Goal: Task Accomplishment & Management: Complete application form

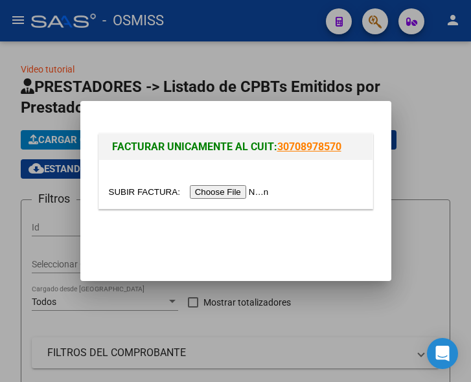
click at [247, 191] on input "file" at bounding box center [191, 192] width 164 height 14
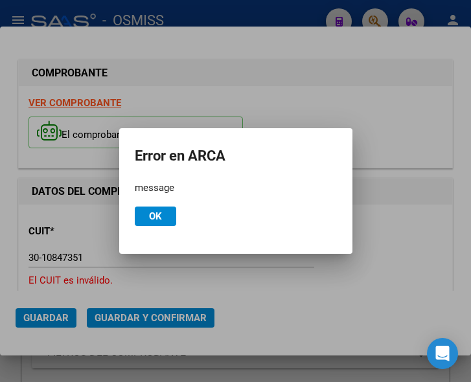
click at [161, 219] on span "Ok" at bounding box center [155, 216] width 13 height 12
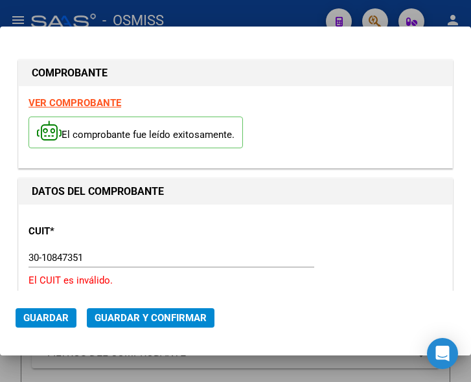
scroll to position [65, 0]
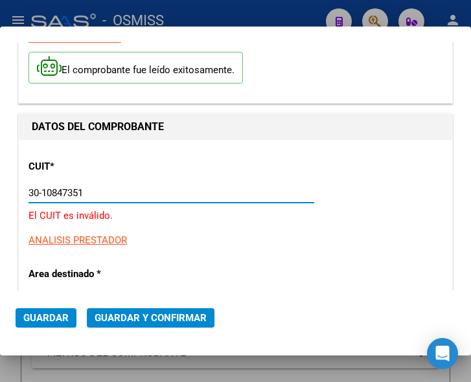
click at [100, 193] on input "30-10847351" at bounding box center [95, 193] width 134 height 12
type input "3"
type input "30-71084735-1"
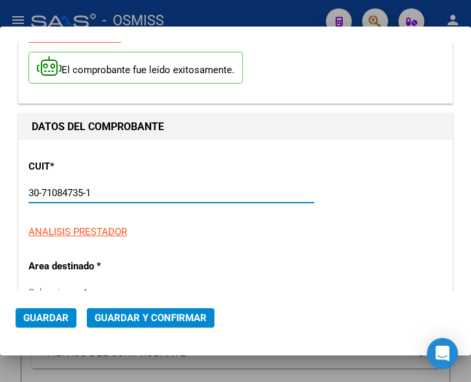
type input "2025-10-31"
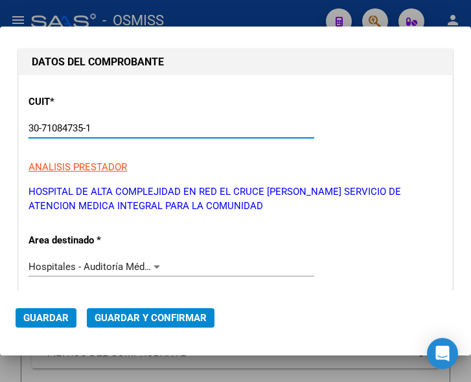
scroll to position [194, 0]
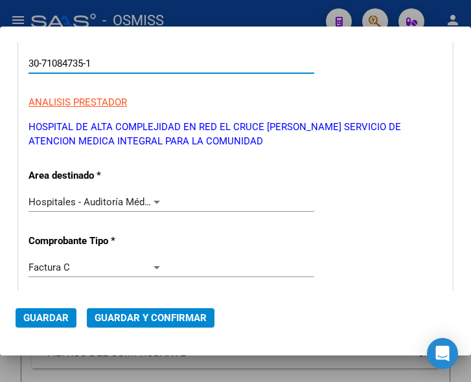
type input "30-71084735-1"
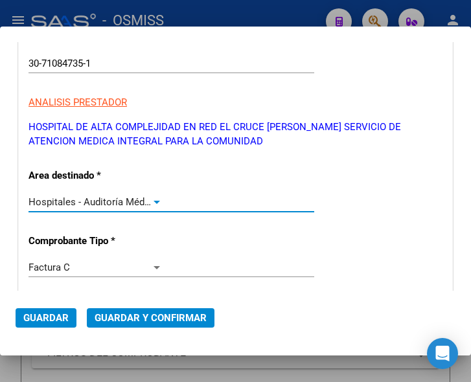
click at [153, 203] on div at bounding box center [156, 202] width 6 height 3
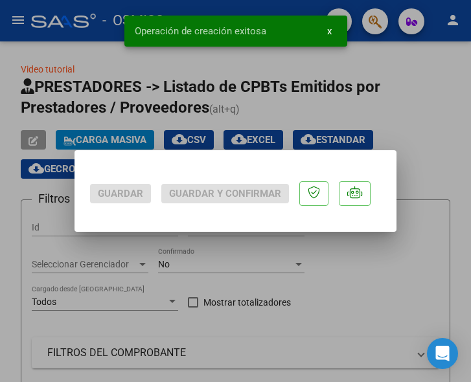
scroll to position [0, 0]
drag, startPoint x: 214, startPoint y: 205, endPoint x: 227, endPoint y: 122, distance: 83.2
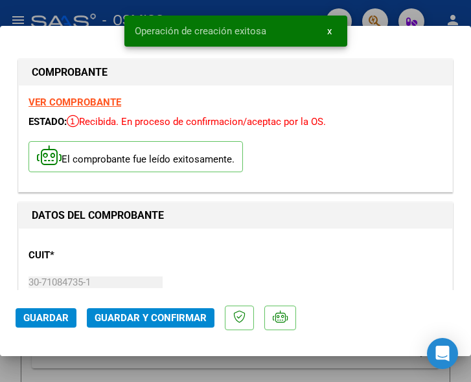
click at [181, 251] on div "CUIT * 30-71084735-1 Ingresar CUIT ANALISIS PRESTADOR HOSPITAL DE ALTA COMPLEJI…" at bounding box center [235, 302] width 414 height 129
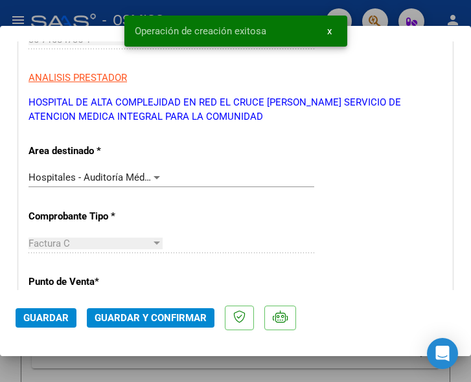
scroll to position [259, 0]
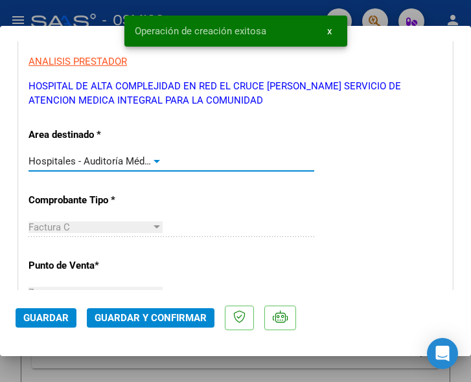
click at [153, 159] on div at bounding box center [157, 161] width 12 height 10
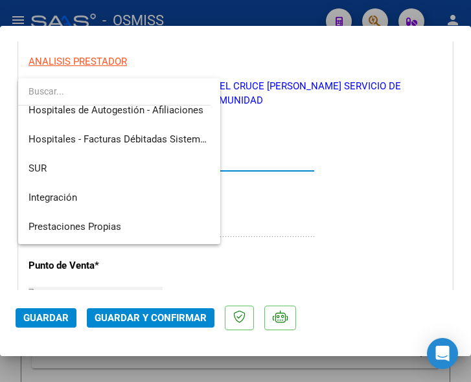
scroll to position [0, 0]
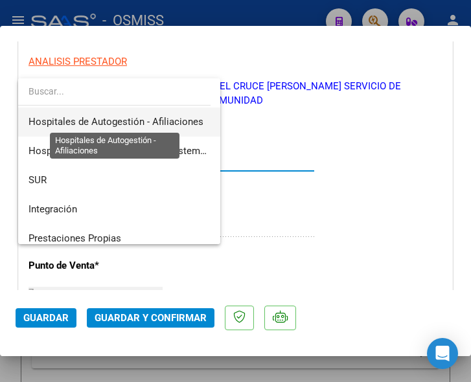
click at [171, 117] on span "Hospitales de Autogestión - Afiliaciones" at bounding box center [115, 122] width 175 height 12
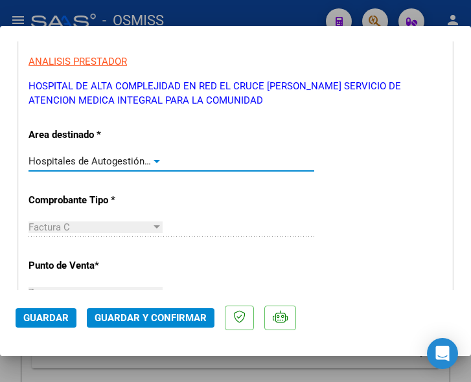
click at [153, 161] on div at bounding box center [156, 161] width 6 height 3
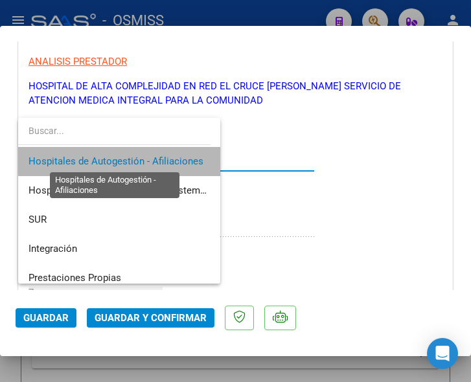
click at [151, 161] on span "Hospitales de Autogestión - Afiliaciones" at bounding box center [115, 161] width 175 height 12
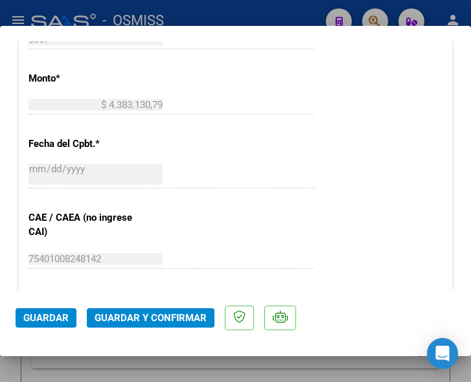
scroll to position [583, 0]
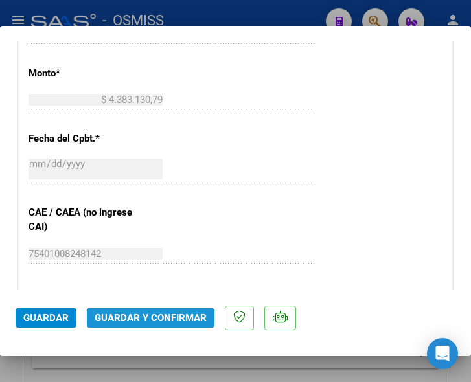
click at [145, 321] on span "Guardar y Confirmar" at bounding box center [151, 318] width 112 height 12
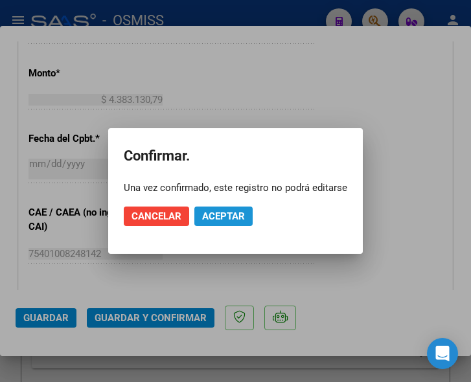
click at [225, 215] on span "Aceptar" at bounding box center [223, 216] width 43 height 12
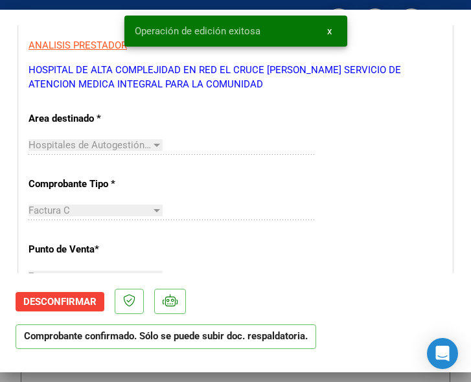
scroll to position [194, 0]
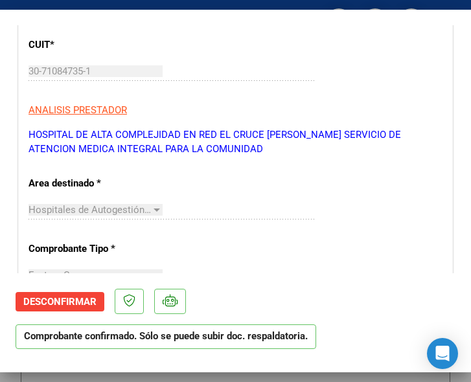
click at [245, 216] on div "Hospitales de Autogestión - Afiliaciones Seleccionar Area" at bounding box center [171, 209] width 286 height 19
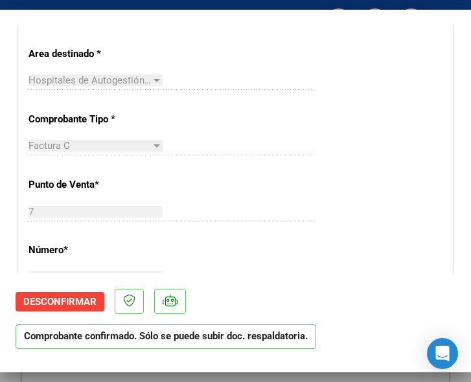
scroll to position [389, 0]
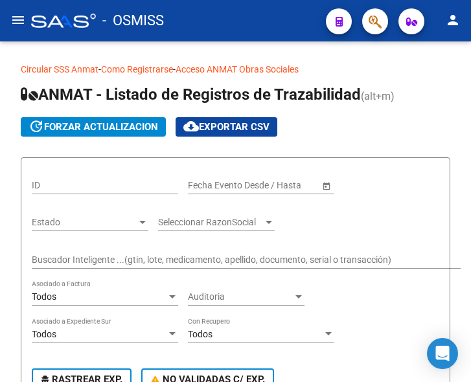
click at [14, 19] on mat-icon "menu" at bounding box center [18, 20] width 16 height 16
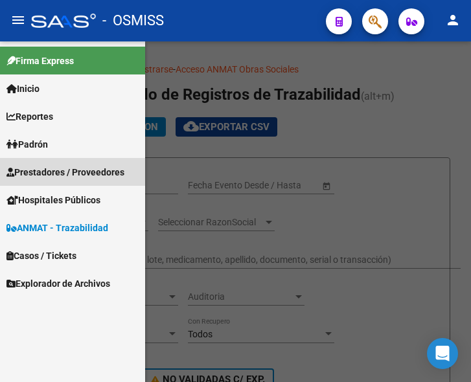
click at [58, 168] on span "Prestadores / Proveedores" at bounding box center [65, 172] width 118 height 14
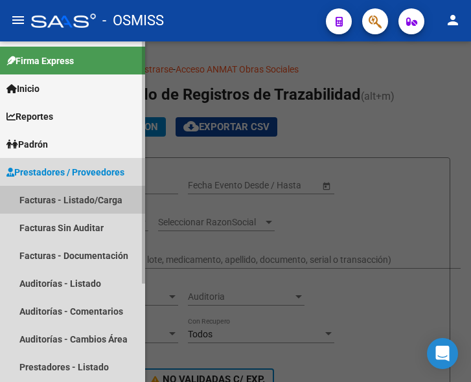
click at [60, 196] on link "Facturas - Listado/Carga" at bounding box center [72, 200] width 145 height 28
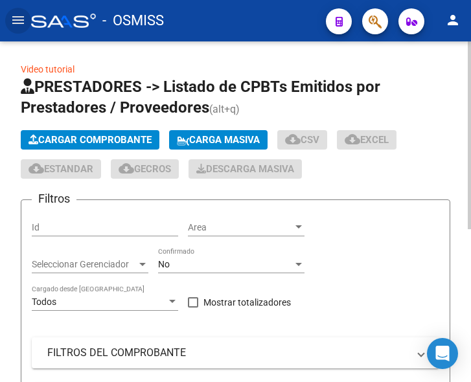
click at [107, 132] on button "Cargar Comprobante" at bounding box center [90, 139] width 139 height 19
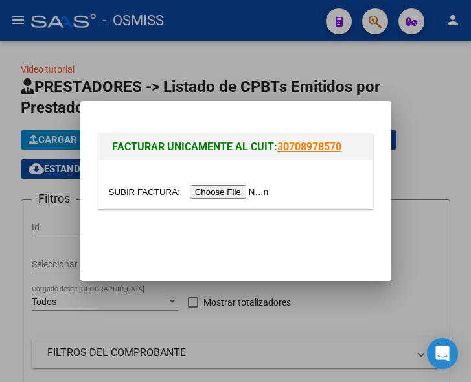
click at [244, 195] on input "file" at bounding box center [191, 192] width 164 height 14
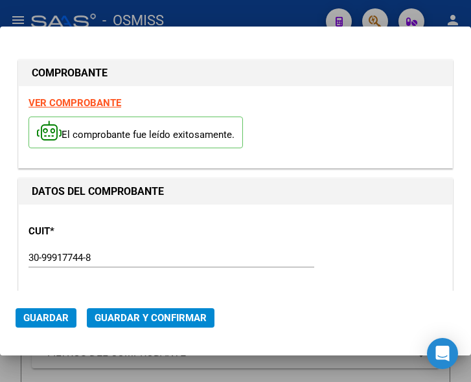
type input "[DATE]"
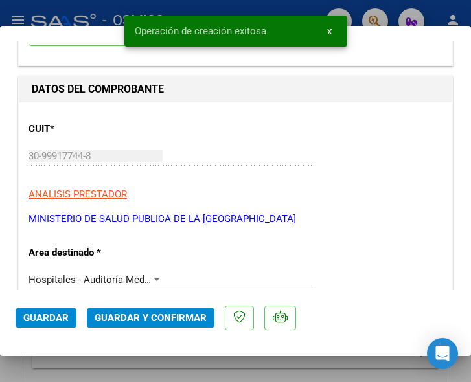
scroll to position [130, 0]
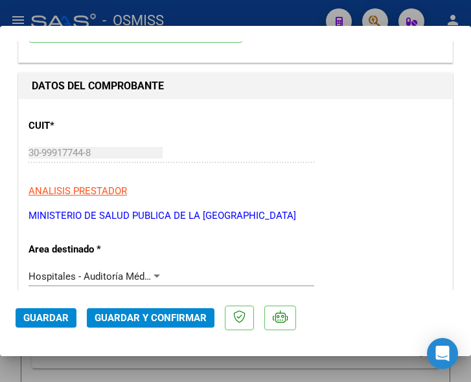
click at [155, 272] on div at bounding box center [157, 276] width 12 height 10
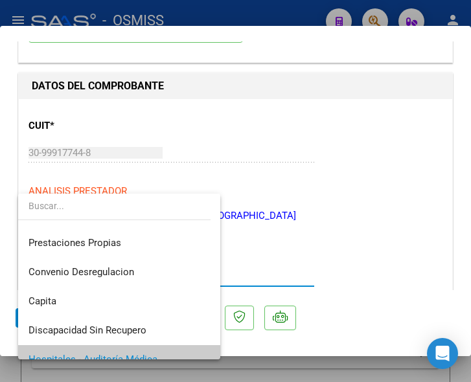
scroll to position [0, 0]
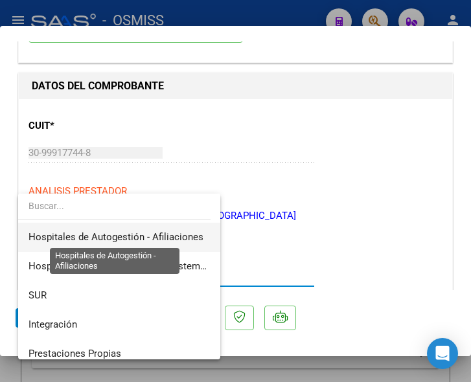
click at [157, 235] on span "Hospitales de Autogestión - Afiliaciones" at bounding box center [115, 237] width 175 height 12
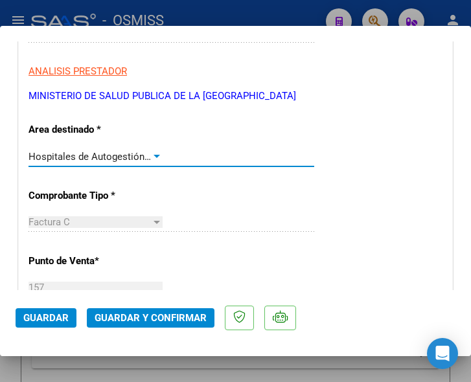
scroll to position [194, 0]
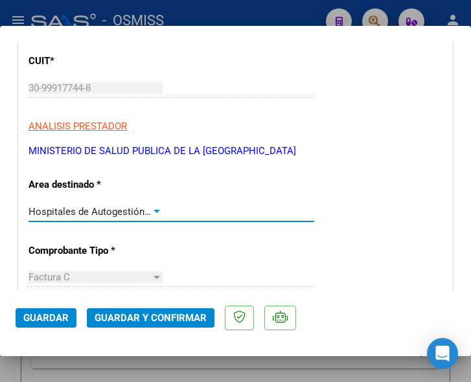
click at [152, 209] on div at bounding box center [157, 212] width 12 height 10
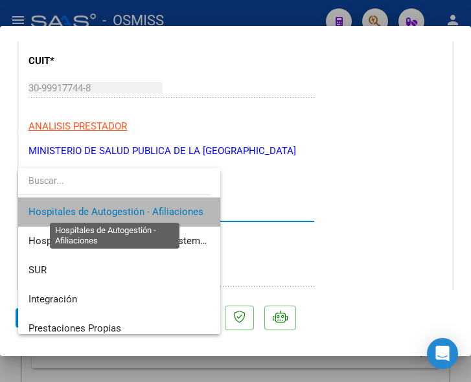
click at [152, 209] on span "Hospitales de Autogestión - Afiliaciones" at bounding box center [115, 212] width 175 height 12
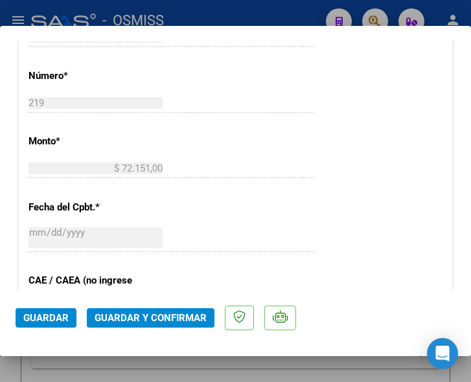
scroll to position [583, 0]
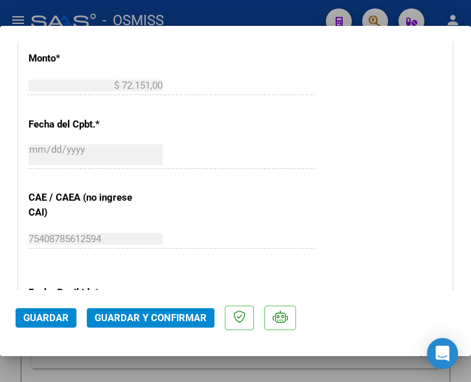
click at [146, 317] on span "Guardar y Confirmar" at bounding box center [151, 318] width 112 height 12
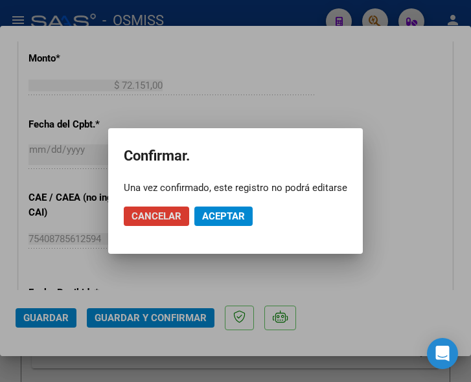
click at [227, 218] on span "Aceptar" at bounding box center [223, 216] width 43 height 12
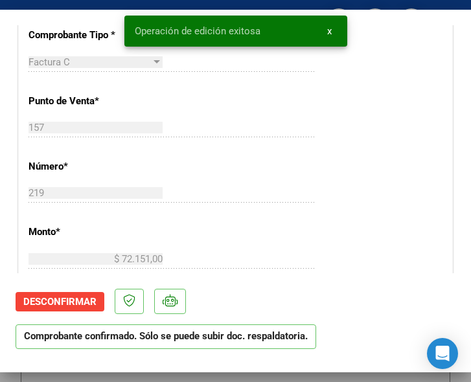
scroll to position [324, 0]
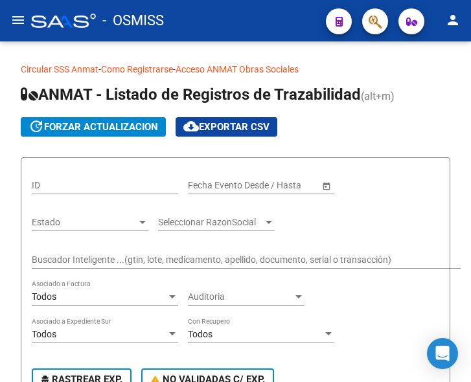
click at [18, 17] on mat-icon "menu" at bounding box center [18, 20] width 16 height 16
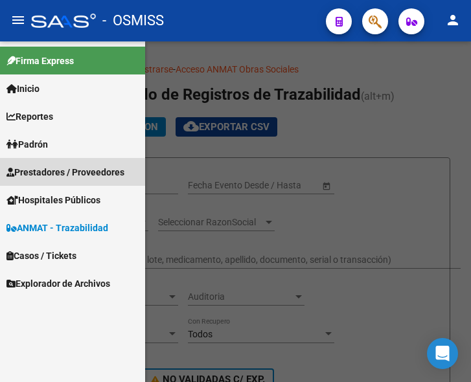
click at [67, 176] on span "Prestadores / Proveedores" at bounding box center [65, 172] width 118 height 14
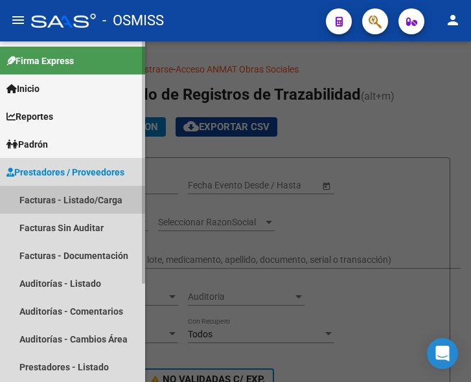
click at [69, 194] on link "Facturas - Listado/Carga" at bounding box center [72, 200] width 145 height 28
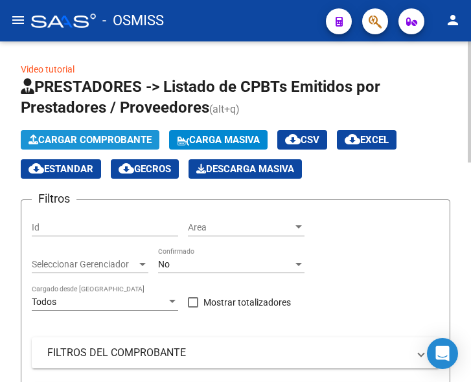
click at [96, 141] on span "Cargar Comprobante" at bounding box center [89, 140] width 123 height 12
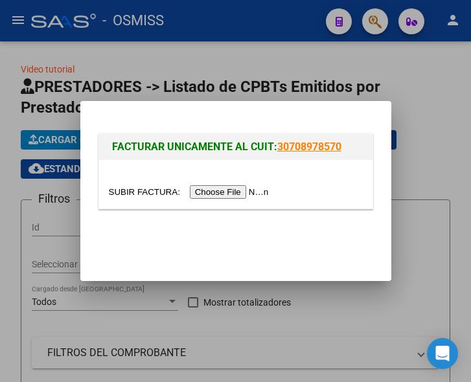
click at [238, 197] on input "file" at bounding box center [191, 192] width 164 height 14
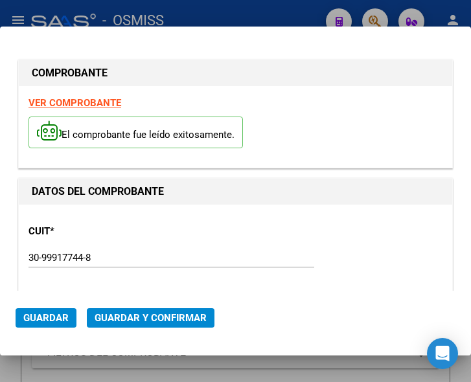
type input "[DATE]"
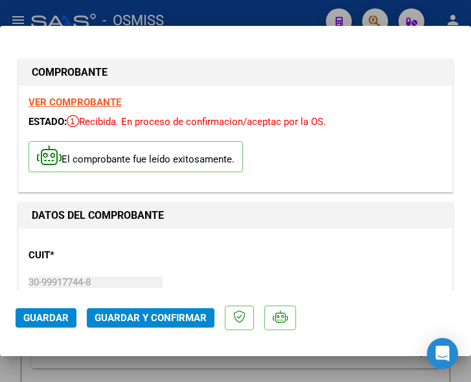
click at [119, 249] on p "CUIT *" at bounding box center [90, 255] width 124 height 15
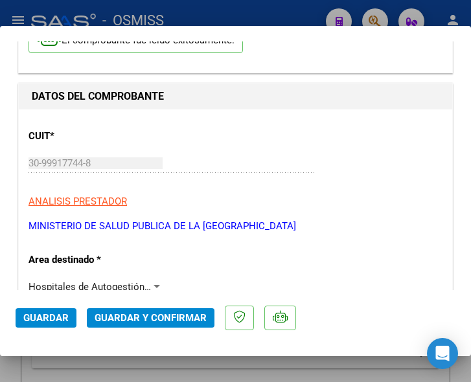
scroll to position [130, 0]
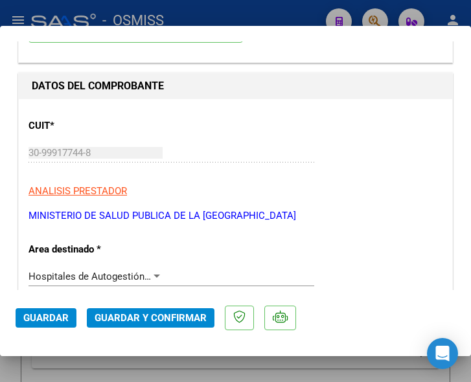
click at [152, 271] on div at bounding box center [157, 276] width 12 height 10
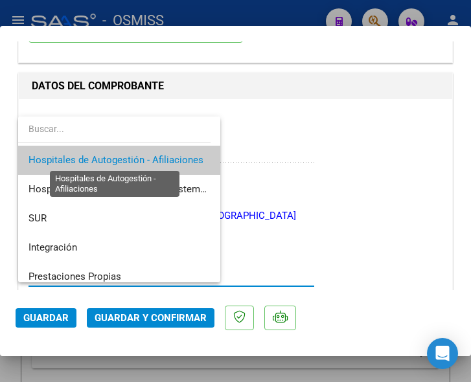
click at [154, 157] on span "Hospitales de Autogestión - Afiliaciones" at bounding box center [115, 160] width 175 height 12
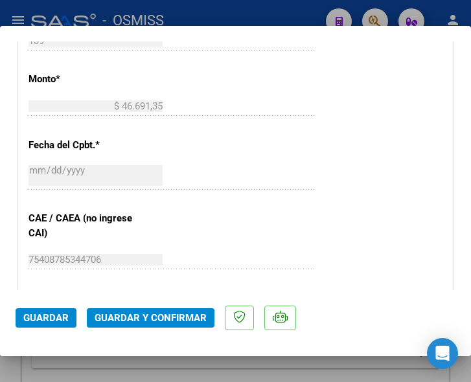
scroll to position [583, 0]
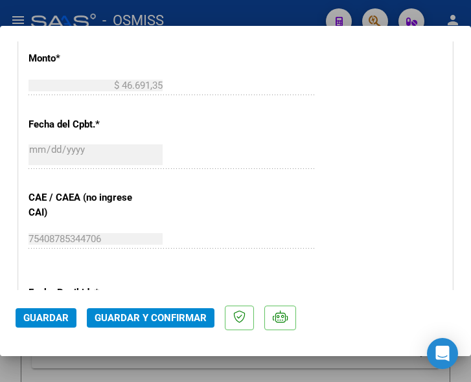
click at [152, 319] on span "Guardar y Confirmar" at bounding box center [151, 318] width 112 height 12
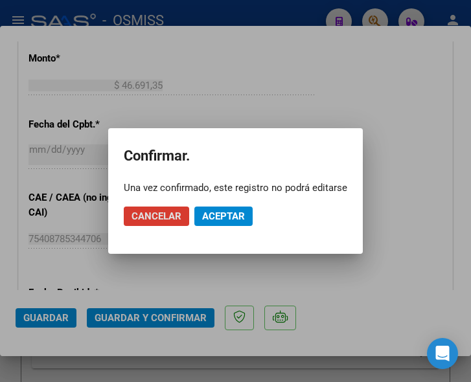
click at [216, 213] on span "Aceptar" at bounding box center [223, 216] width 43 height 12
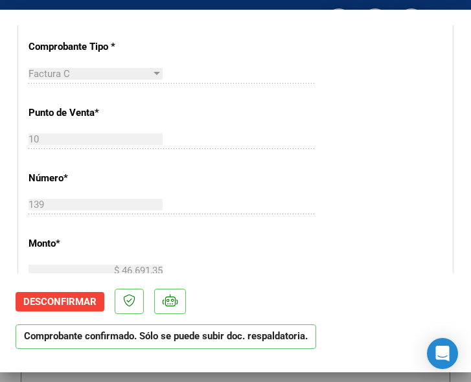
scroll to position [389, 0]
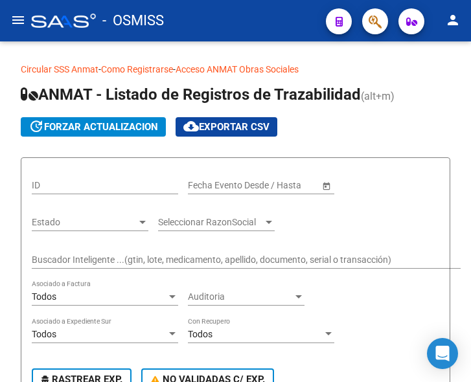
click at [19, 16] on mat-icon "menu" at bounding box center [18, 20] width 16 height 16
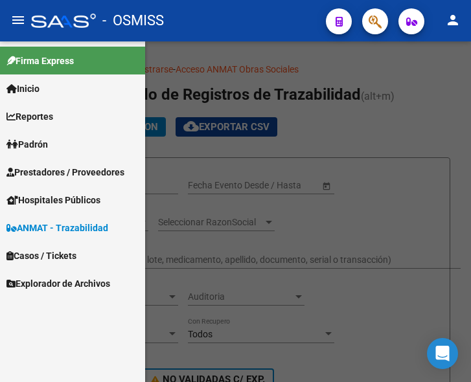
click at [65, 173] on span "Prestadores / Proveedores" at bounding box center [65, 172] width 118 height 14
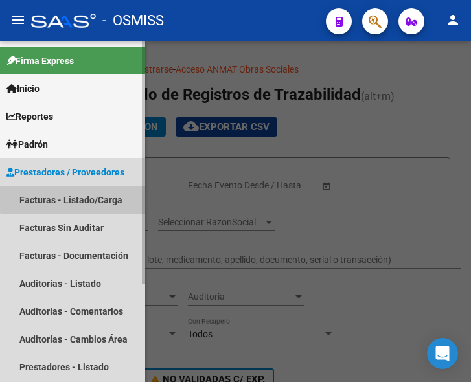
click at [80, 192] on link "Facturas - Listado/Carga" at bounding box center [72, 200] width 145 height 28
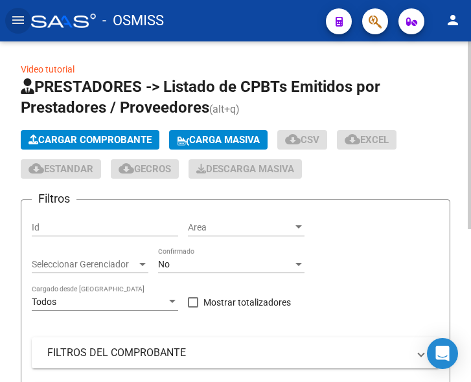
click at [117, 136] on span "Cargar Comprobante" at bounding box center [89, 140] width 123 height 12
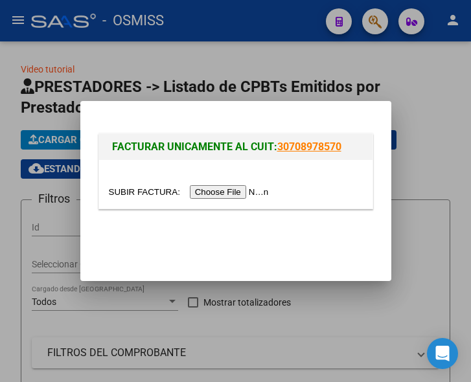
click at [239, 191] on input "file" at bounding box center [191, 192] width 164 height 14
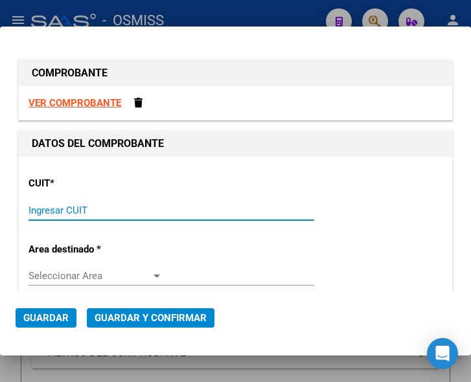
click at [59, 210] on input "Ingresar CUIT" at bounding box center [95, 211] width 134 height 12
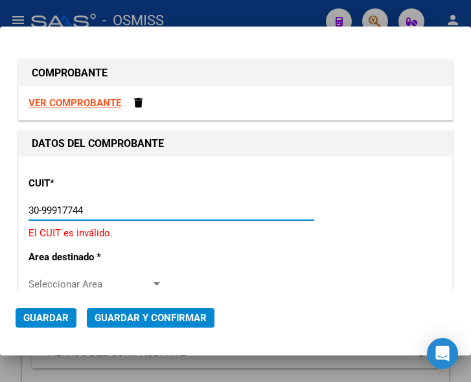
type input "30-99917744-8"
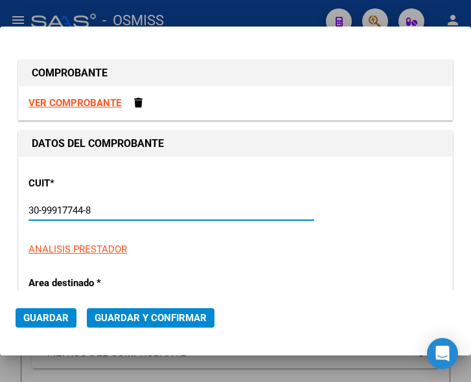
type input "157"
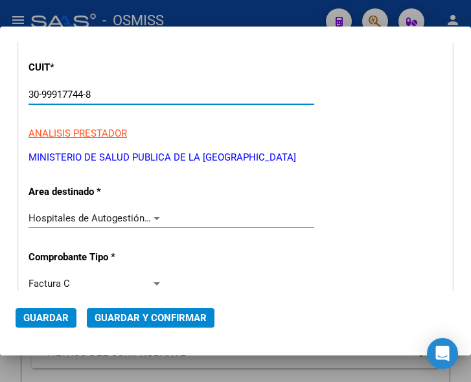
scroll to position [130, 0]
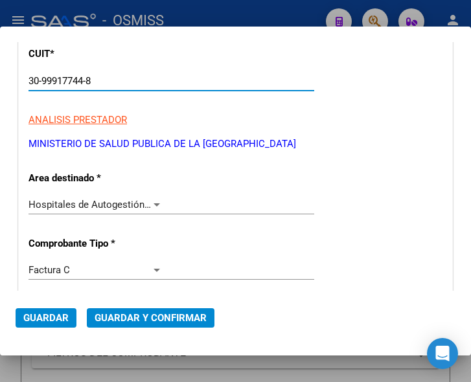
type input "30-99917744-8"
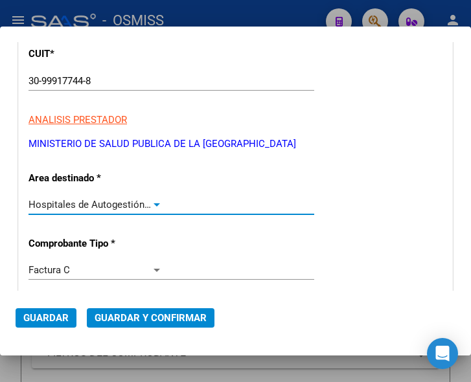
click at [153, 203] on div at bounding box center [156, 204] width 6 height 3
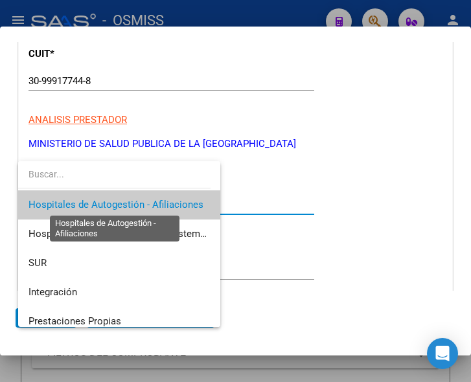
click at [153, 203] on span "Hospitales de Autogestión - Afiliaciones" at bounding box center [115, 205] width 175 height 12
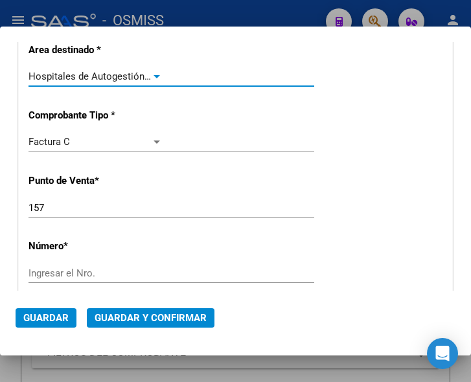
scroll to position [259, 0]
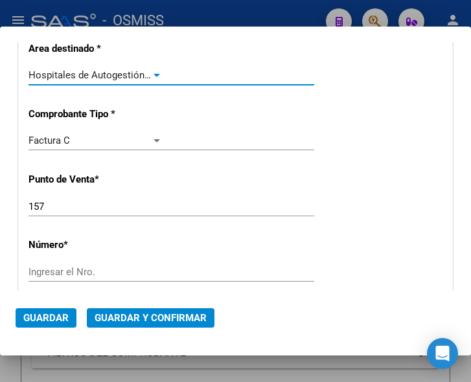
click at [51, 201] on input "157" at bounding box center [95, 207] width 134 height 12
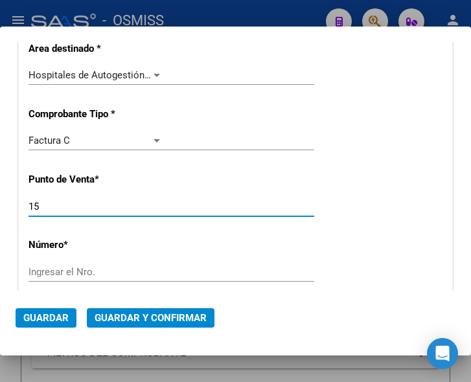
type input "1"
type input "43"
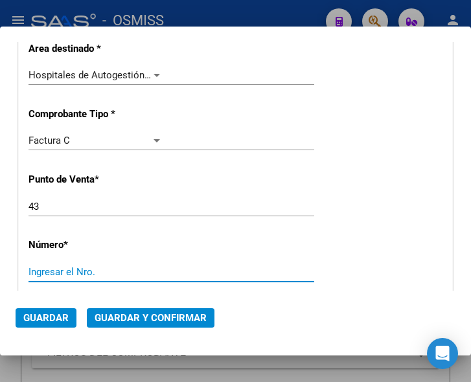
click at [68, 269] on input "Ingresar el Nro." at bounding box center [95, 272] width 134 height 12
type input "167"
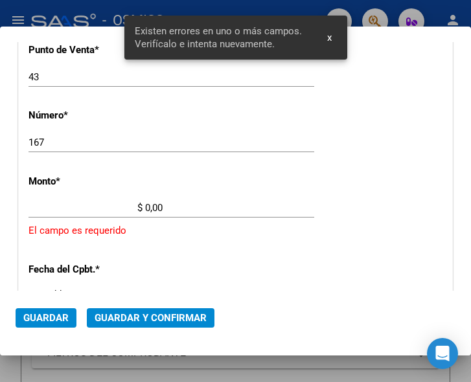
scroll to position [424, 0]
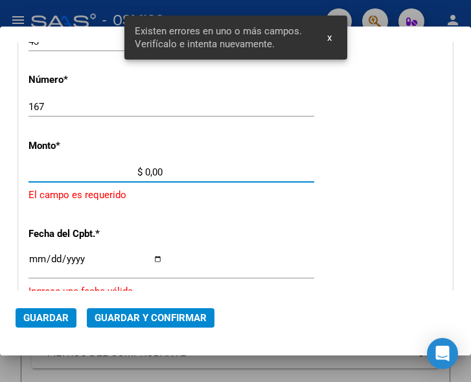
click at [146, 170] on input "$ 0,00" at bounding box center [95, 172] width 134 height 12
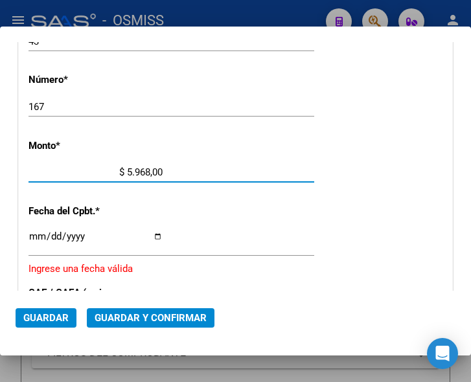
type input "$ 59.686,00"
click at [38, 232] on input "Ingresar la fecha" at bounding box center [95, 241] width 134 height 21
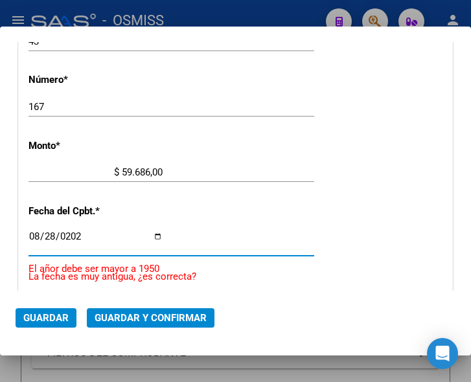
type input "[DATE]"
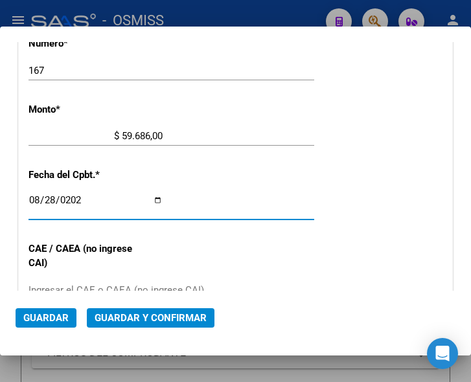
scroll to position [489, 0]
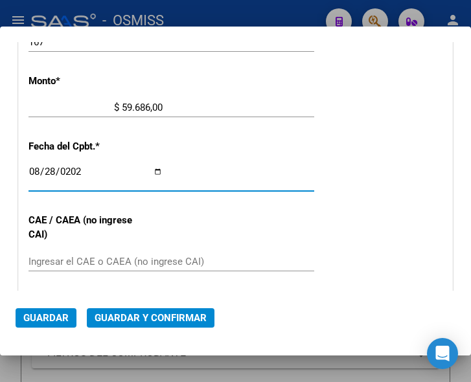
click at [84, 254] on div "Ingresar el CAE o CAEA (no ingrese CAI)" at bounding box center [171, 261] width 286 height 19
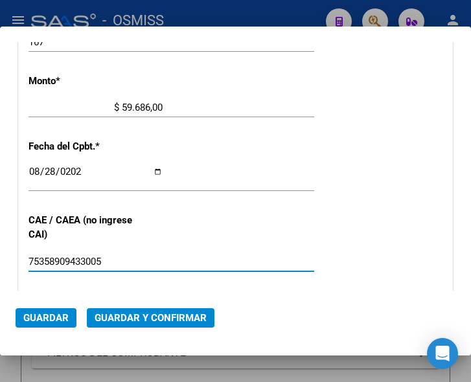
type input "75358909433005"
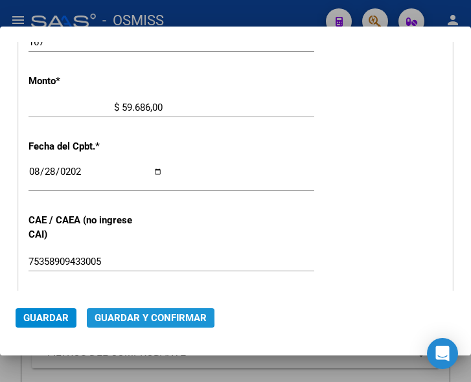
click at [137, 315] on span "Guardar y Confirmar" at bounding box center [151, 318] width 112 height 12
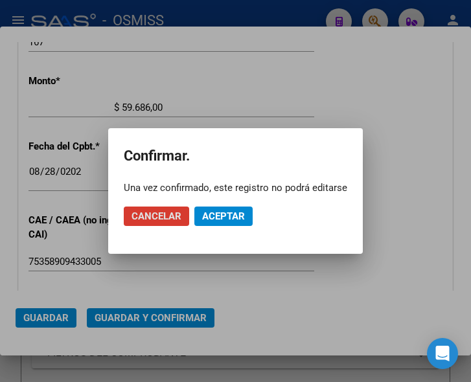
click at [218, 217] on span "Aceptar" at bounding box center [223, 216] width 43 height 12
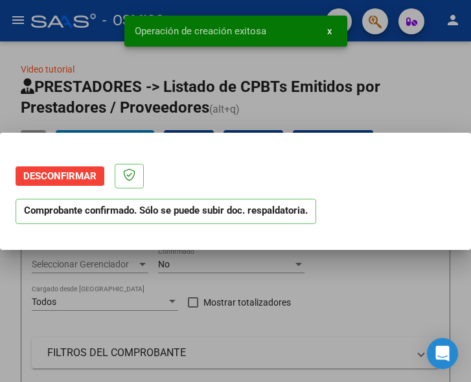
scroll to position [0, 0]
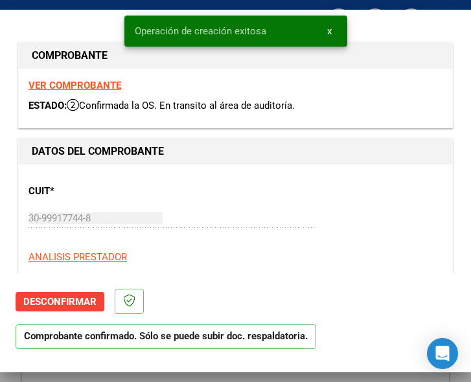
type input "[DATE]"
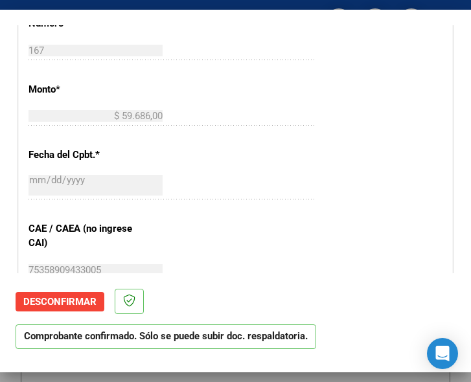
scroll to position [518, 0]
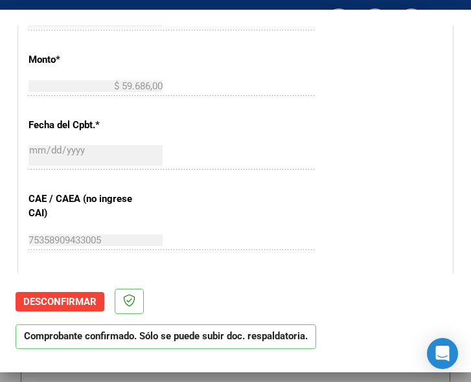
click at [243, 37] on div "167 Ingresar el Nro." at bounding box center [171, 27] width 286 height 32
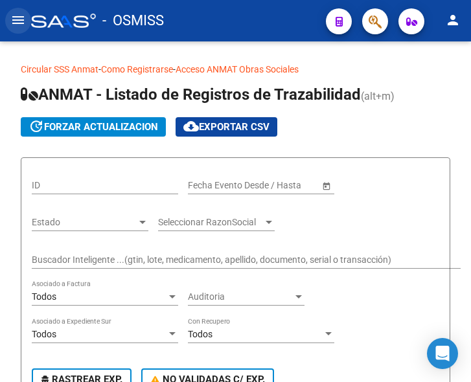
click at [23, 25] on mat-icon "menu" at bounding box center [18, 20] width 16 height 16
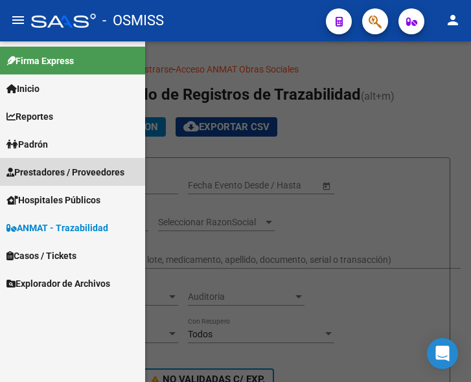
click at [54, 170] on span "Prestadores / Proveedores" at bounding box center [65, 172] width 118 height 14
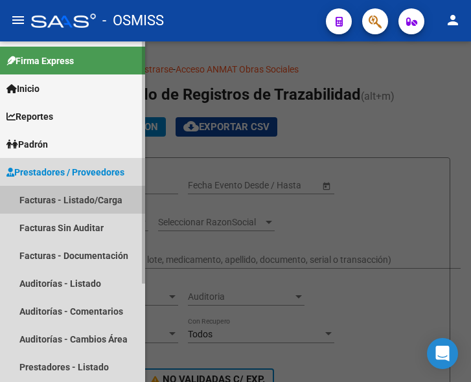
click at [71, 192] on link "Facturas - Listado/Carga" at bounding box center [72, 200] width 145 height 28
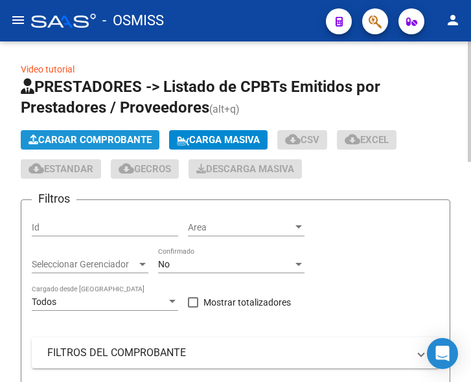
click at [117, 135] on span "Cargar Comprobante" at bounding box center [89, 140] width 123 height 12
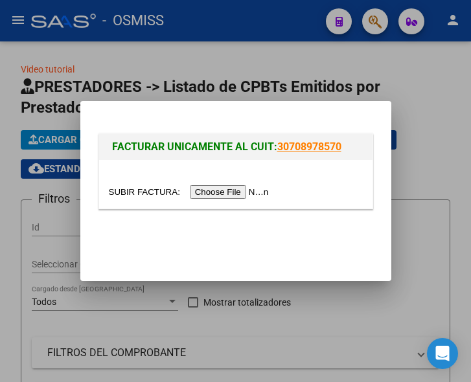
click at [248, 189] on input "file" at bounding box center [191, 192] width 164 height 14
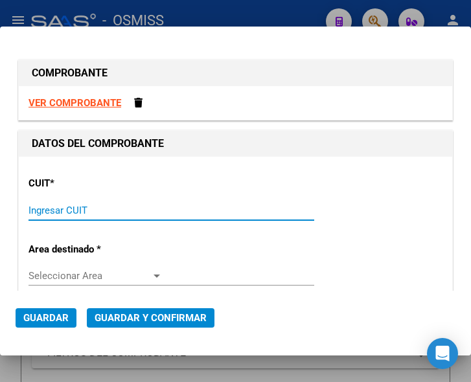
click at [59, 211] on input "Ingresar CUIT" at bounding box center [95, 211] width 134 height 12
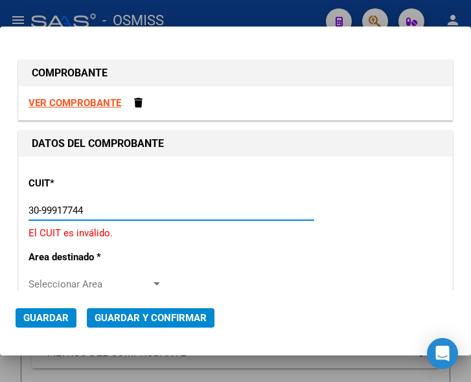
type input "30-99917744-8"
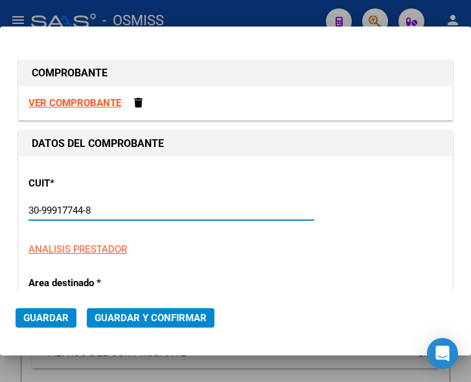
type input "157"
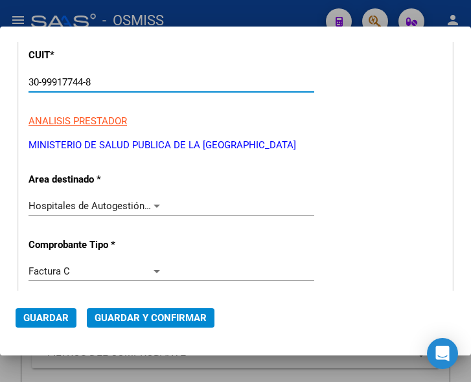
scroll to position [130, 0]
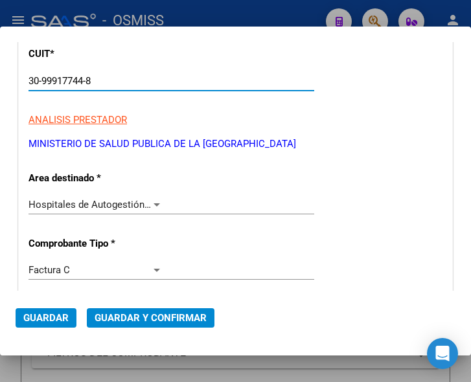
type input "30-99917744-8"
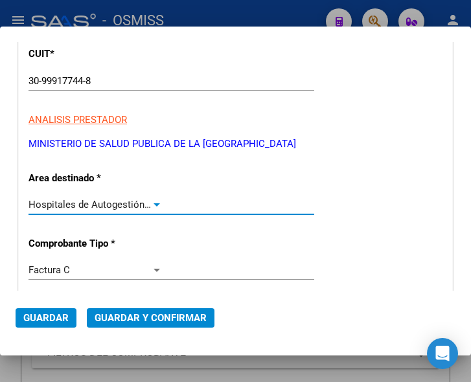
click at [151, 200] on div at bounding box center [157, 204] width 12 height 10
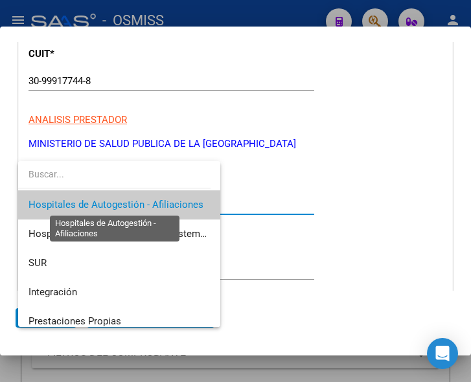
click at [150, 200] on span "Hospitales de Autogestión - Afiliaciones" at bounding box center [115, 205] width 175 height 12
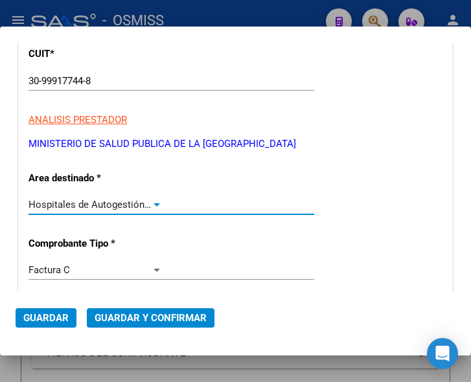
click at [151, 200] on div at bounding box center [157, 204] width 12 height 10
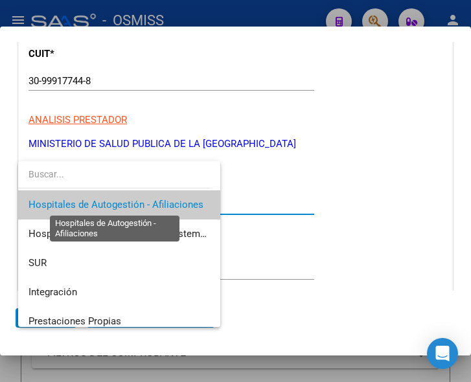
click at [150, 200] on span "Hospitales de Autogestión - Afiliaciones" at bounding box center [115, 205] width 175 height 12
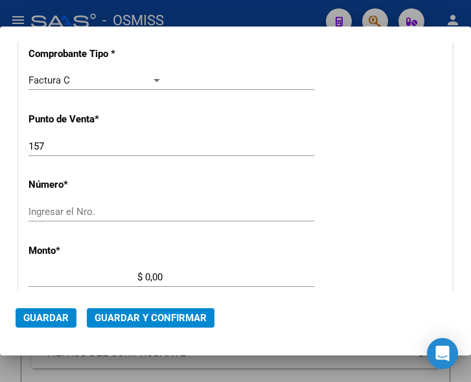
scroll to position [324, 0]
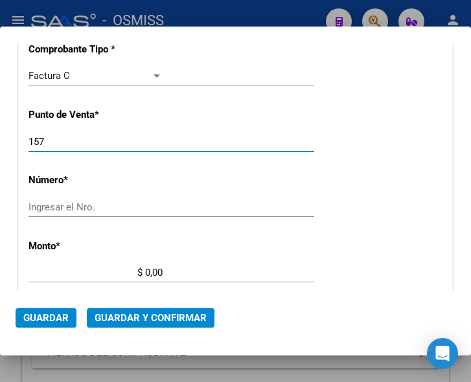
click at [49, 140] on input "157" at bounding box center [95, 142] width 134 height 12
type input "1"
type input "60"
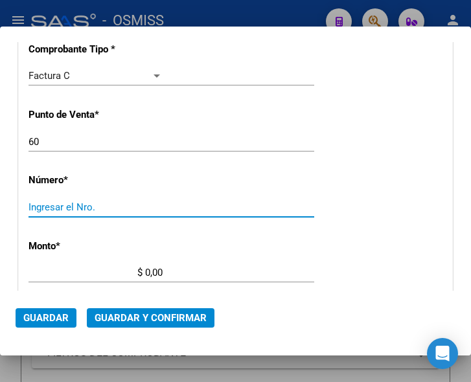
click at [38, 207] on input "Ingresar el Nro." at bounding box center [95, 207] width 134 height 12
type input "277"
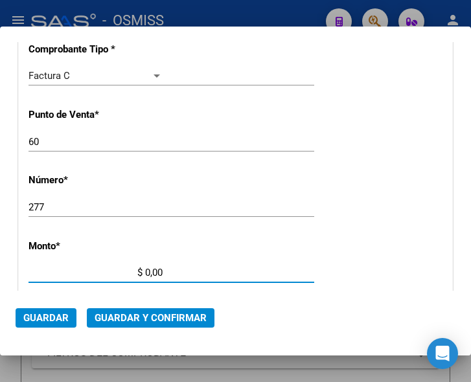
click at [144, 270] on input "$ 0,00" at bounding box center [95, 273] width 134 height 12
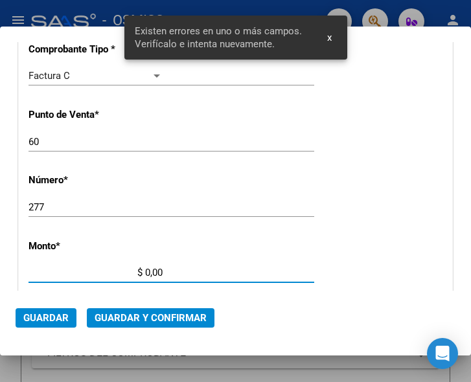
scroll to position [424, 0]
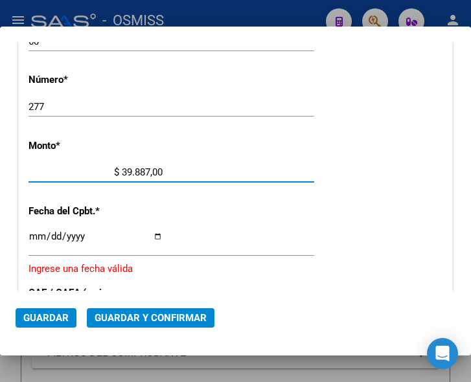
type input "$ 398.876,00"
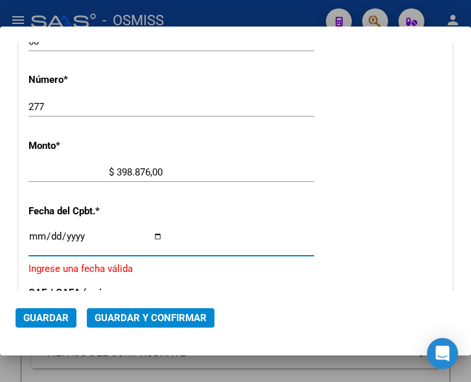
click at [36, 233] on input "Ingresar la fecha" at bounding box center [95, 241] width 134 height 21
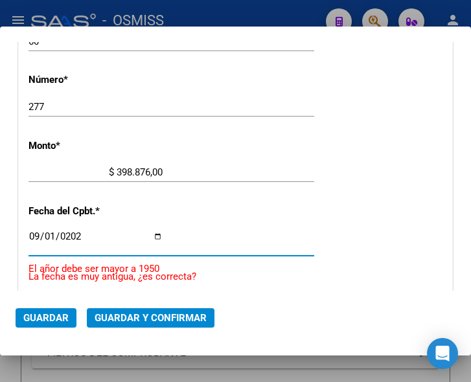
type input "2025-09-01"
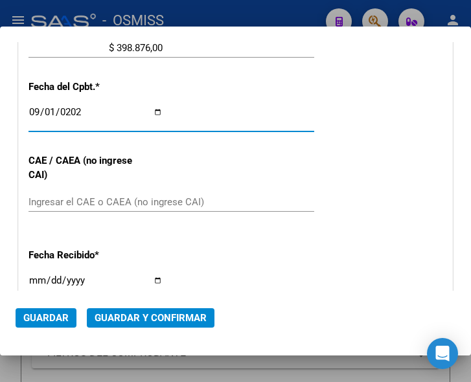
scroll to position [554, 0]
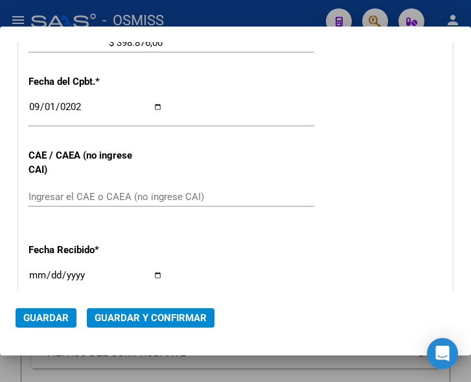
click at [106, 189] on div "Ingresar el CAE o CAEA (no ingrese CAI)" at bounding box center [171, 196] width 286 height 19
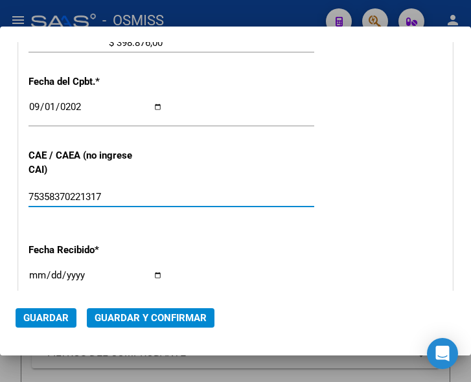
type input "75358370221317"
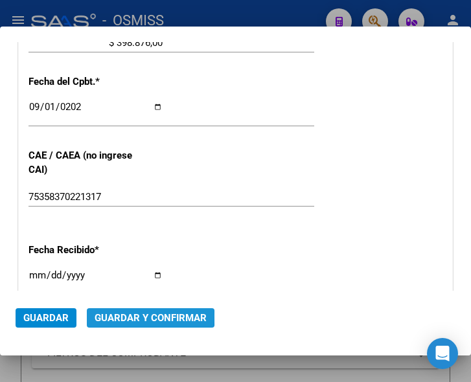
click at [139, 316] on span "Guardar y Confirmar" at bounding box center [151, 318] width 112 height 12
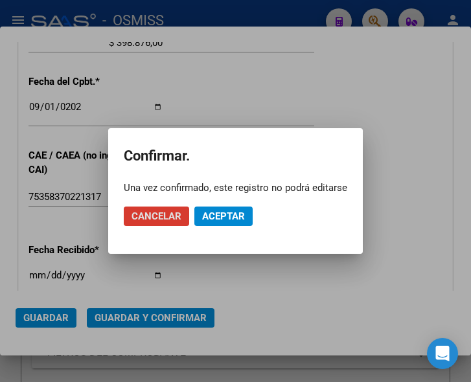
click at [224, 216] on span "Aceptar" at bounding box center [223, 216] width 43 height 12
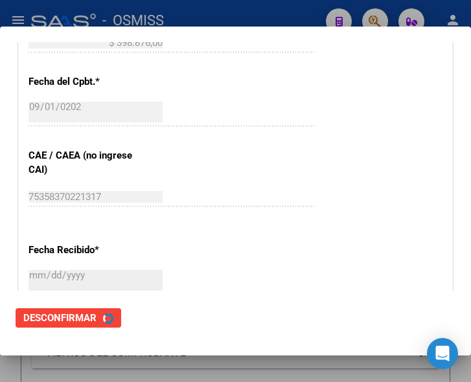
scroll to position [0, 0]
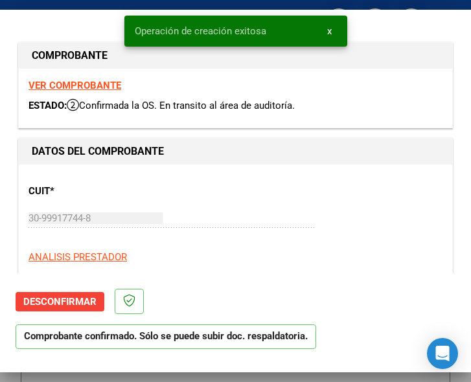
type input "2025-10-31"
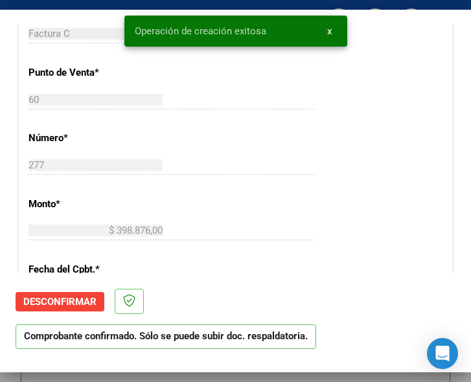
scroll to position [453, 0]
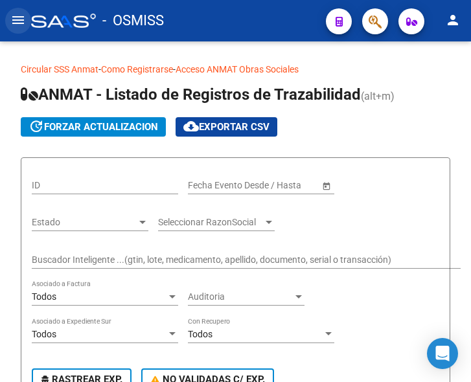
click at [14, 19] on mat-icon "menu" at bounding box center [18, 20] width 16 height 16
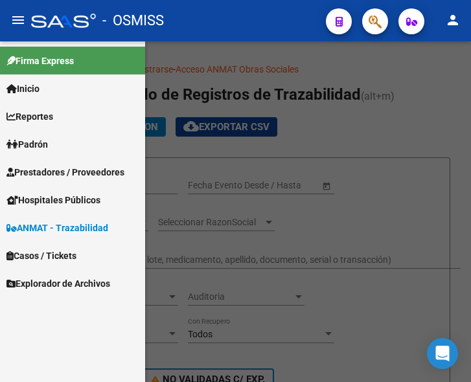
click at [64, 167] on span "Prestadores / Proveedores" at bounding box center [65, 172] width 118 height 14
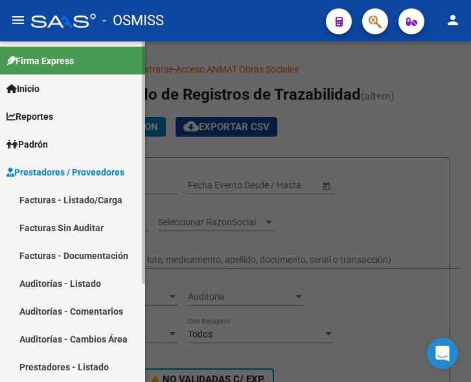
click at [72, 191] on link "Facturas - Listado/Carga" at bounding box center [72, 200] width 145 height 28
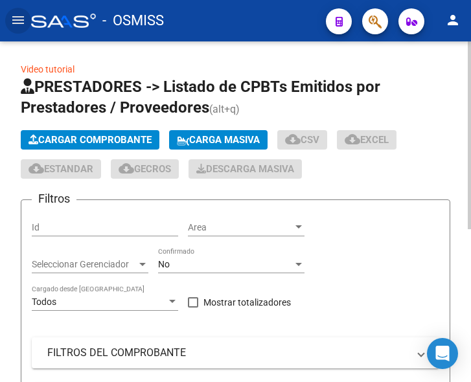
click at [121, 136] on span "Cargar Comprobante" at bounding box center [89, 140] width 123 height 12
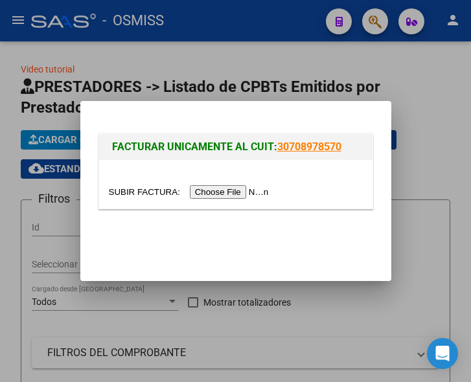
click at [229, 194] on input "file" at bounding box center [191, 192] width 164 height 14
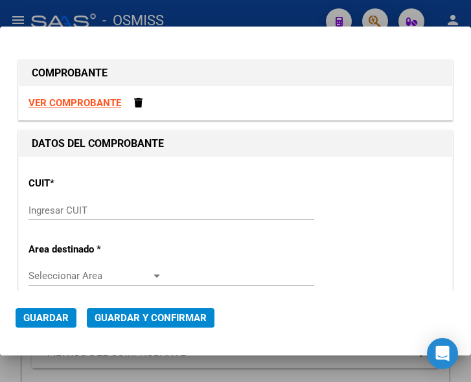
click at [45, 211] on input "Ingresar CUIT" at bounding box center [95, 211] width 134 height 12
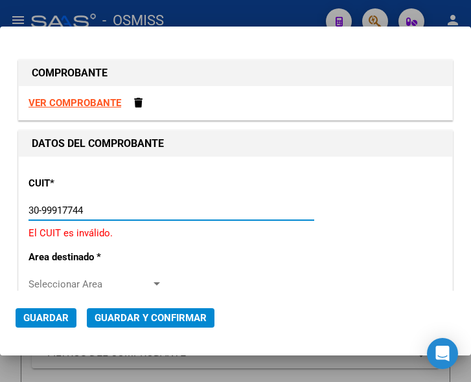
type input "30-99917744-8"
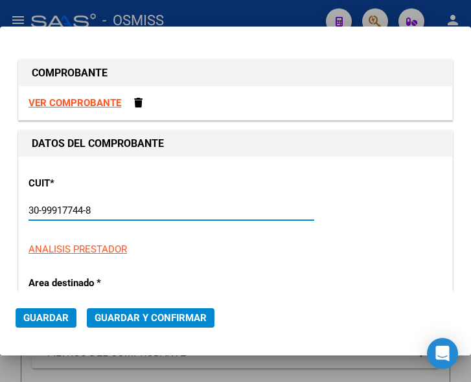
type input "60"
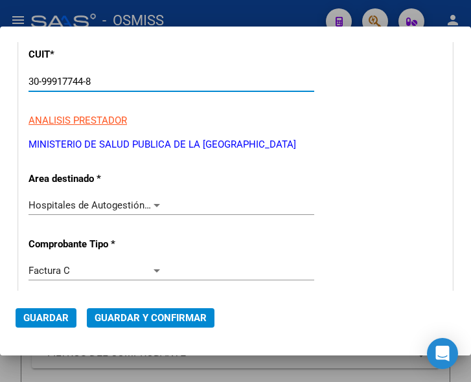
scroll to position [130, 0]
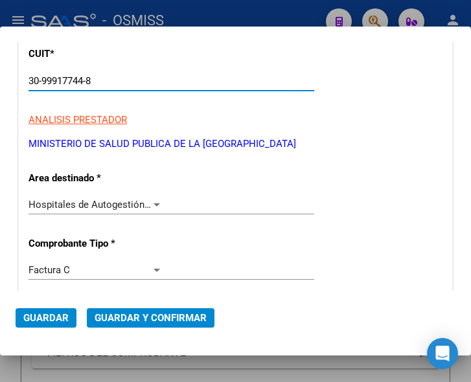
type input "30-99917744-8"
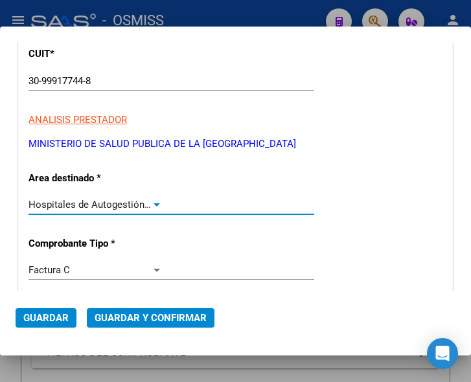
click at [151, 201] on div at bounding box center [157, 204] width 12 height 10
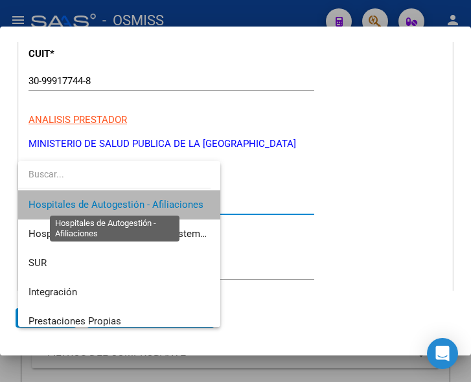
click at [151, 201] on span "Hospitales de Autogestión - Afiliaciones" at bounding box center [115, 205] width 175 height 12
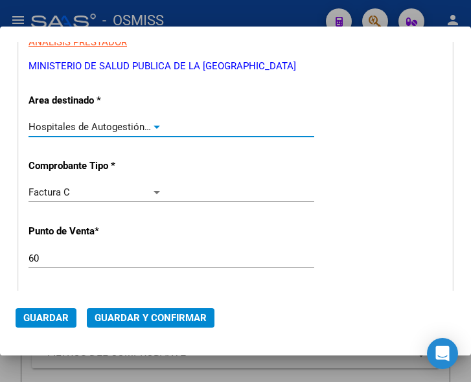
scroll to position [259, 0]
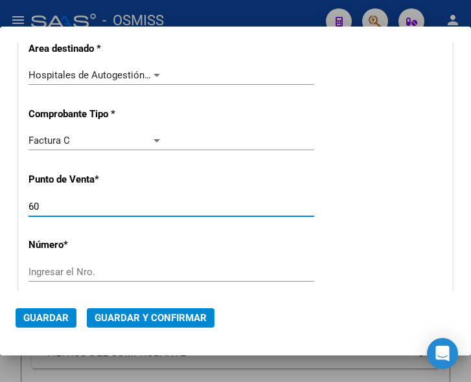
click at [54, 207] on input "60" at bounding box center [95, 207] width 134 height 12
type input "6"
type input "1003"
click at [52, 269] on input "Ingresar el Nro." at bounding box center [95, 272] width 134 height 12
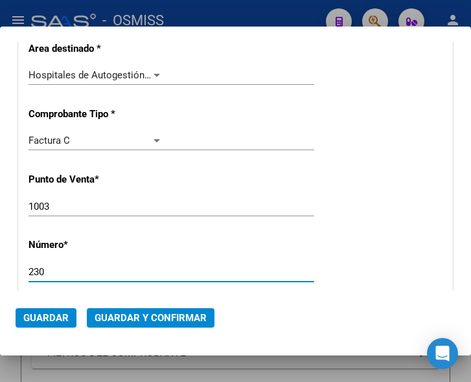
type input "230"
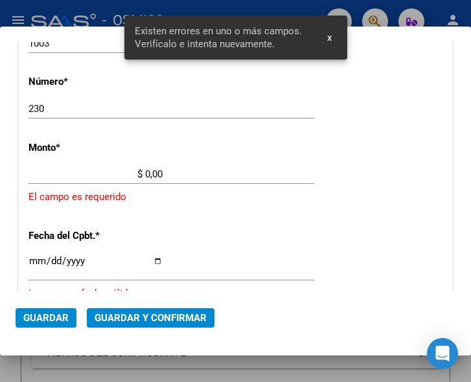
scroll to position [424, 0]
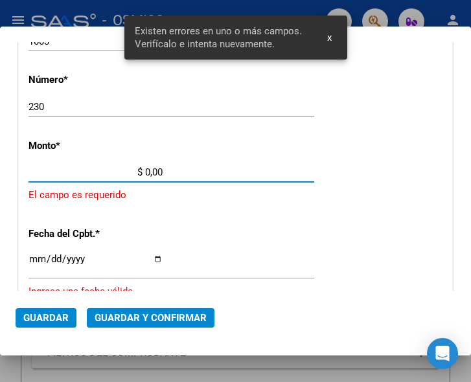
click at [145, 171] on input "$ 0,00" at bounding box center [95, 172] width 134 height 12
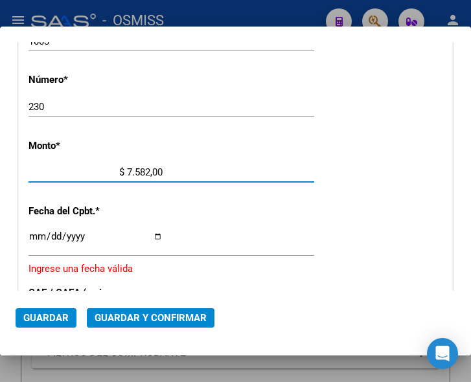
type input "$ 75.822,00"
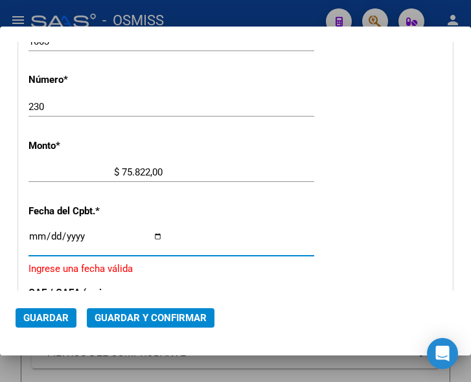
click at [37, 231] on input "Ingresar la fecha" at bounding box center [95, 241] width 134 height 21
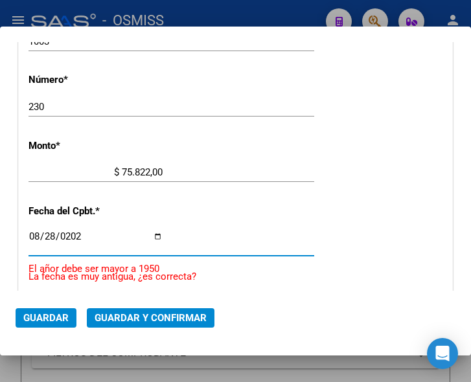
type input "2025-08-28"
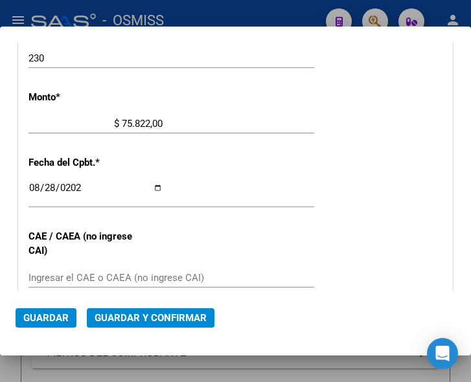
scroll to position [489, 0]
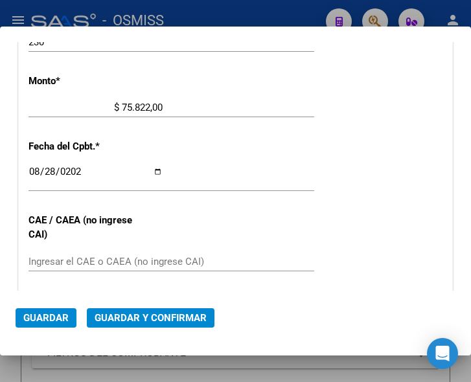
click at [59, 257] on input "Ingresar el CAE o CAEA (no ingrese CAI)" at bounding box center [95, 262] width 134 height 12
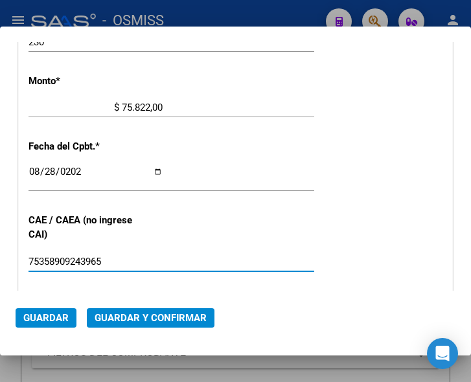
type input "75358909243965"
click at [152, 321] on span "Guardar y Confirmar" at bounding box center [151, 318] width 112 height 12
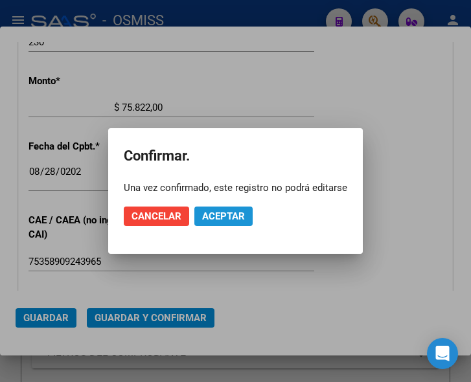
click at [221, 214] on span "Aceptar" at bounding box center [223, 216] width 43 height 12
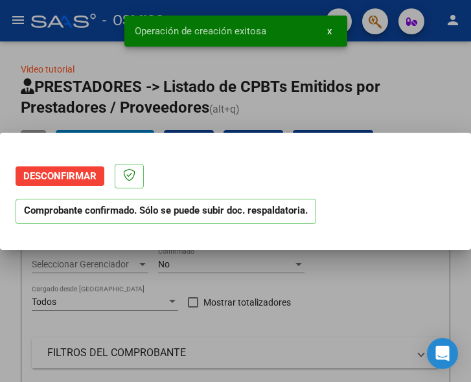
scroll to position [0, 0]
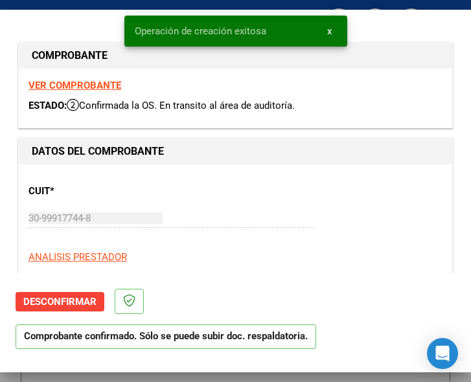
type input "2025-10-27"
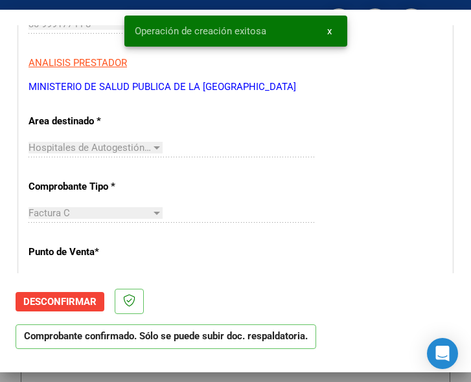
scroll to position [259, 0]
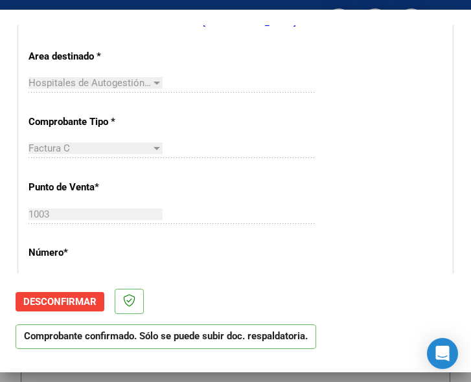
click at [185, 131] on div "CUIT * 30-99917744-8 Ingresar CUIT ANALISIS PRESTADOR MINISTERIO DE SALUD PUBLI…" at bounding box center [235, 371] width 433 height 932
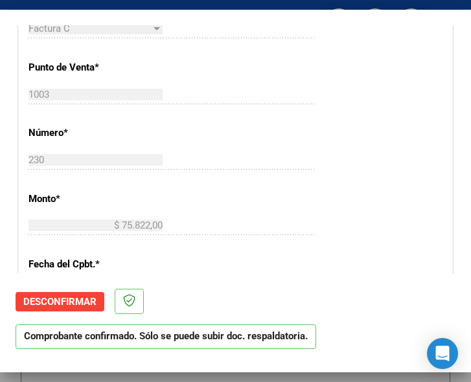
scroll to position [389, 0]
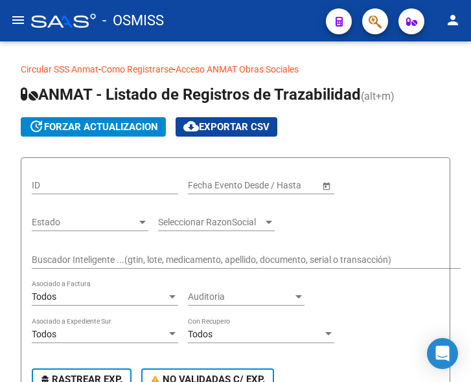
click at [16, 23] on mat-icon "menu" at bounding box center [18, 20] width 16 height 16
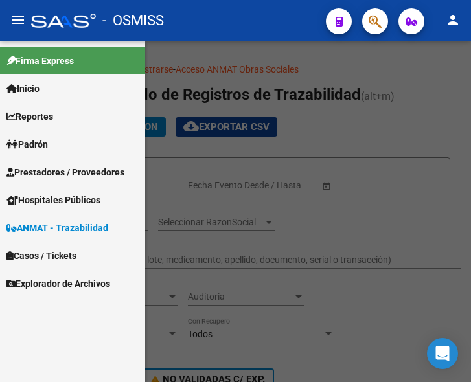
click at [63, 168] on span "Prestadores / Proveedores" at bounding box center [65, 172] width 118 height 14
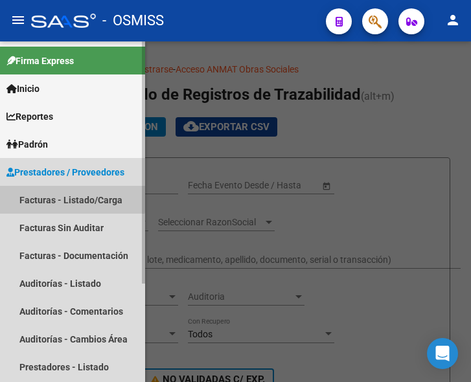
click at [62, 192] on link "Facturas - Listado/Carga" at bounding box center [72, 200] width 145 height 28
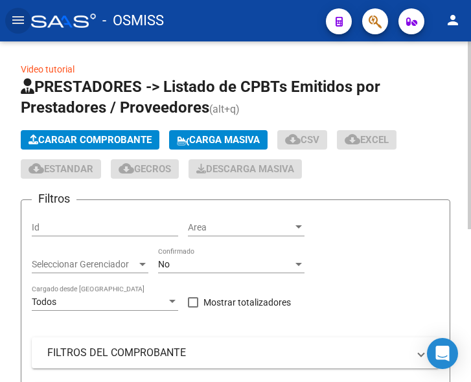
click at [122, 137] on span "Cargar Comprobante" at bounding box center [89, 140] width 123 height 12
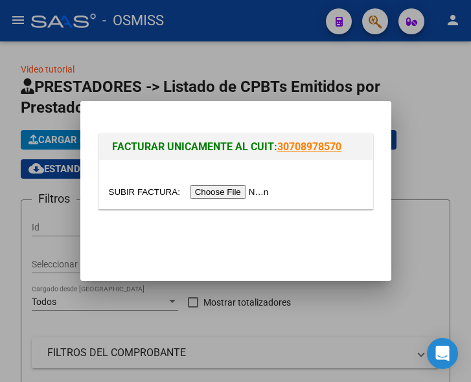
click at [235, 194] on input "file" at bounding box center [191, 192] width 164 height 14
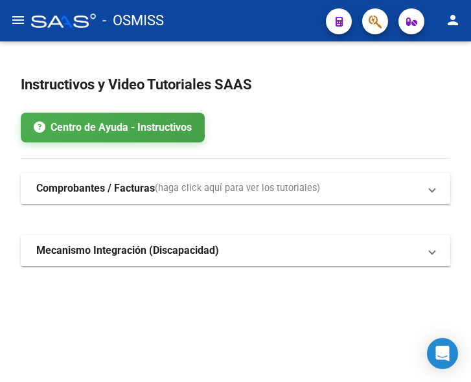
click at [7, 19] on button "menu" at bounding box center [18, 21] width 26 height 26
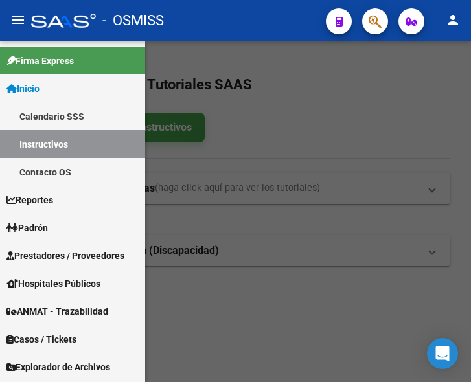
click at [49, 253] on span "Prestadores / Proveedores" at bounding box center [65, 256] width 118 height 14
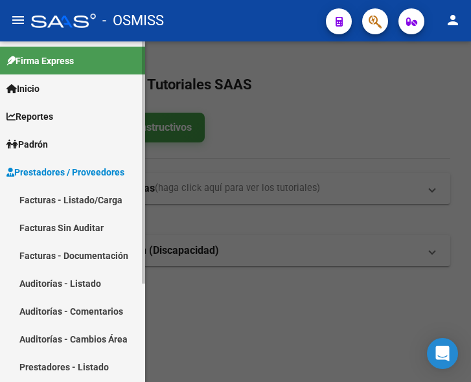
click at [61, 196] on link "Facturas - Listado/Carga" at bounding box center [72, 200] width 145 height 28
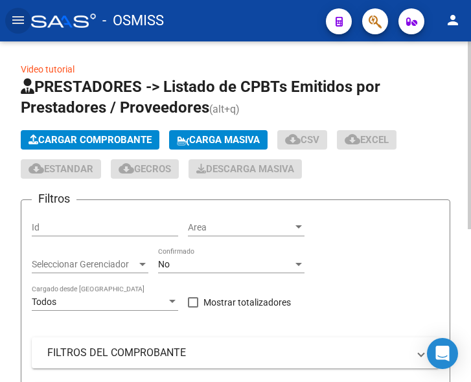
click at [110, 135] on span "Cargar Comprobante" at bounding box center [89, 140] width 123 height 12
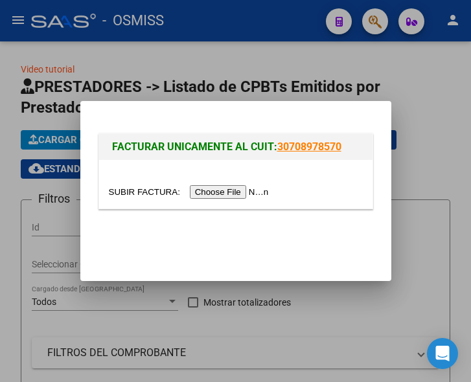
click at [234, 190] on input "file" at bounding box center [191, 192] width 164 height 14
click at [378, 28] on div at bounding box center [235, 191] width 471 height 382
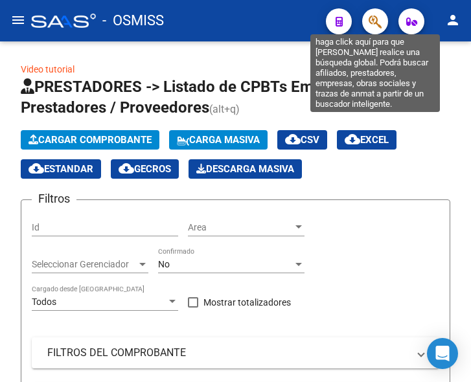
click at [374, 23] on icon "button" at bounding box center [374, 21] width 13 height 15
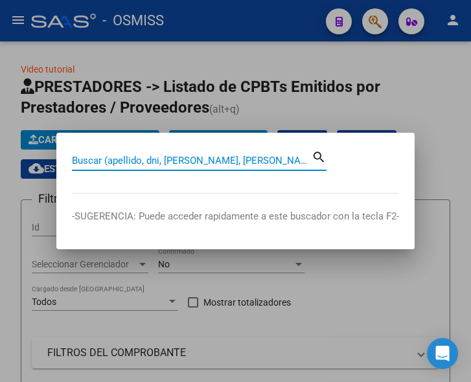
click at [225, 155] on input "Buscar (apellido, dni, cuil, nro traspaso, cuit, obra social)" at bounding box center [192, 161] width 240 height 12
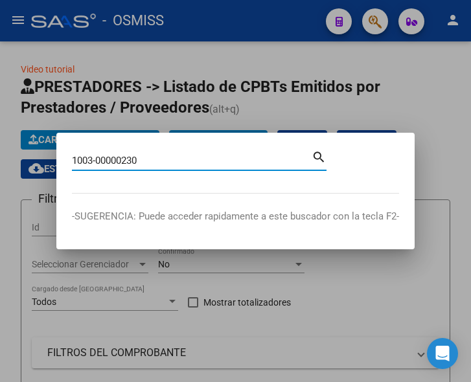
type input "1003-00000230"
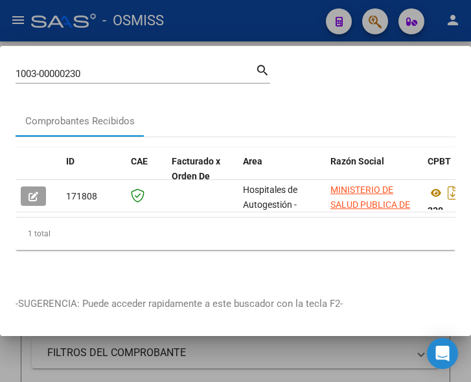
click at [366, 23] on div at bounding box center [235, 191] width 471 height 382
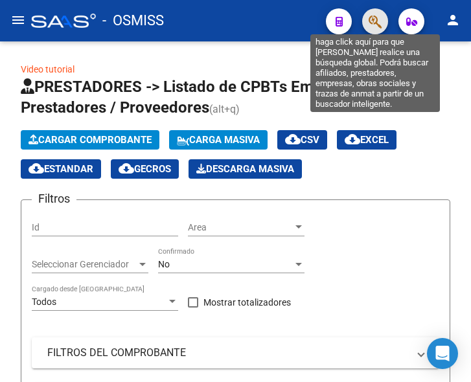
click at [376, 22] on icon "button" at bounding box center [374, 21] width 13 height 15
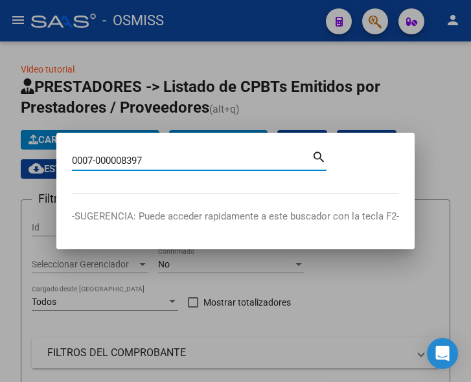
type input "0007-000008397"
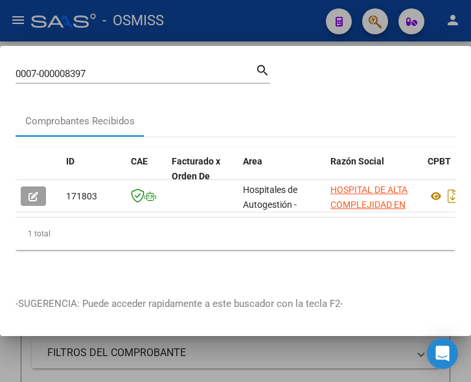
drag, startPoint x: 370, startPoint y: 24, endPoint x: 384, endPoint y: 44, distance: 24.2
click at [370, 25] on div at bounding box center [235, 191] width 471 height 382
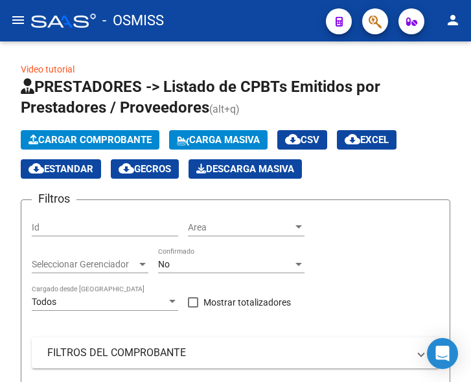
click at [383, 26] on button "button" at bounding box center [375, 21] width 26 height 26
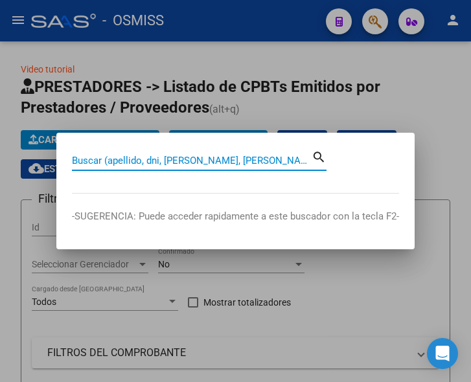
click at [150, 160] on input "Buscar (apellido, dni, cuil, nro traspaso, cuit, obra social)" at bounding box center [192, 161] width 240 height 12
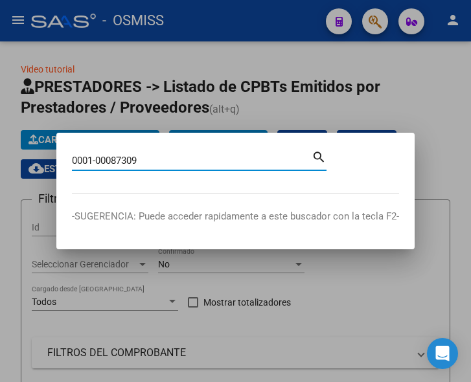
type input "0001-00087309"
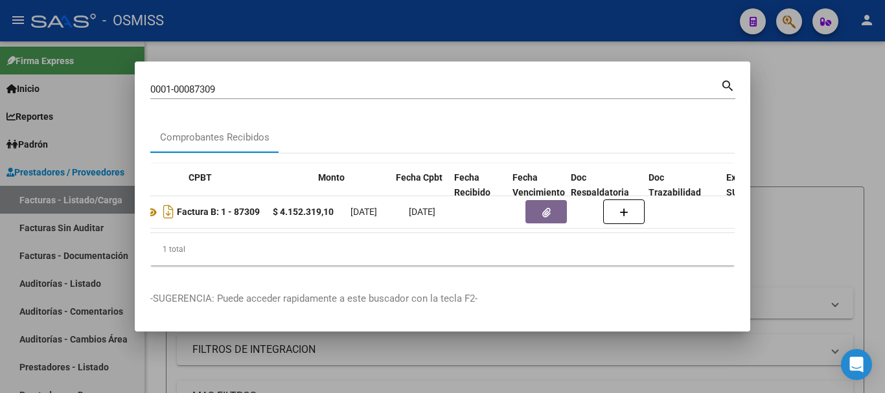
scroll to position [0, 455]
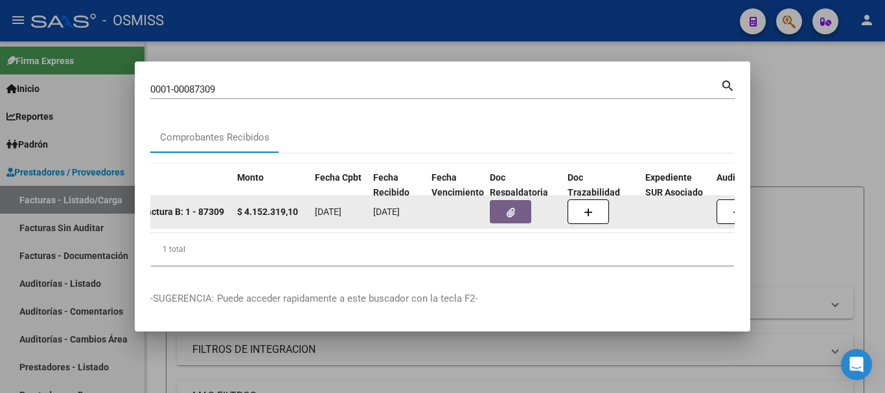
click at [470, 212] on icon "button" at bounding box center [510, 213] width 8 height 10
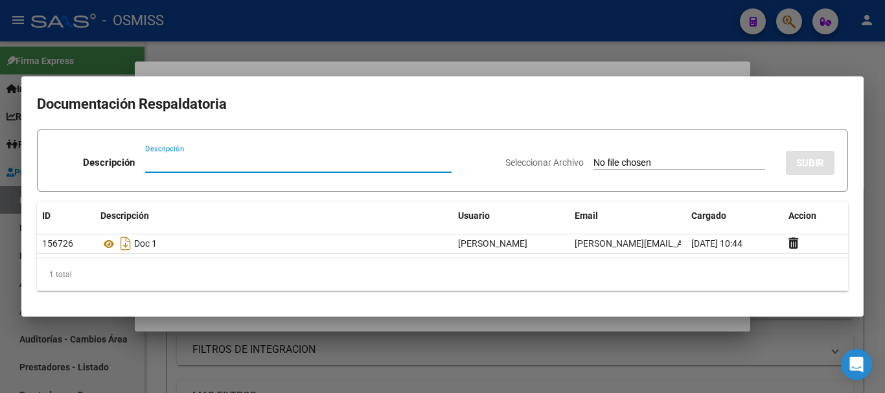
click at [411, 25] on div at bounding box center [442, 196] width 885 height 393
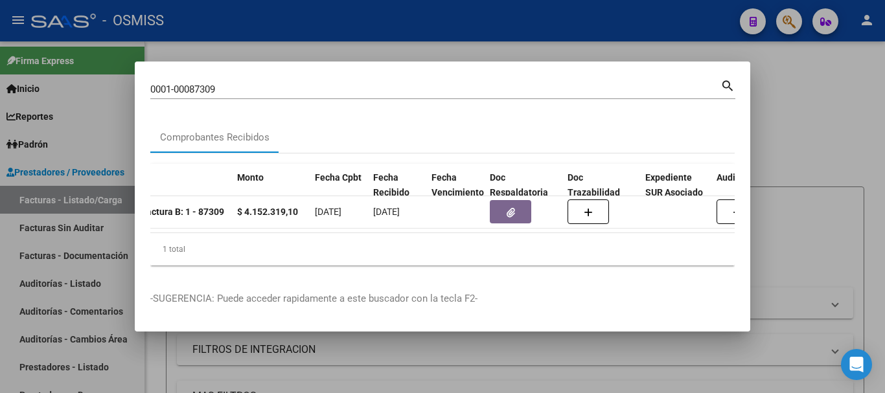
click at [470, 16] on div at bounding box center [442, 196] width 885 height 393
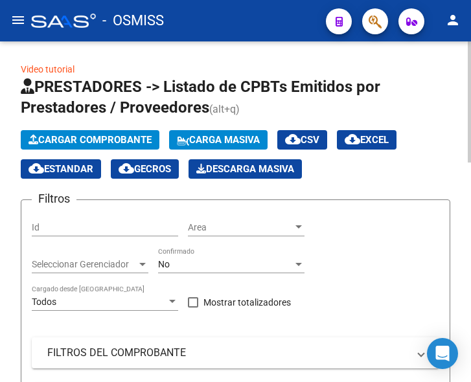
click at [115, 143] on span "Cargar Comprobante" at bounding box center [89, 140] width 123 height 12
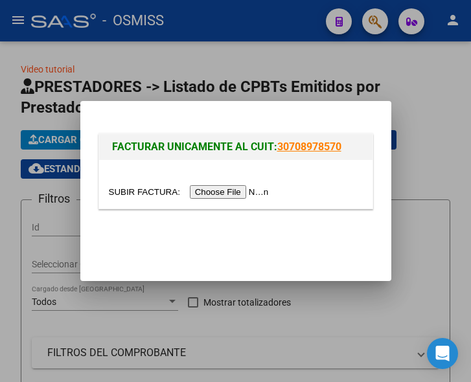
click at [237, 189] on input "file" at bounding box center [191, 192] width 164 height 14
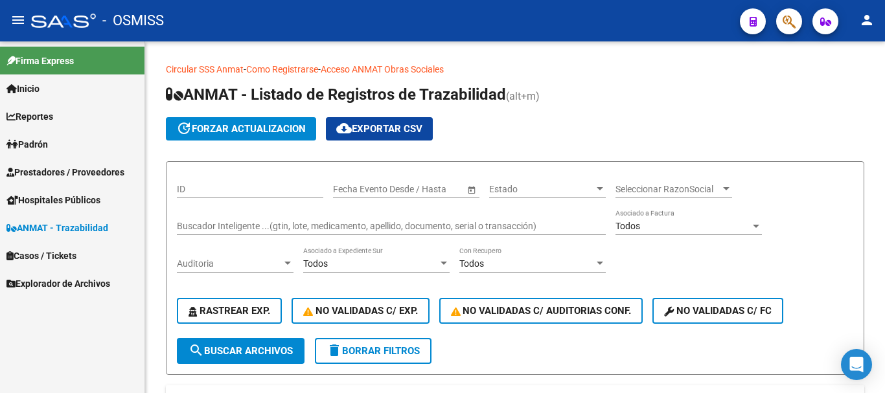
click at [72, 175] on span "Prestadores / Proveedores" at bounding box center [65, 172] width 118 height 14
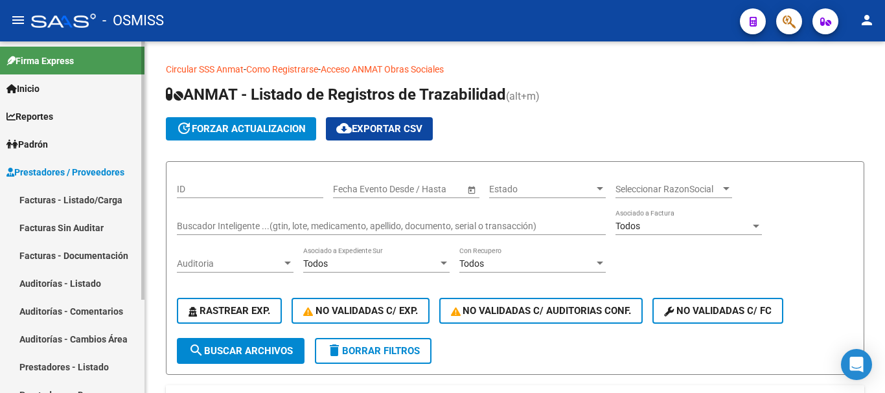
click at [72, 199] on link "Facturas - Listado/Carga" at bounding box center [72, 200] width 144 height 28
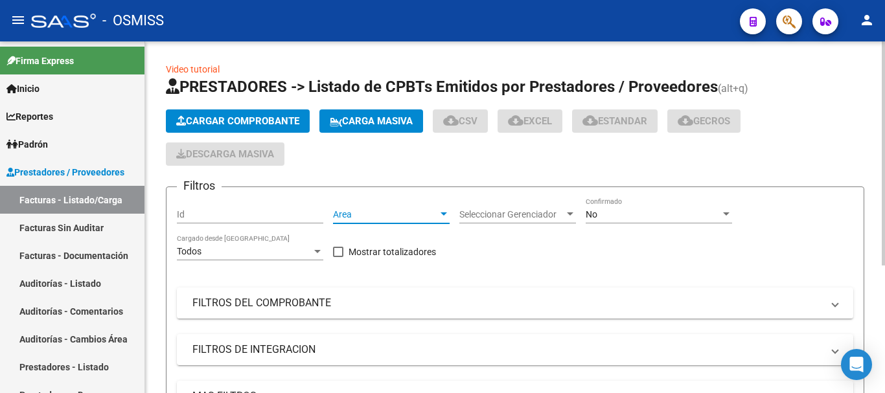
click at [442, 210] on div at bounding box center [444, 214] width 12 height 10
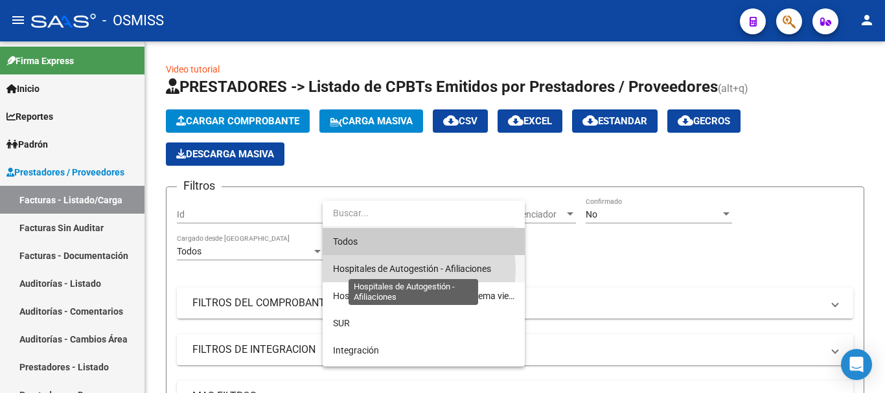
click at [405, 269] on span "Hospitales de Autogestión - Afiliaciones" at bounding box center [412, 269] width 158 height 10
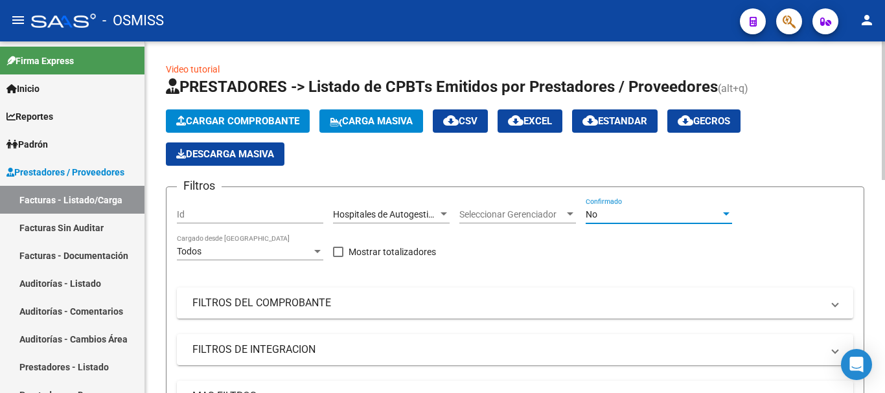
click at [725, 209] on div at bounding box center [726, 214] width 12 height 10
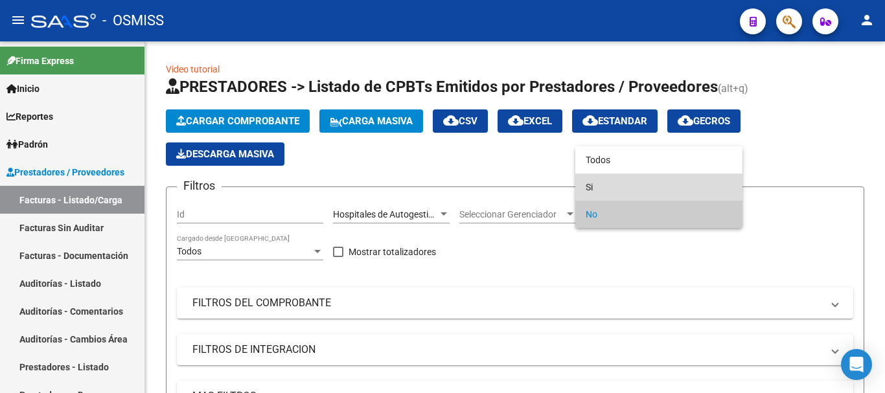
click at [600, 189] on span "Si" at bounding box center [658, 187] width 146 height 27
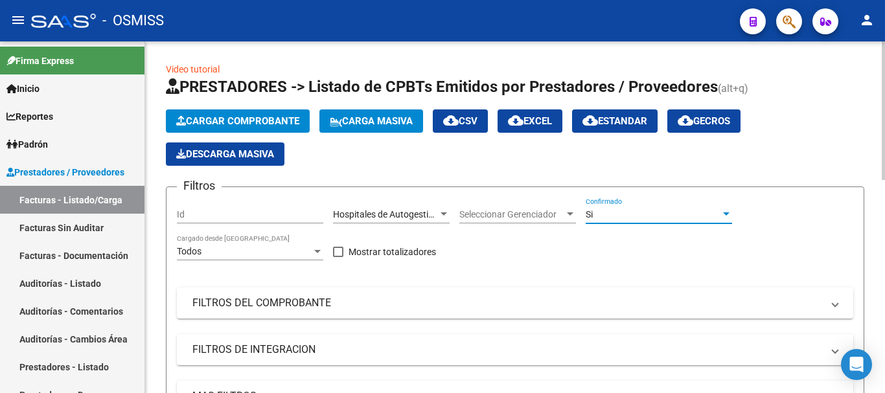
click at [721, 212] on div at bounding box center [726, 214] width 12 height 10
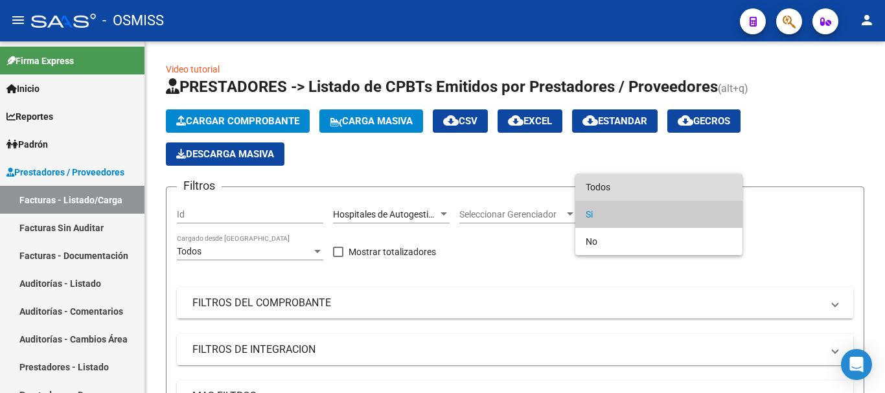
click at [616, 191] on span "Todos" at bounding box center [658, 187] width 146 height 27
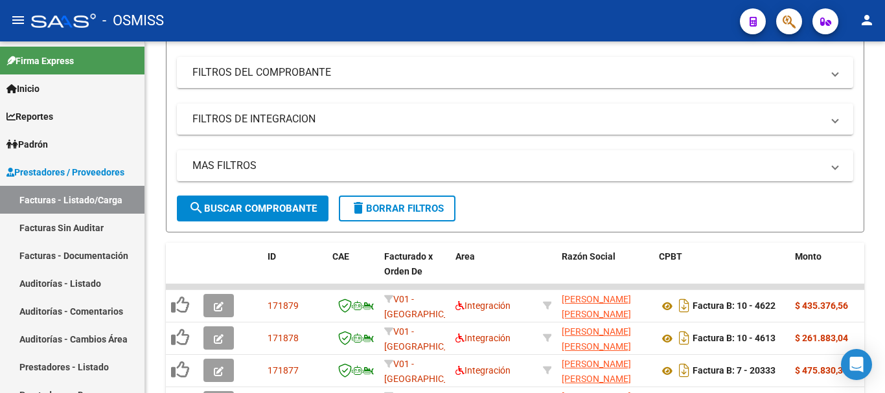
scroll to position [259, 0]
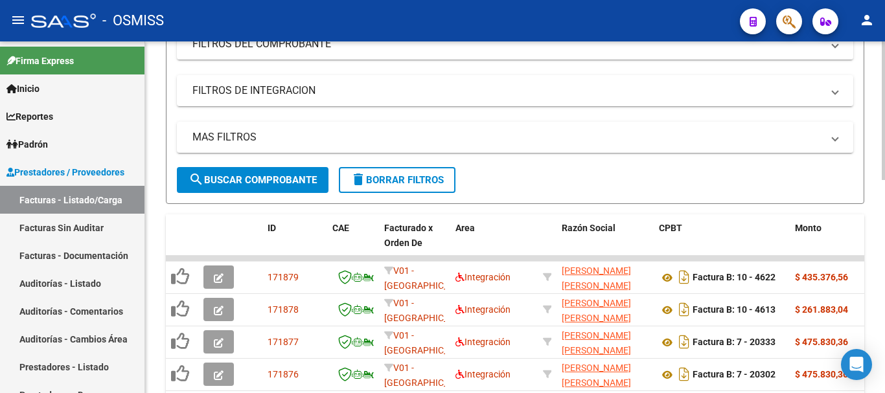
drag, startPoint x: 269, startPoint y: 141, endPoint x: 414, endPoint y: 155, distance: 146.4
click at [284, 141] on mat-panel-title "MAS FILTROS" at bounding box center [506, 137] width 629 height 14
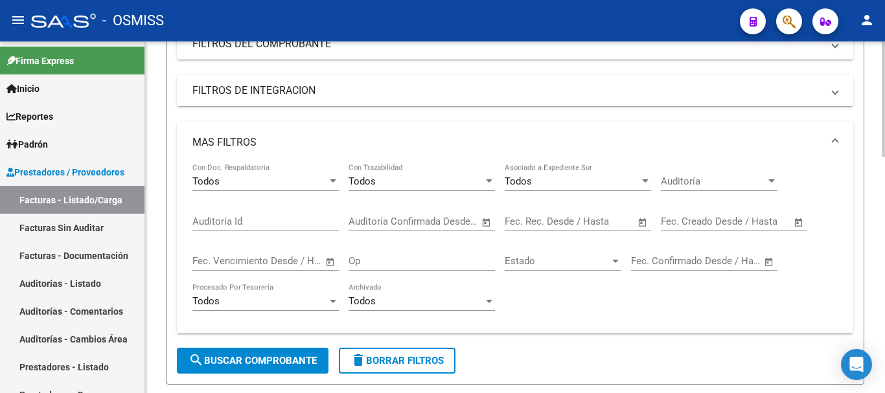
click at [639, 218] on span "Open calendar" at bounding box center [642, 222] width 31 height 31
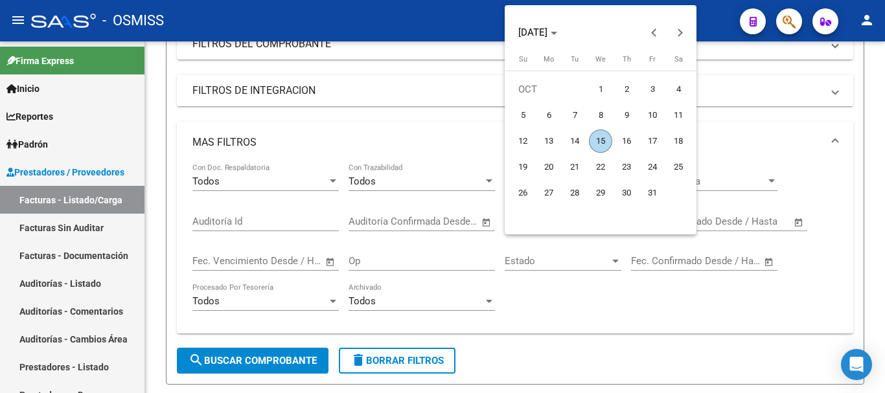
click at [599, 139] on span "15" at bounding box center [600, 141] width 23 height 23
type input "[DATE]"
click at [599, 139] on span "15" at bounding box center [600, 141] width 23 height 23
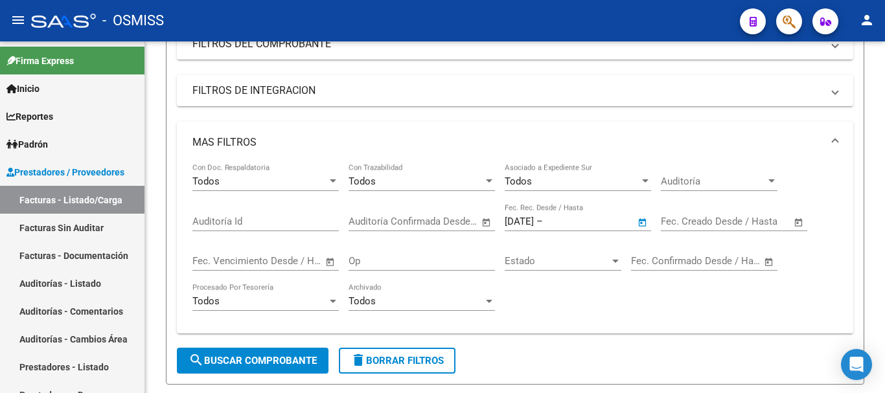
type input "[DATE]"
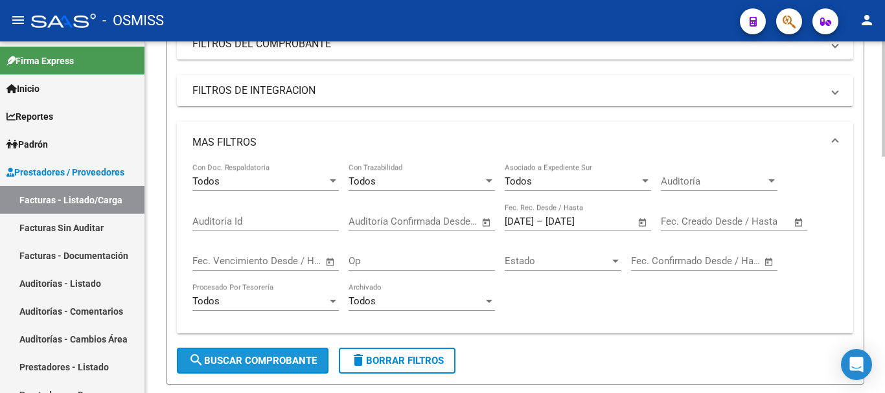
click at [273, 356] on span "search Buscar Comprobante" at bounding box center [252, 361] width 128 height 12
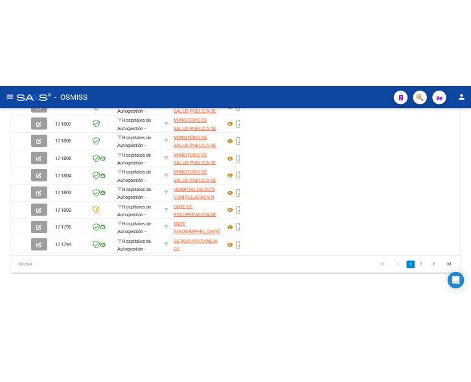
scroll to position [528, 0]
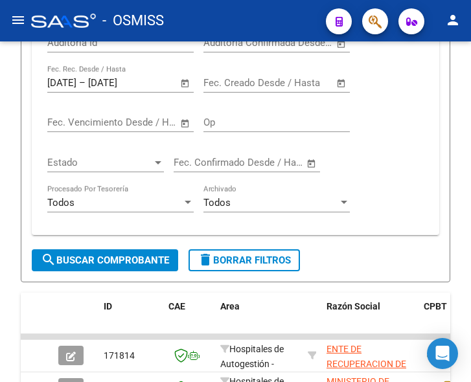
click at [23, 19] on mat-icon "menu" at bounding box center [18, 20] width 16 height 16
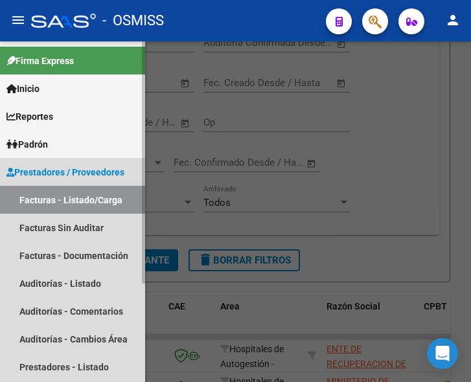
click at [73, 168] on span "Prestadores / Proveedores" at bounding box center [65, 172] width 118 height 14
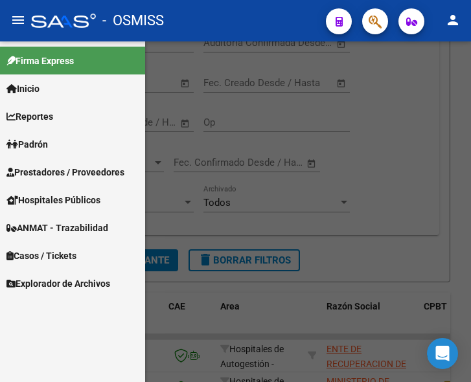
click at [73, 169] on span "Prestadores / Proveedores" at bounding box center [65, 172] width 118 height 14
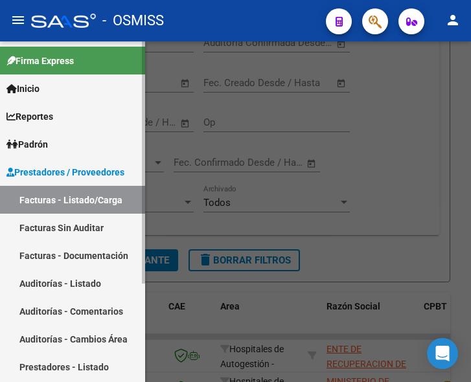
click at [74, 198] on link "Facturas - Listado/Carga" at bounding box center [72, 200] width 145 height 28
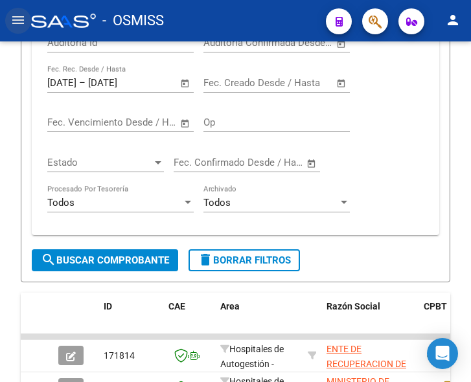
click at [23, 23] on mat-icon "menu" at bounding box center [18, 20] width 16 height 16
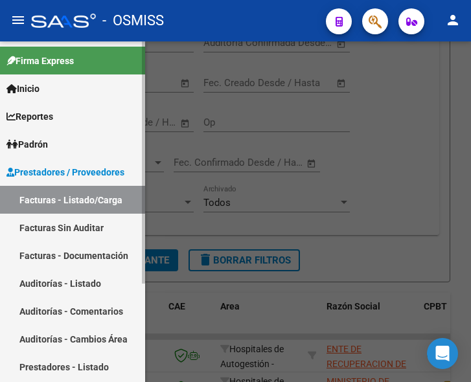
click at [70, 167] on span "Prestadores / Proveedores" at bounding box center [65, 172] width 118 height 14
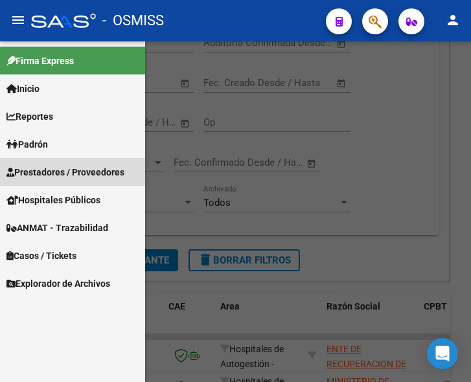
click at [106, 164] on link "Prestadores / Proveedores" at bounding box center [72, 172] width 145 height 28
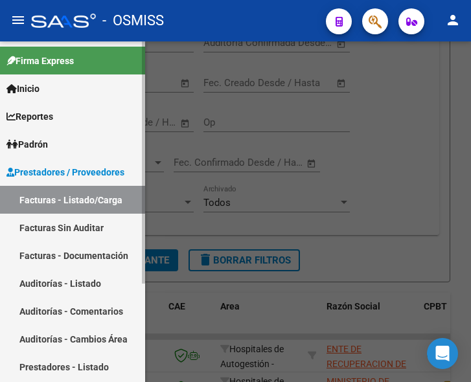
click at [107, 197] on link "Facturas - Listado/Carga" at bounding box center [72, 200] width 145 height 28
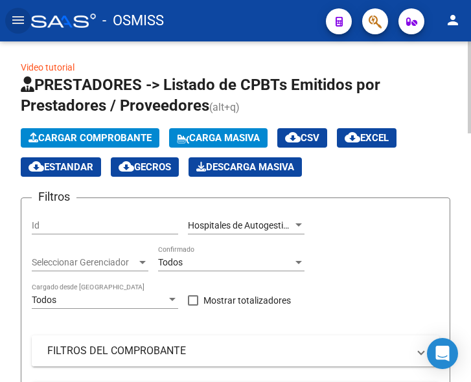
scroll to position [0, 0]
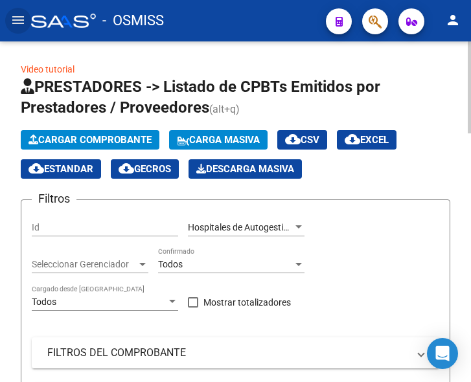
click at [100, 133] on button "Cargar Comprobante" at bounding box center [90, 139] width 139 height 19
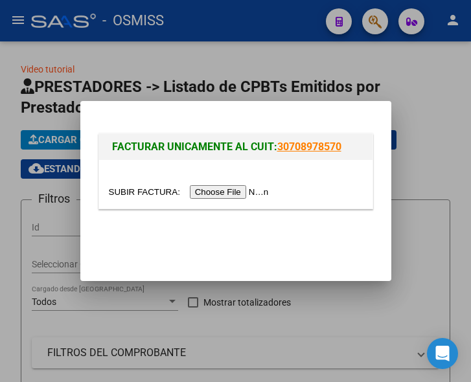
click at [220, 196] on input "file" at bounding box center [191, 192] width 164 height 14
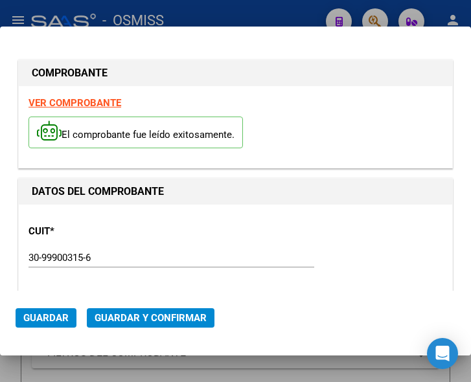
type input "2025-11-12"
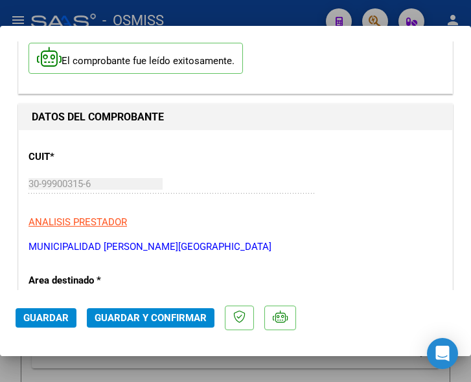
scroll to position [130, 0]
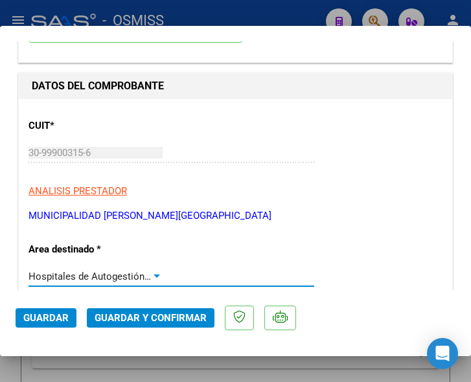
click at [153, 271] on div at bounding box center [157, 276] width 12 height 10
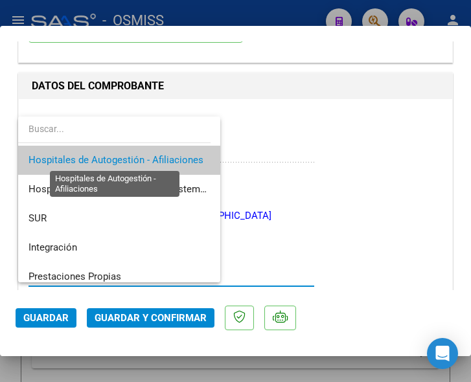
click at [159, 161] on span "Hospitales de Autogestión - Afiliaciones" at bounding box center [115, 160] width 175 height 12
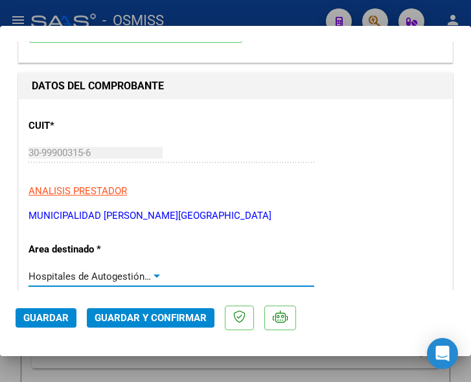
scroll to position [259, 0]
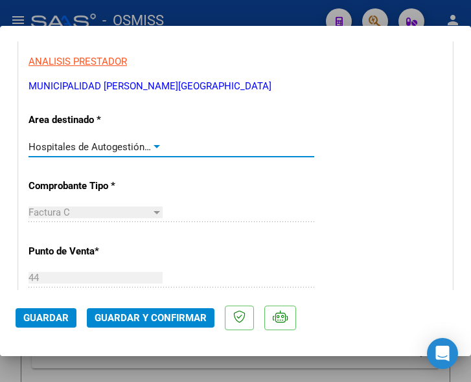
click at [154, 145] on div at bounding box center [156, 146] width 6 height 3
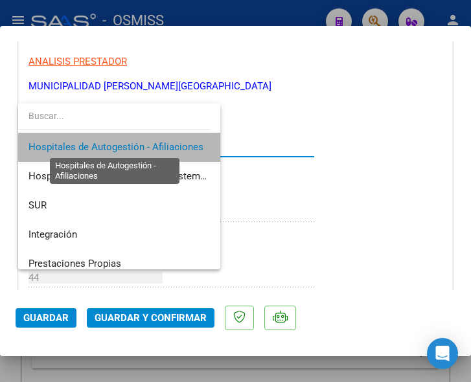
click at [154, 145] on span "Hospitales de Autogestión - Afiliaciones" at bounding box center [115, 147] width 175 height 12
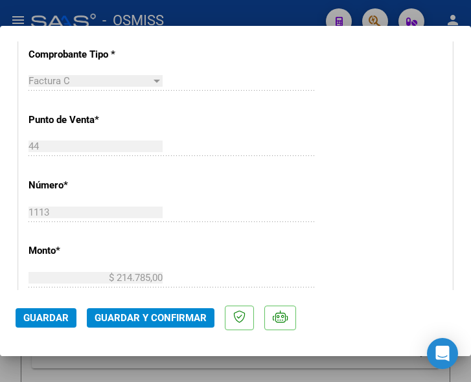
scroll to position [324, 0]
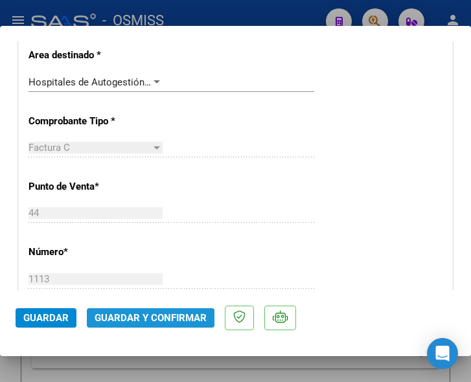
click at [150, 318] on span "Guardar y Confirmar" at bounding box center [151, 318] width 112 height 12
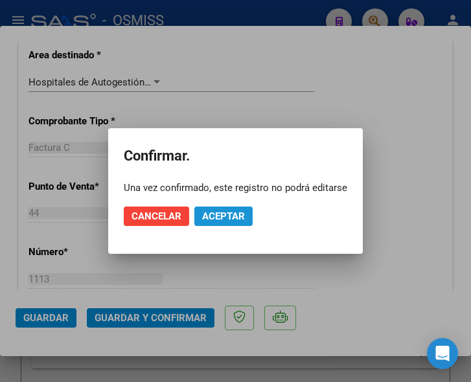
click at [220, 212] on span "Aceptar" at bounding box center [223, 216] width 43 height 12
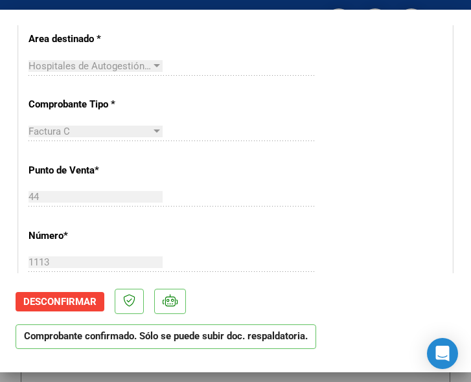
scroll to position [194, 0]
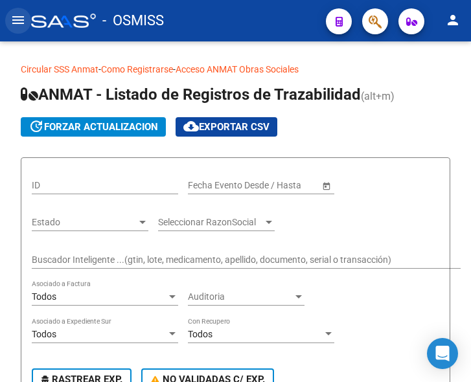
click at [12, 25] on mat-icon "menu" at bounding box center [18, 20] width 16 height 16
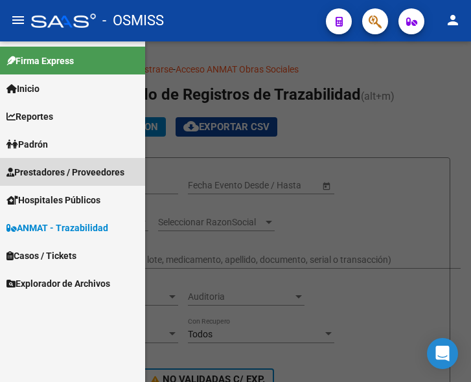
click at [65, 174] on span "Prestadores / Proveedores" at bounding box center [65, 172] width 118 height 14
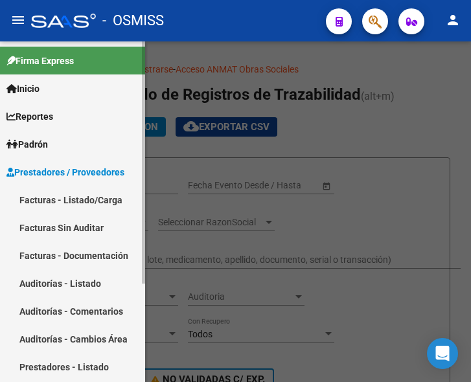
click at [76, 192] on link "Facturas - Listado/Carga" at bounding box center [72, 200] width 145 height 28
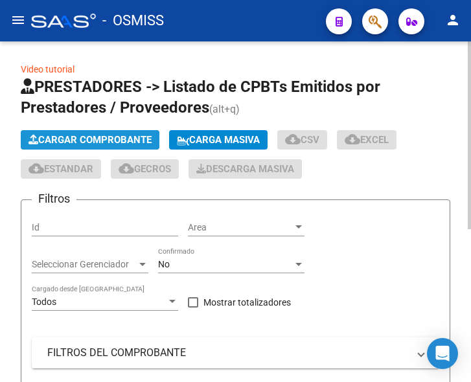
click at [119, 135] on span "Cargar Comprobante" at bounding box center [89, 140] width 123 height 12
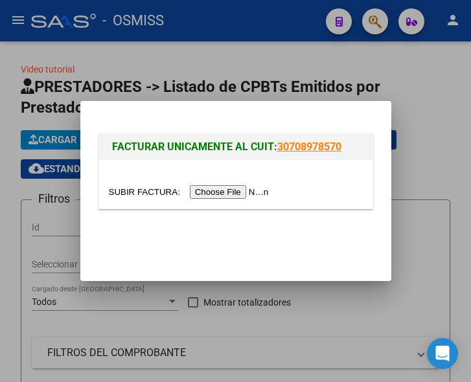
click at [237, 188] on input "file" at bounding box center [191, 192] width 164 height 14
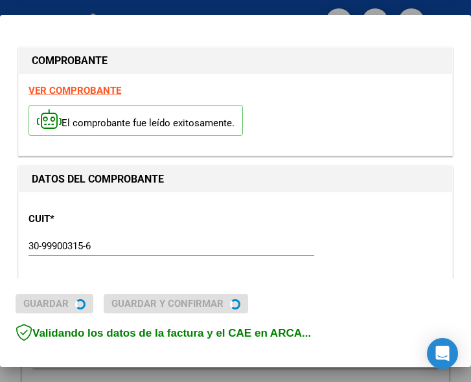
type input "2025-11-13"
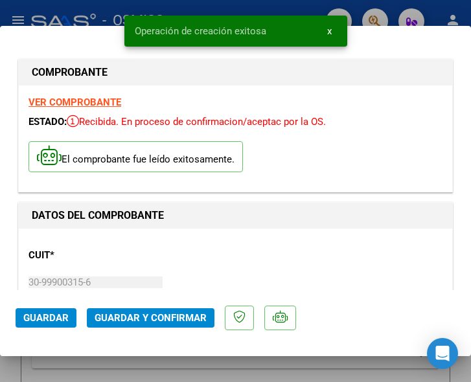
click at [187, 251] on div "CUIT * 30-99900315-6 Ingresar CUIT ANALISIS PRESTADOR MUNICIPALIDAD DE ROSARIO …" at bounding box center [235, 295] width 414 height 114
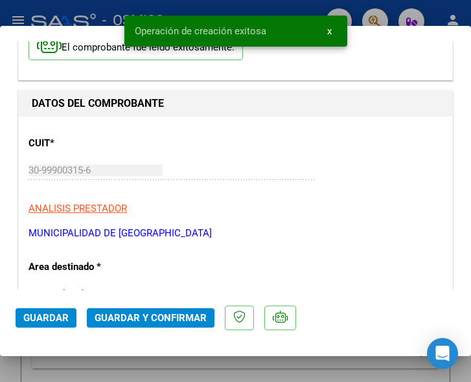
scroll to position [130, 0]
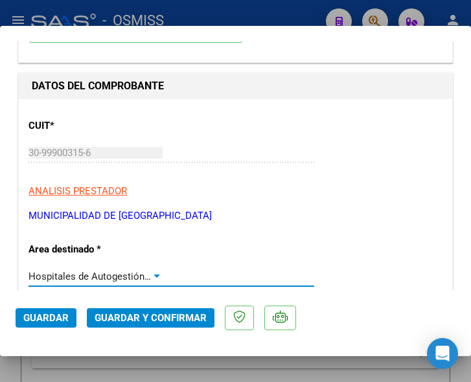
click at [155, 273] on div at bounding box center [157, 276] width 12 height 10
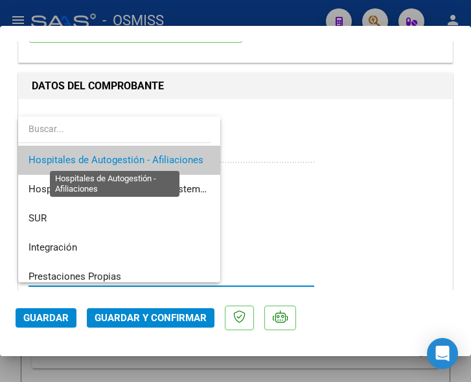
click at [153, 154] on span "Hospitales de Autogestión - Afiliaciones" at bounding box center [115, 160] width 175 height 12
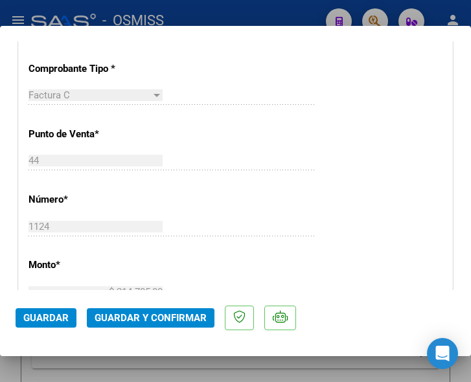
scroll to position [389, 0]
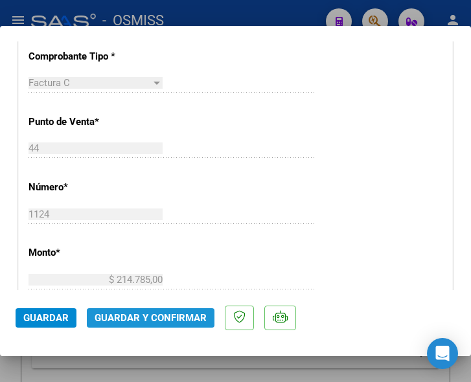
click at [160, 321] on span "Guardar y Confirmar" at bounding box center [151, 318] width 112 height 12
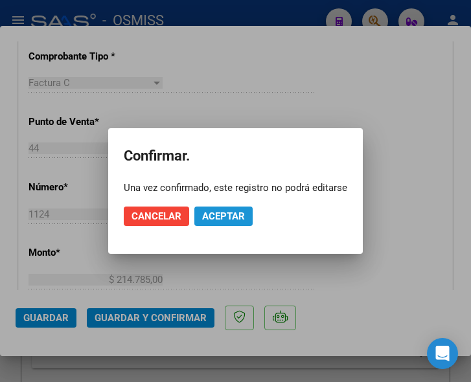
click at [238, 216] on span "Aceptar" at bounding box center [223, 216] width 43 height 12
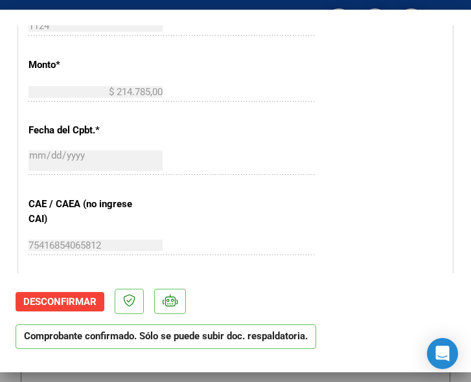
scroll to position [583, 0]
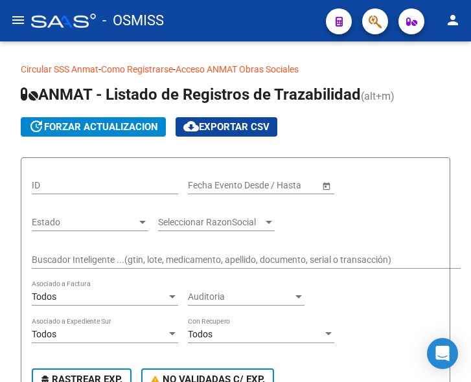
click at [17, 20] on mat-icon "menu" at bounding box center [18, 20] width 16 height 16
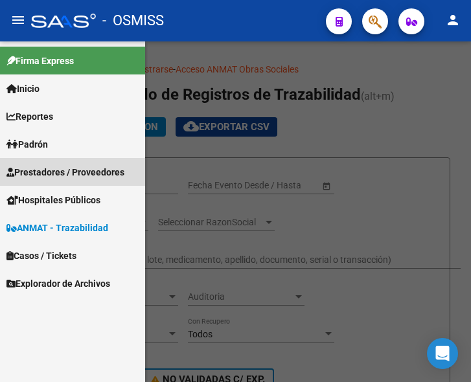
click at [62, 168] on span "Prestadores / Proveedores" at bounding box center [65, 172] width 118 height 14
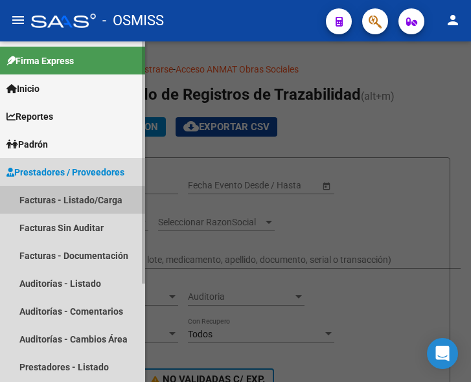
click at [71, 204] on link "Facturas - Listado/Carga" at bounding box center [72, 200] width 145 height 28
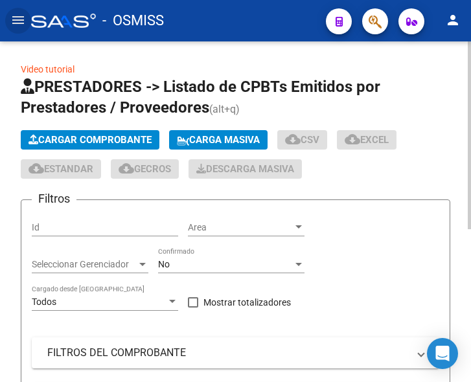
click at [100, 141] on span "Cargar Comprobante" at bounding box center [89, 140] width 123 height 12
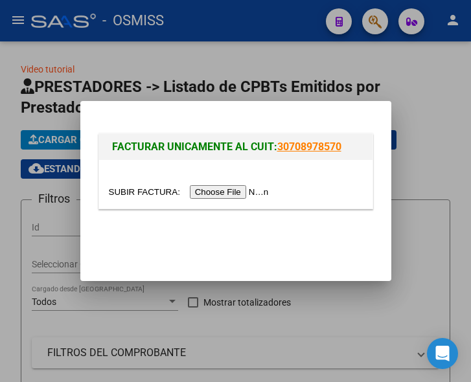
click at [231, 191] on input "file" at bounding box center [191, 192] width 164 height 14
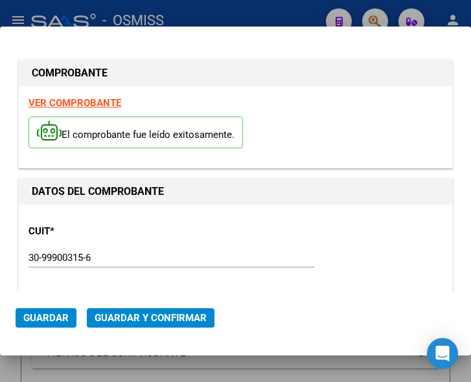
type input "2025-11-13"
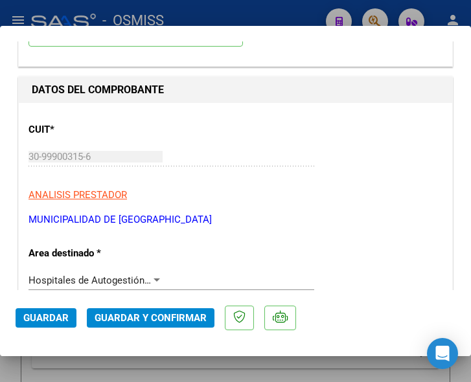
scroll to position [130, 0]
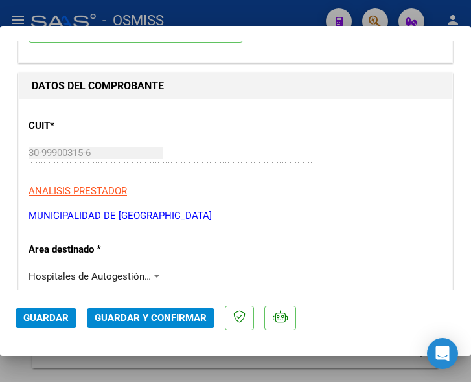
click at [151, 273] on div at bounding box center [157, 276] width 12 height 10
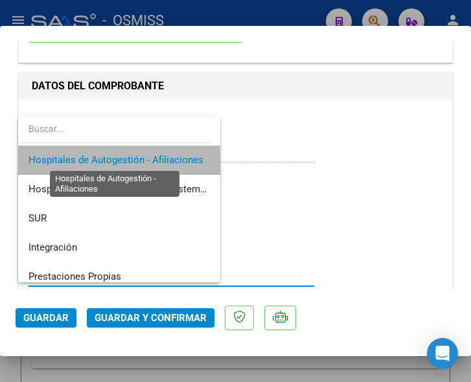
click at [165, 157] on span "Hospitales de Autogestión - Afiliaciones" at bounding box center [115, 160] width 175 height 12
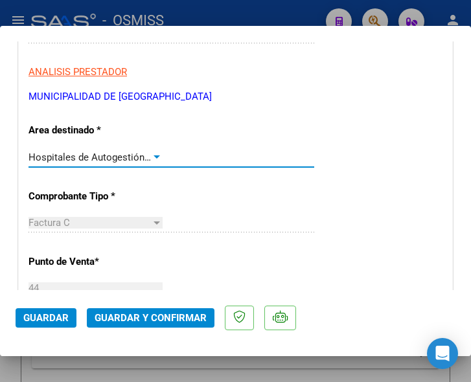
scroll to position [194, 0]
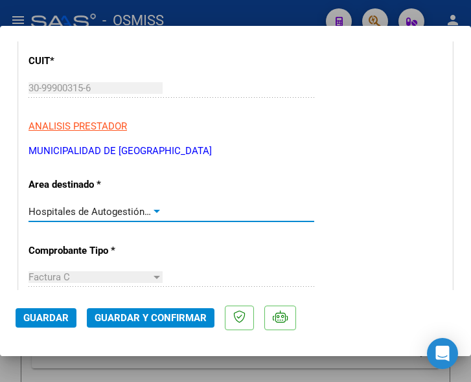
click at [152, 207] on div at bounding box center [157, 212] width 12 height 10
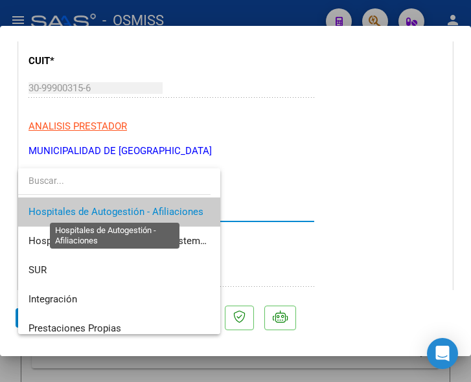
click at [152, 207] on span "Hospitales de Autogestión - Afiliaciones" at bounding box center [115, 212] width 175 height 12
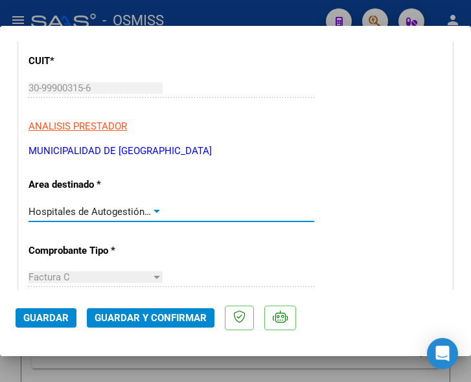
click at [147, 318] on span "Guardar y Confirmar" at bounding box center [151, 318] width 112 height 12
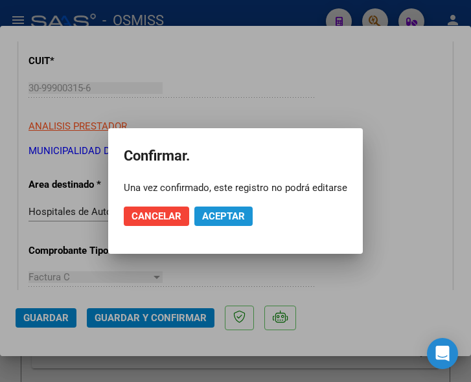
click at [217, 211] on span "Aceptar" at bounding box center [223, 216] width 43 height 12
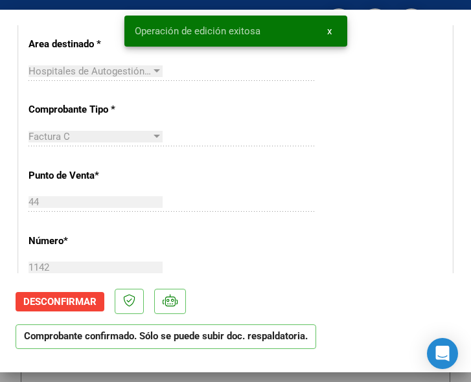
scroll to position [324, 0]
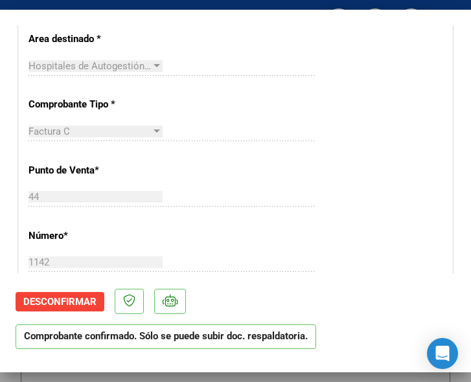
click at [286, 185] on div "CUIT * 30-99900315-6 Ingresar CUIT ANALISIS PRESTADOR MUNICIPALIDAD DE ROSARIO …" at bounding box center [235, 355] width 433 height 932
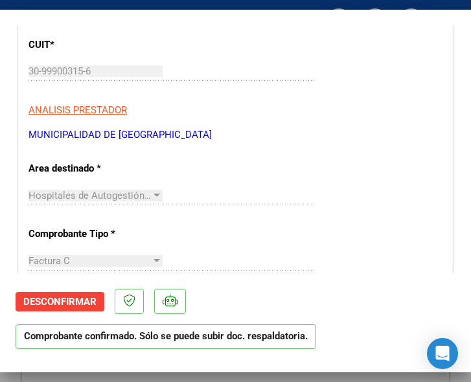
scroll to position [259, 0]
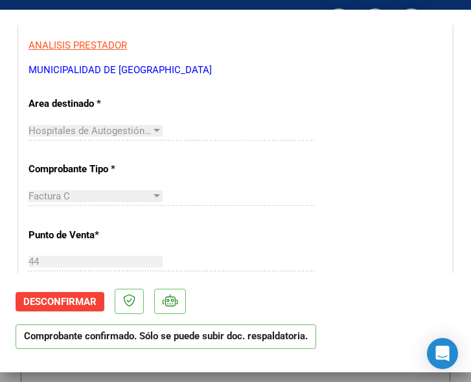
click at [153, 132] on div at bounding box center [157, 131] width 12 height 10
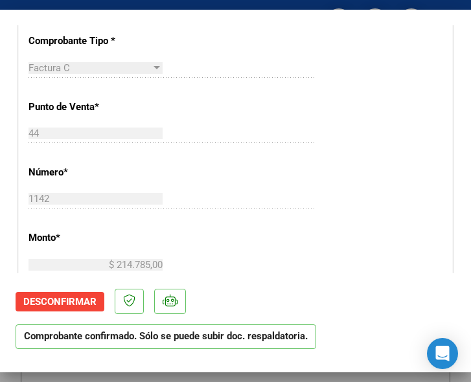
scroll to position [389, 0]
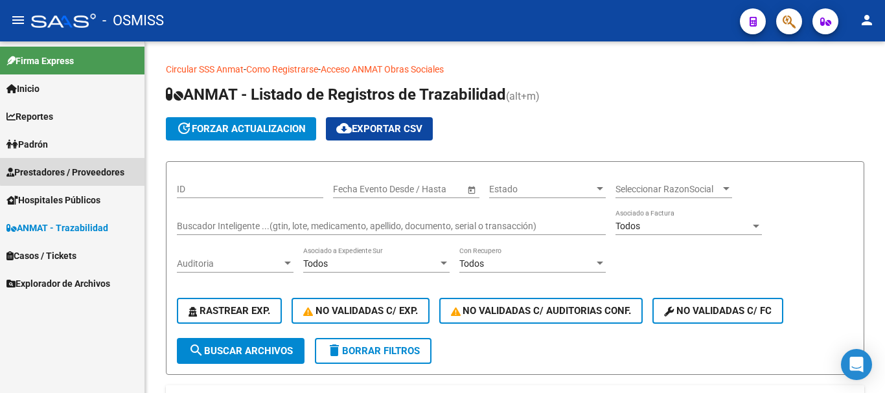
click at [89, 170] on span "Prestadores / Proveedores" at bounding box center [65, 172] width 118 height 14
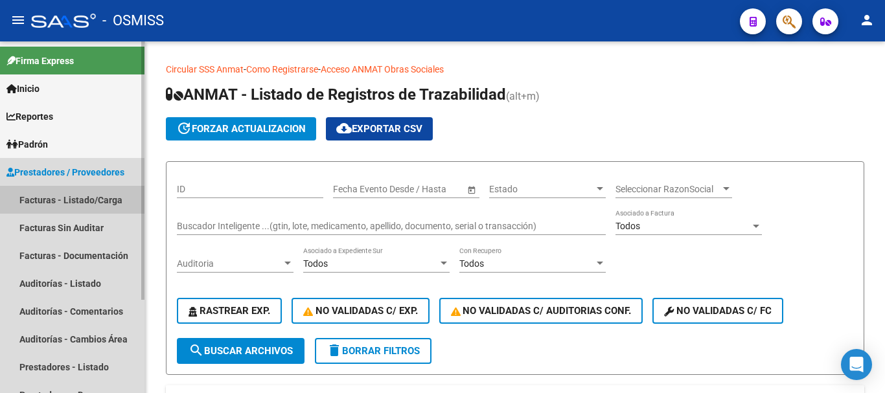
click at [92, 199] on link "Facturas - Listado/Carga" at bounding box center [72, 200] width 144 height 28
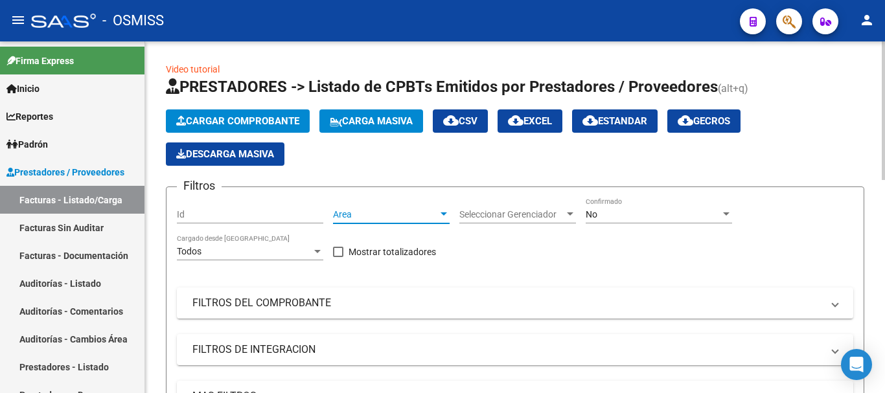
click at [443, 210] on div at bounding box center [444, 214] width 12 height 10
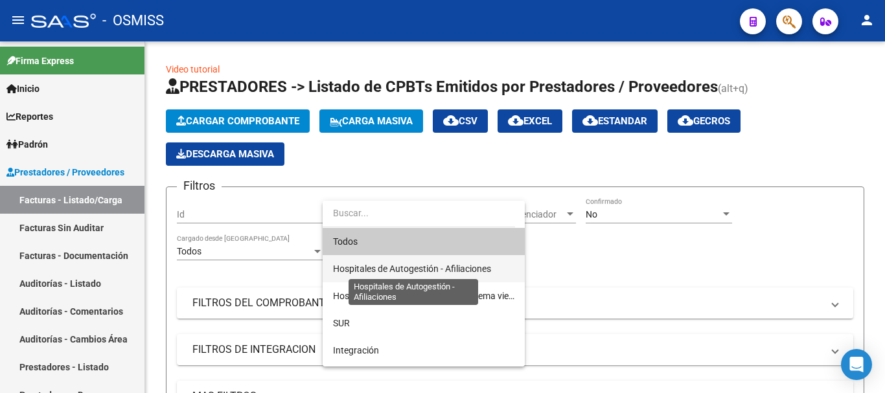
click at [388, 264] on span "Hospitales de Autogestión - Afiliaciones" at bounding box center [412, 269] width 158 height 10
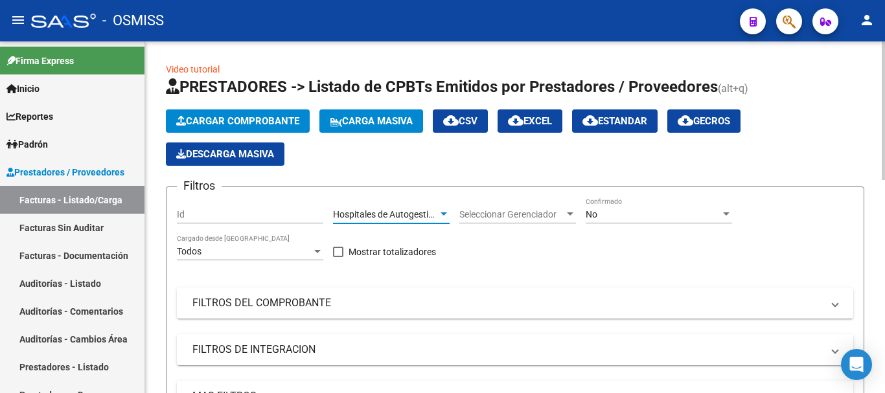
click at [470, 209] on div at bounding box center [726, 214] width 12 height 10
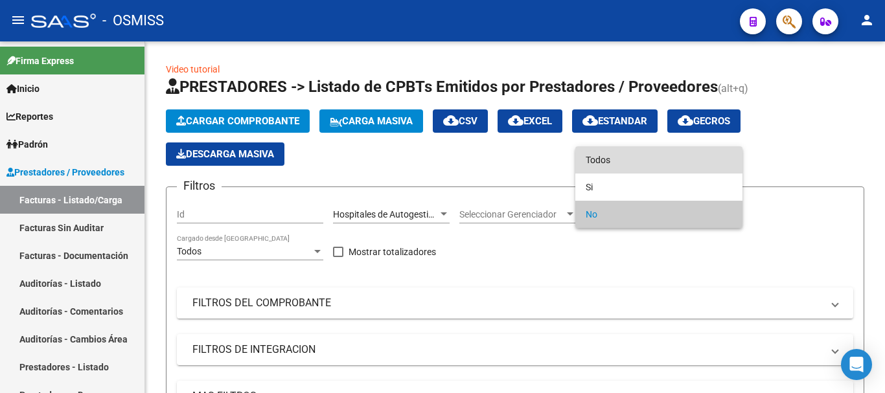
click at [470, 163] on span "Todos" at bounding box center [658, 159] width 146 height 27
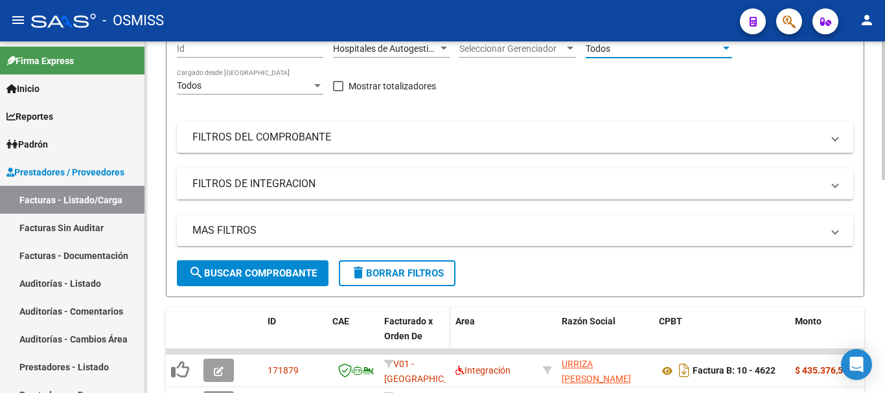
scroll to position [194, 0]
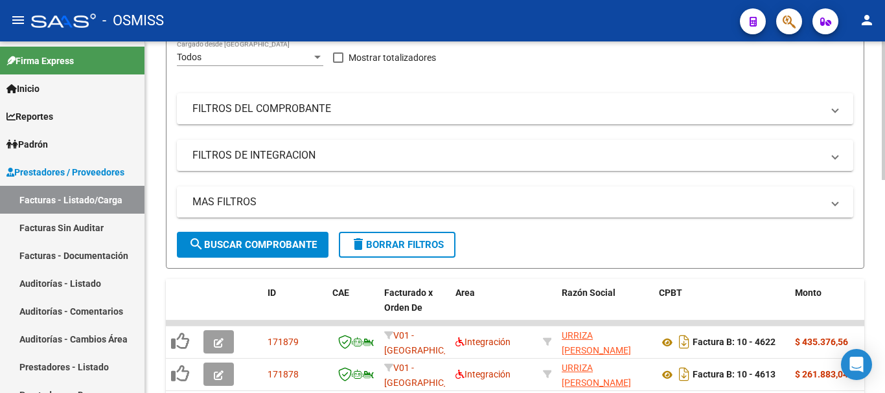
click at [470, 201] on span at bounding box center [834, 202] width 5 height 14
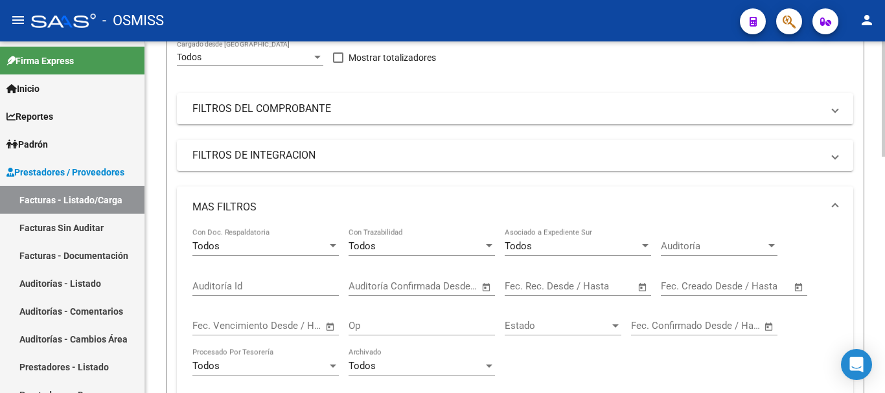
click at [470, 286] on span "Open calendar" at bounding box center [642, 286] width 31 height 31
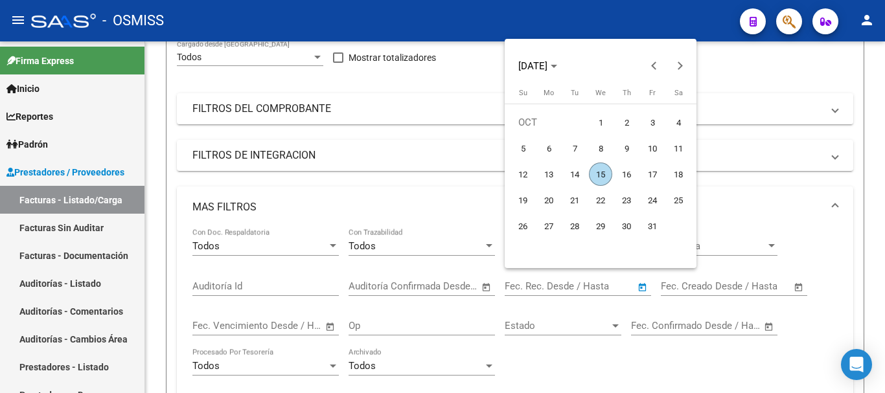
click at [470, 171] on span "15" at bounding box center [600, 174] width 23 height 23
type input "[DATE]"
click at [470, 171] on span "15" at bounding box center [600, 174] width 23 height 23
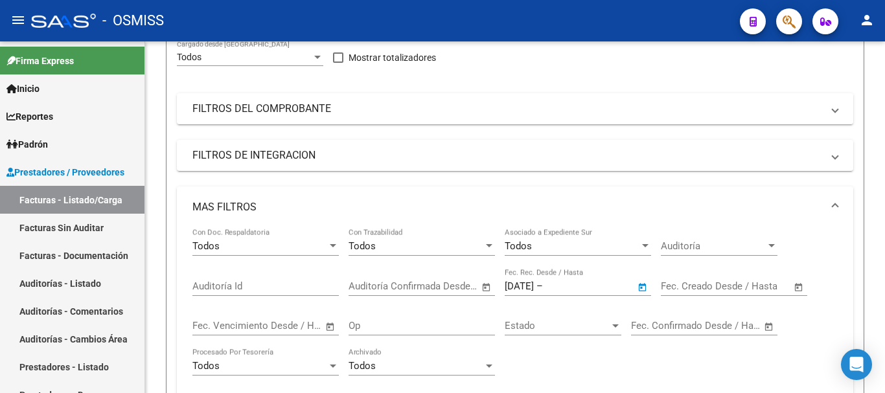
type input "[DATE]"
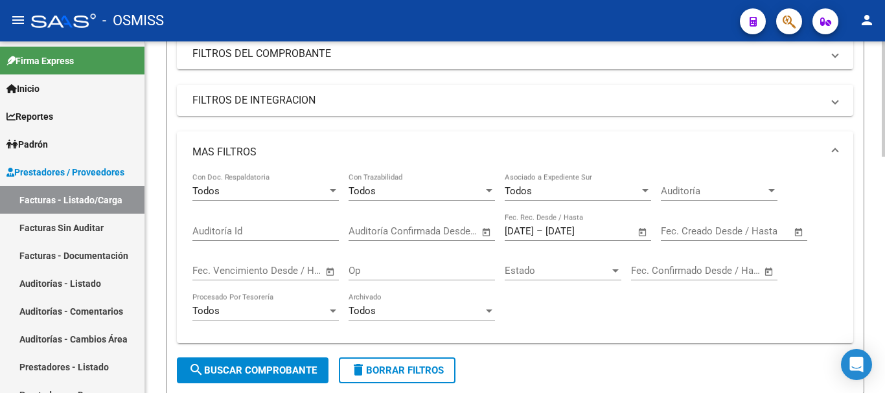
scroll to position [389, 0]
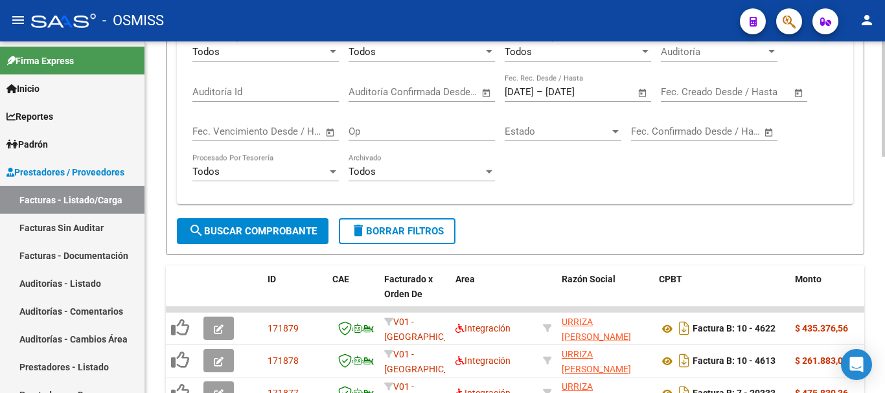
click at [274, 230] on span "search Buscar Comprobante" at bounding box center [252, 231] width 128 height 12
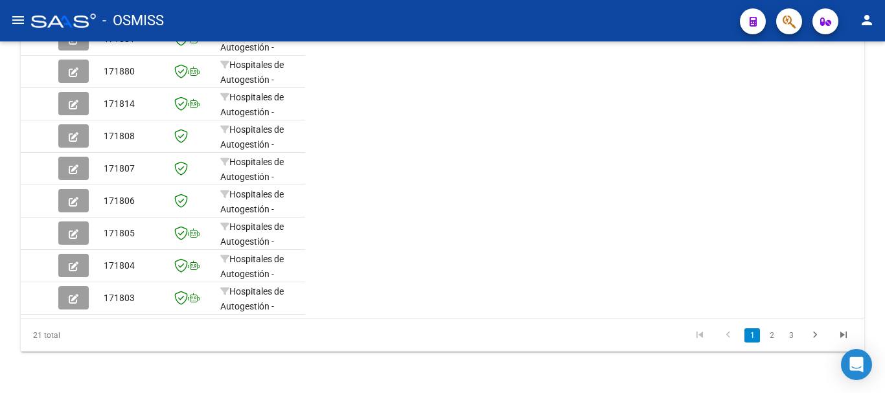
scroll to position [519, 0]
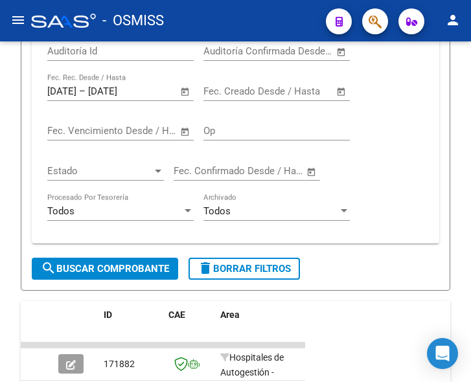
click at [16, 19] on mat-icon "menu" at bounding box center [18, 20] width 16 height 16
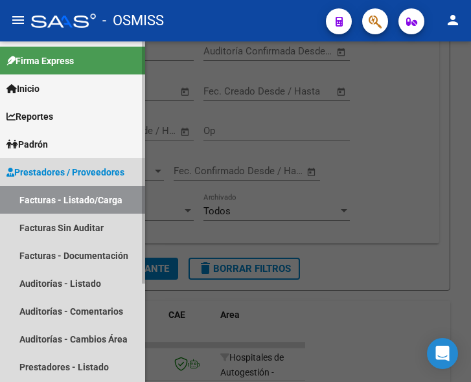
click at [58, 165] on span "Prestadores / Proveedores" at bounding box center [65, 172] width 118 height 14
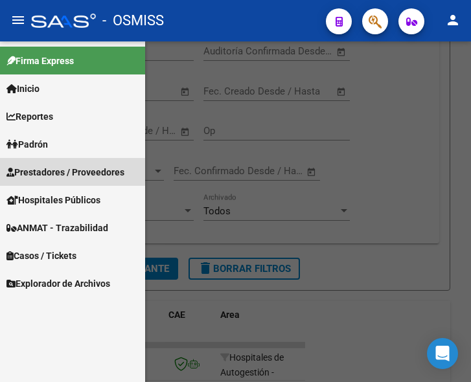
click at [60, 165] on span "Prestadores / Proveedores" at bounding box center [65, 172] width 118 height 14
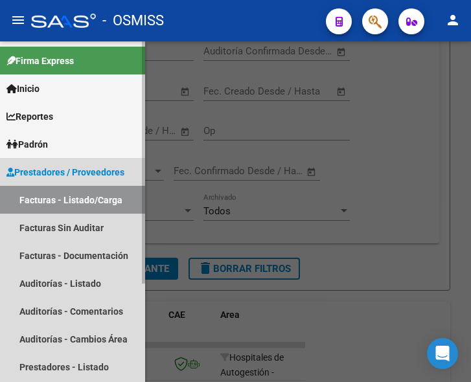
click at [65, 203] on link "Facturas - Listado/Carga" at bounding box center [72, 200] width 145 height 28
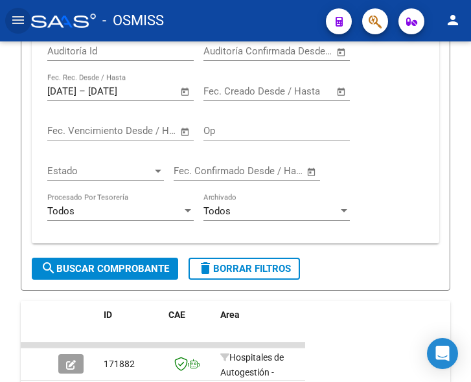
click at [17, 21] on mat-icon "menu" at bounding box center [18, 20] width 16 height 16
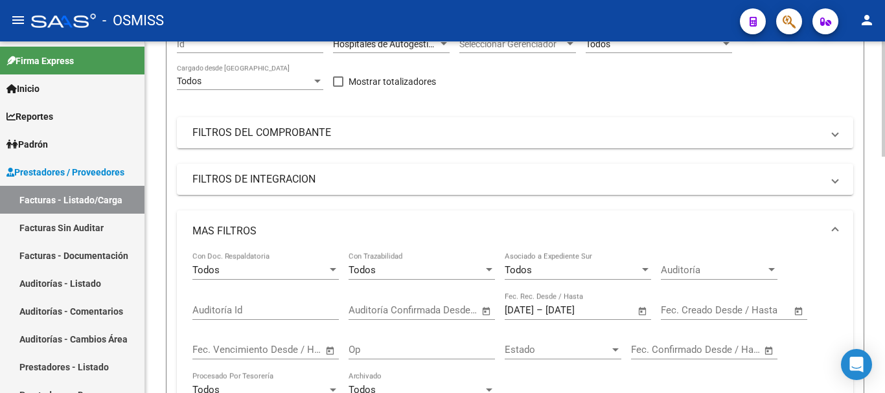
scroll to position [0, 0]
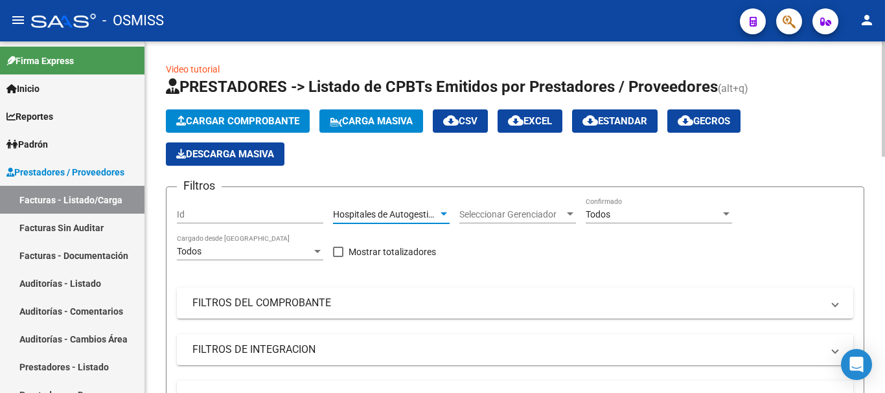
click at [438, 212] on div at bounding box center [444, 214] width 12 height 10
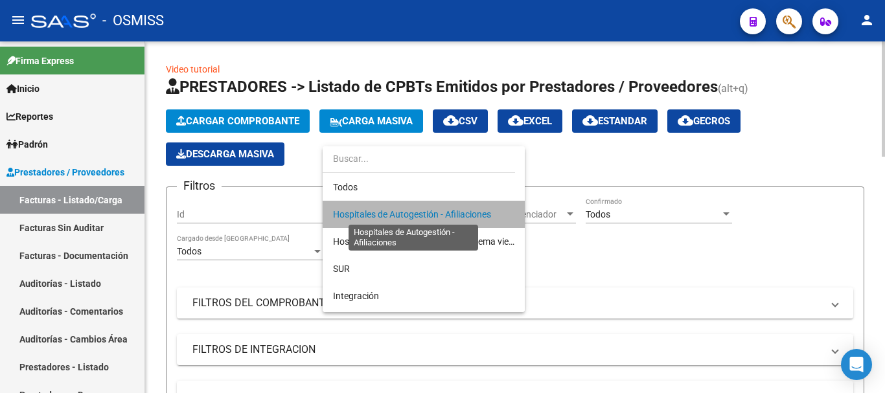
click at [437, 212] on span "Hospitales de Autogestión - Afiliaciones" at bounding box center [412, 214] width 158 height 10
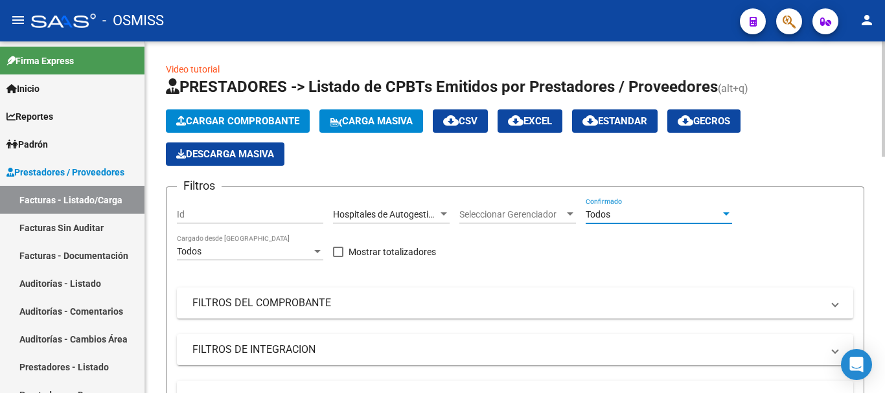
click at [470, 212] on div at bounding box center [726, 213] width 6 height 3
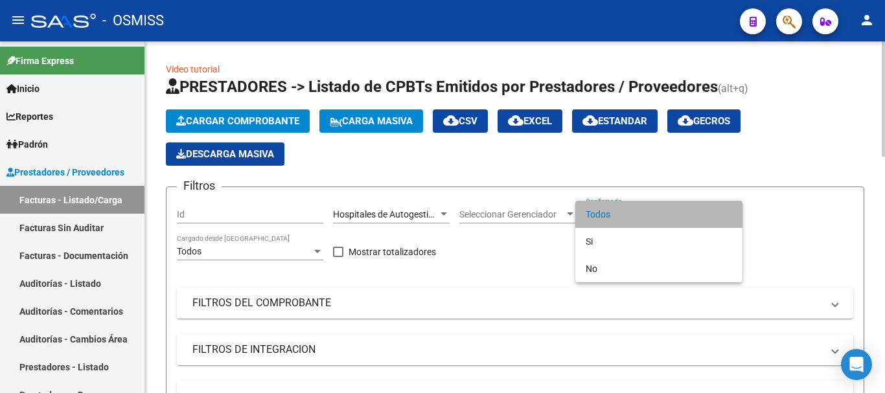
click at [470, 212] on span "Todos" at bounding box center [658, 214] width 146 height 27
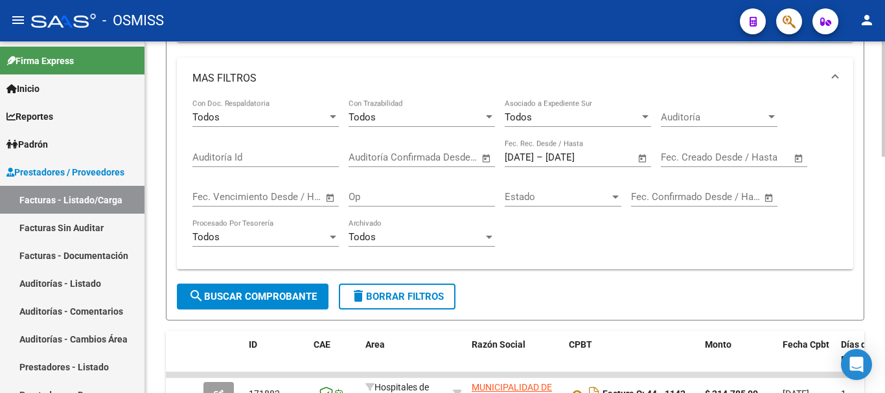
scroll to position [324, 0]
click at [470, 159] on span "Open calendar" at bounding box center [642, 157] width 31 height 31
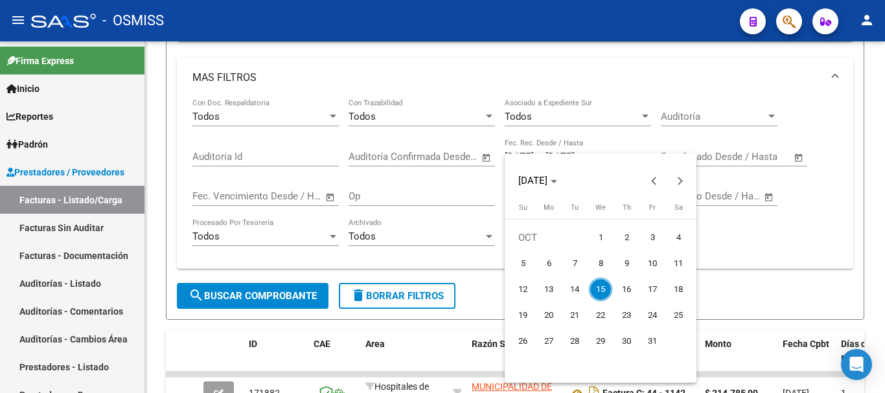
click at [470, 281] on button "15" at bounding box center [600, 290] width 26 height 26
click at [470, 284] on span "15" at bounding box center [600, 289] width 23 height 23
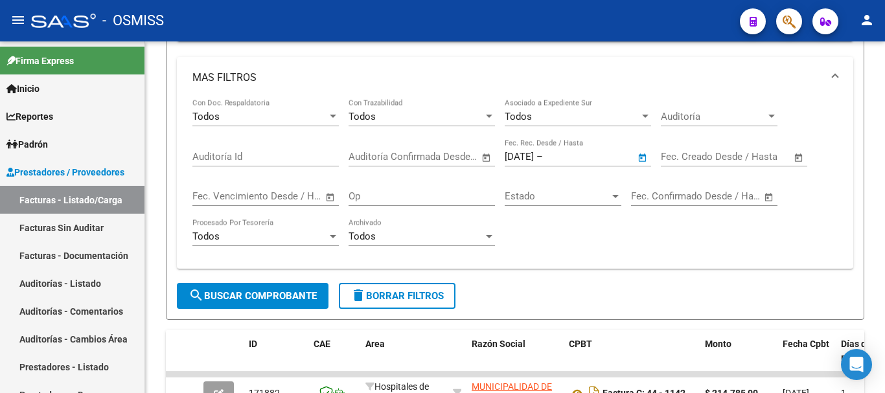
type input "[DATE]"
click at [470, 284] on form "Filtros Id Hospitales de Autogestión - Afiliaciones Area Seleccionar Gerenciado…" at bounding box center [515, 91] width 698 height 457
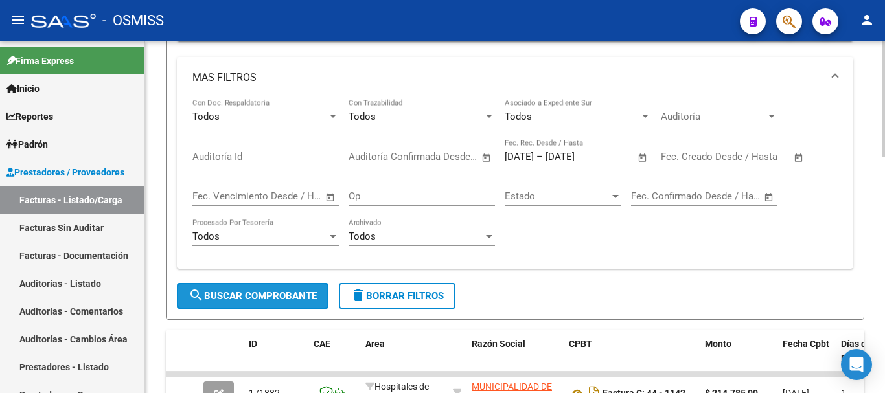
click at [279, 299] on span "search Buscar Comprobante" at bounding box center [252, 296] width 128 height 12
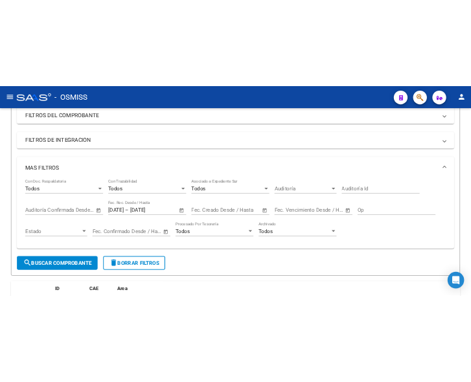
scroll to position [253, 0]
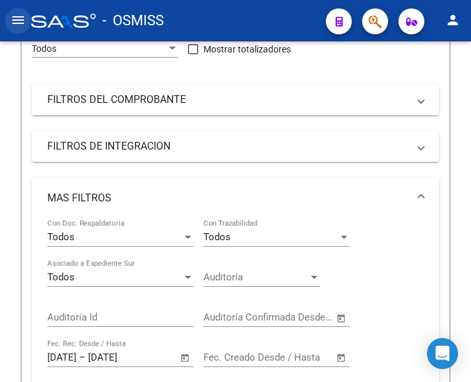
click at [12, 17] on mat-icon "menu" at bounding box center [18, 20] width 16 height 16
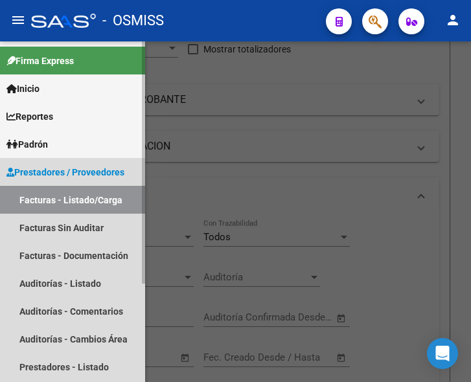
click at [77, 165] on span "Prestadores / Proveedores" at bounding box center [65, 172] width 118 height 14
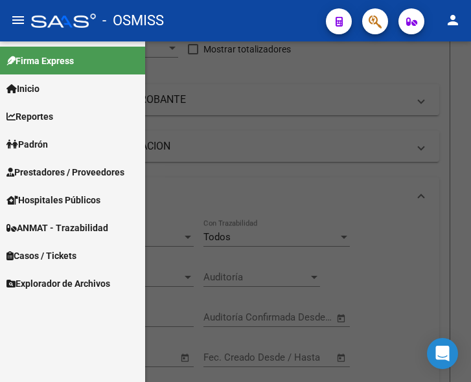
click at [21, 18] on mat-icon "menu" at bounding box center [18, 20] width 16 height 16
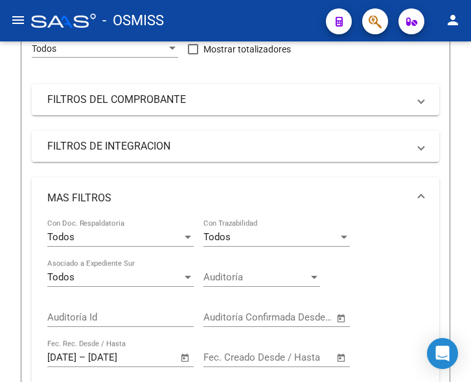
click at [14, 13] on mat-icon "menu" at bounding box center [18, 20] width 16 height 16
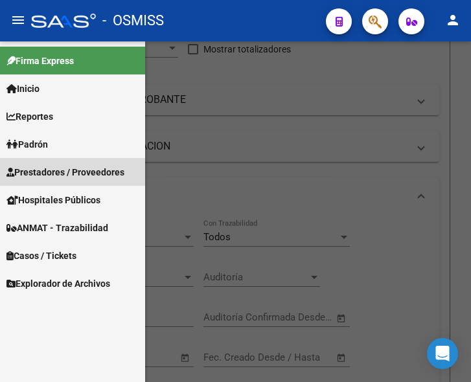
click at [43, 173] on span "Prestadores / Proveedores" at bounding box center [65, 172] width 118 height 14
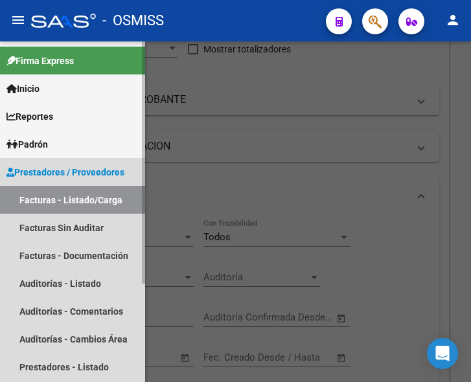
click at [61, 198] on link "Facturas - Listado/Carga" at bounding box center [72, 200] width 145 height 28
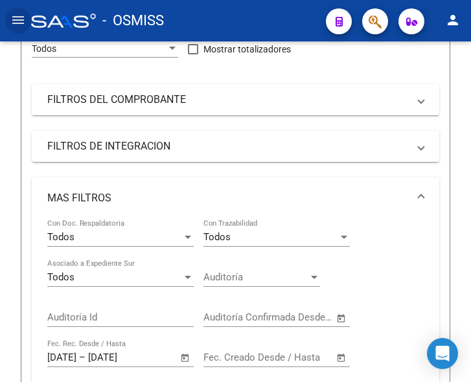
click at [19, 17] on mat-icon "menu" at bounding box center [18, 20] width 16 height 16
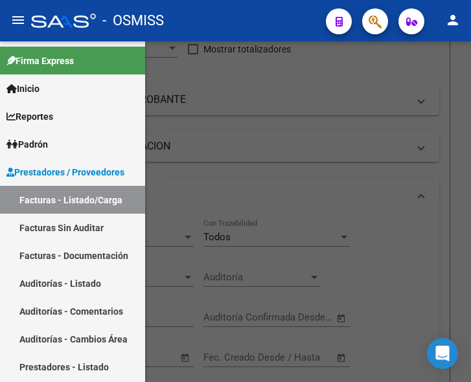
click at [277, 177] on div at bounding box center [235, 211] width 471 height 341
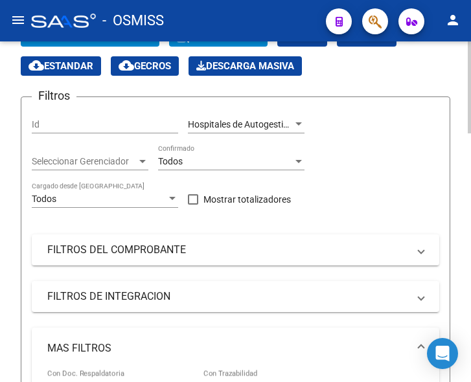
scroll to position [0, 0]
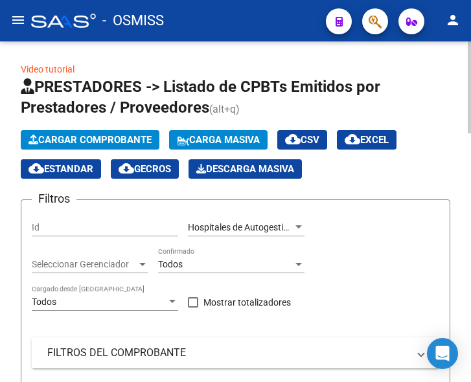
click at [92, 142] on span "Cargar Comprobante" at bounding box center [89, 140] width 123 height 12
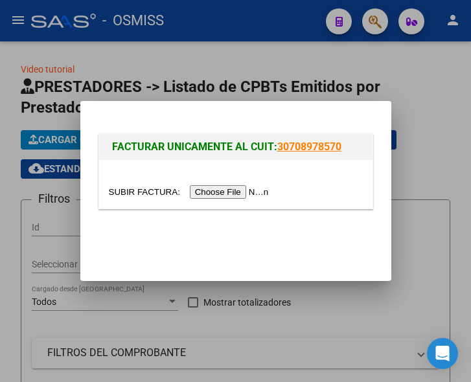
click at [252, 194] on input "file" at bounding box center [191, 192] width 164 height 14
click at [12, 17] on div at bounding box center [235, 191] width 471 height 382
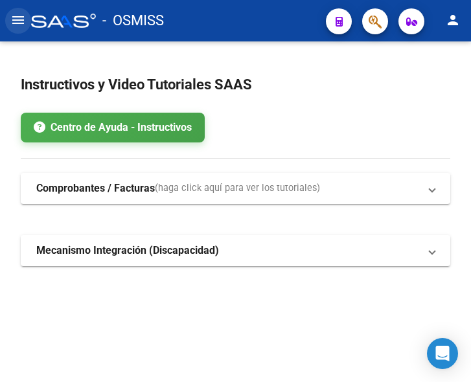
click at [12, 17] on mat-icon "menu" at bounding box center [18, 20] width 16 height 16
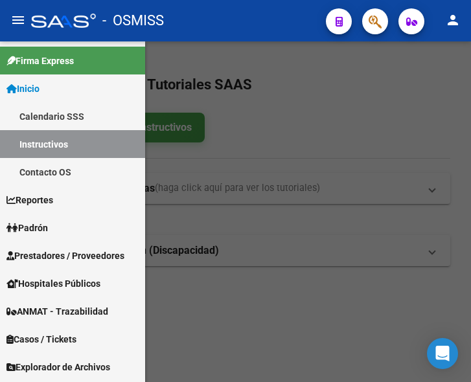
click at [72, 255] on span "Prestadores / Proveedores" at bounding box center [65, 256] width 118 height 14
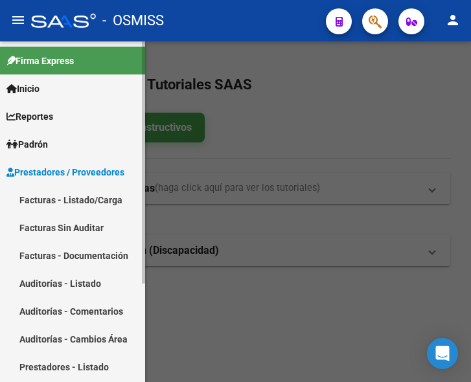
click at [78, 196] on link "Facturas - Listado/Carga" at bounding box center [72, 200] width 145 height 28
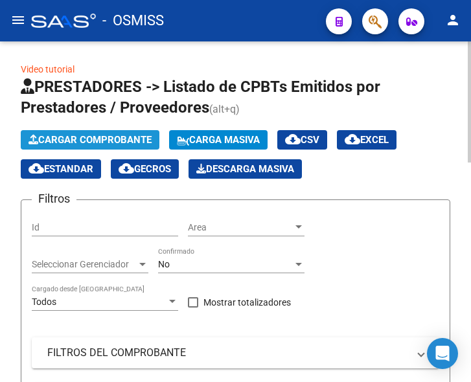
click at [129, 135] on span "Cargar Comprobante" at bounding box center [89, 140] width 123 height 12
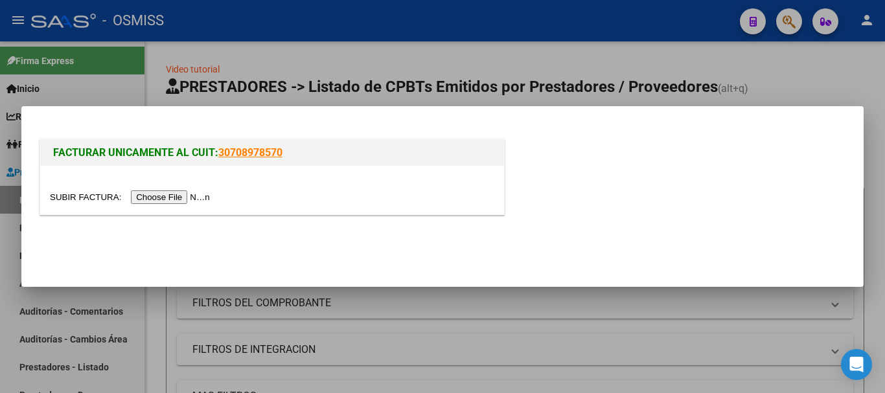
click at [21, 23] on div at bounding box center [442, 196] width 885 height 393
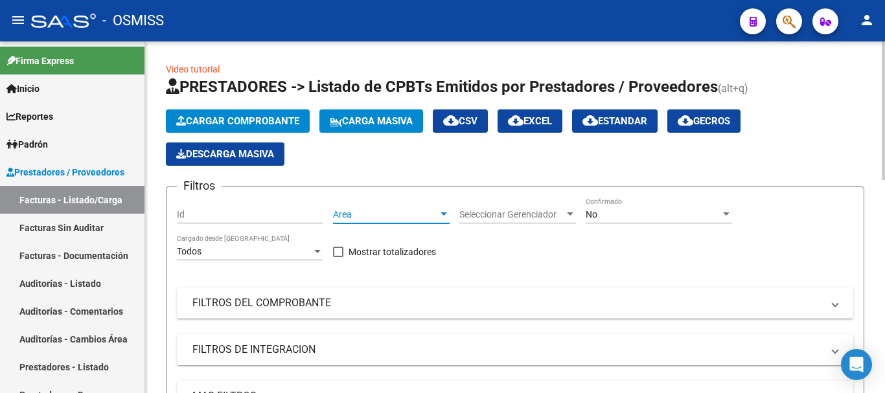
click at [442, 211] on div at bounding box center [444, 214] width 12 height 10
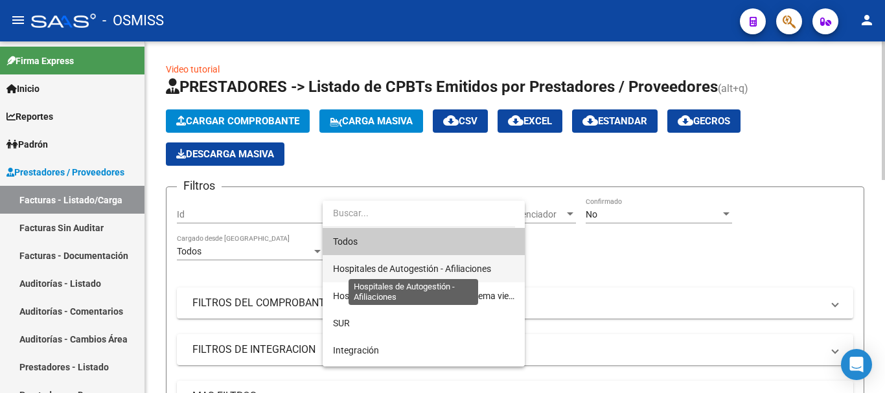
drag, startPoint x: 397, startPoint y: 267, endPoint x: 462, endPoint y: 261, distance: 65.7
click at [400, 267] on span "Hospitales de Autogestión - Afiliaciones" at bounding box center [412, 269] width 158 height 10
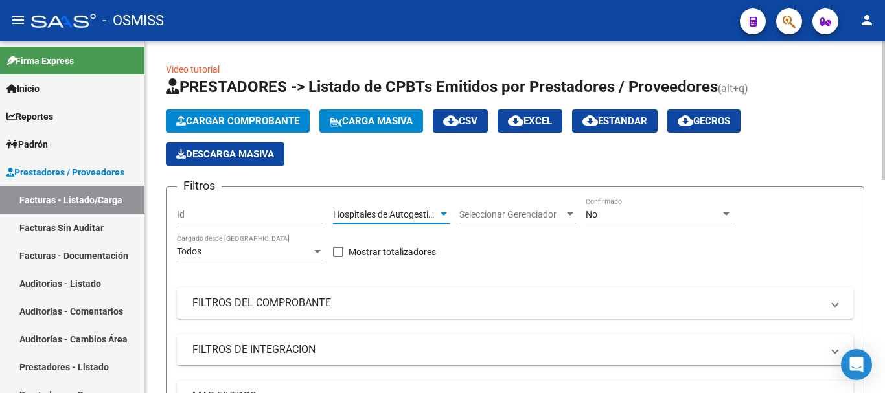
click at [470, 214] on div at bounding box center [726, 214] width 12 height 10
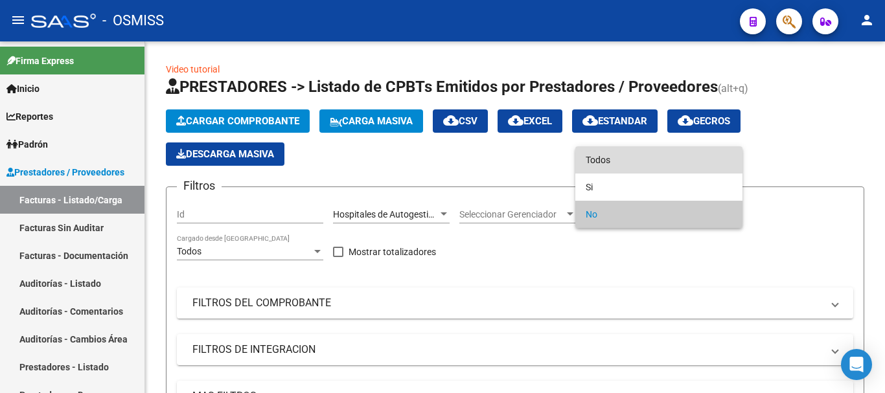
click at [470, 163] on span "Todos" at bounding box center [658, 159] width 146 height 27
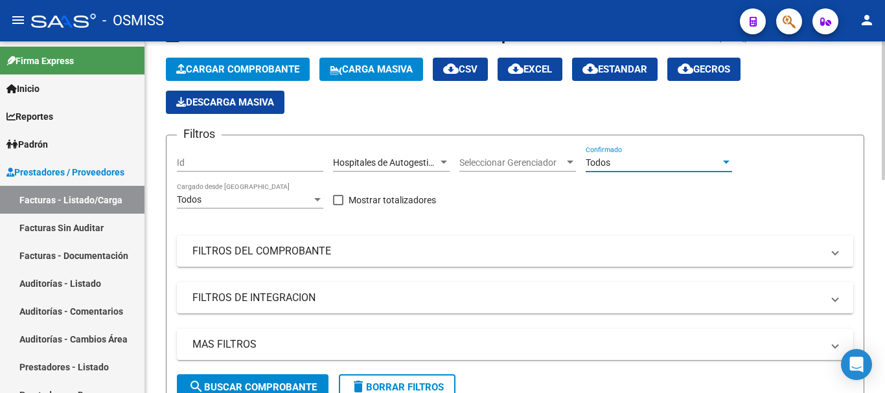
scroll to position [259, 0]
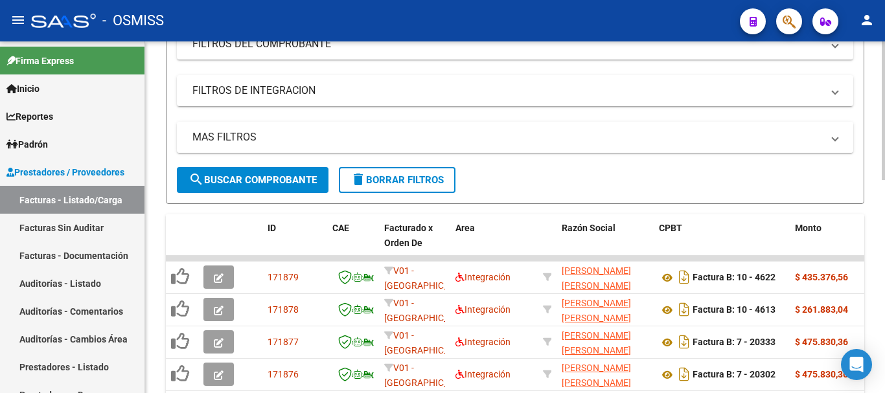
click at [470, 137] on span "MAS FILTROS" at bounding box center [512, 137] width 640 height 14
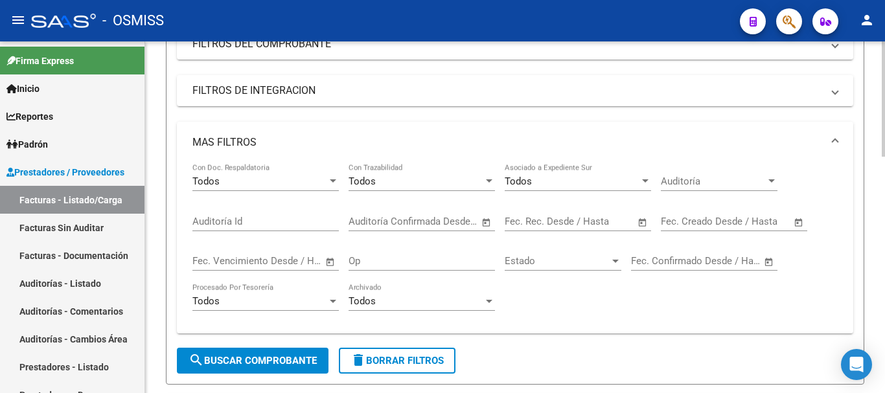
click at [470, 221] on span "Open calendar" at bounding box center [642, 222] width 31 height 31
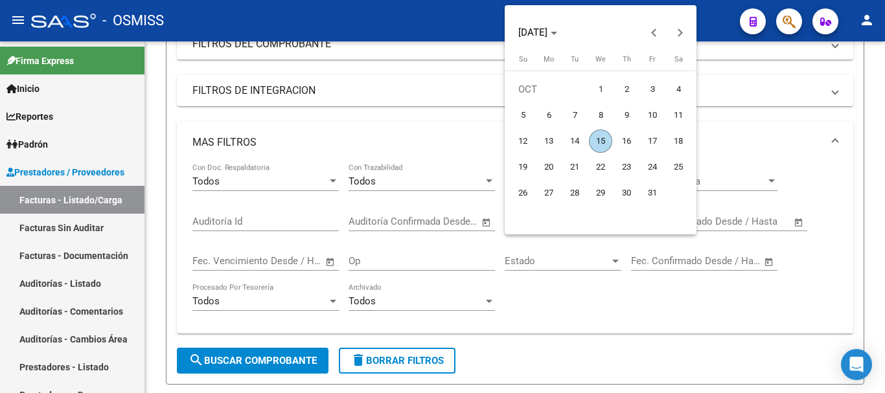
click at [470, 136] on span "15" at bounding box center [600, 141] width 23 height 23
type input "[DATE]"
click at [470, 136] on span "15" at bounding box center [600, 141] width 23 height 23
type input "[DATE]"
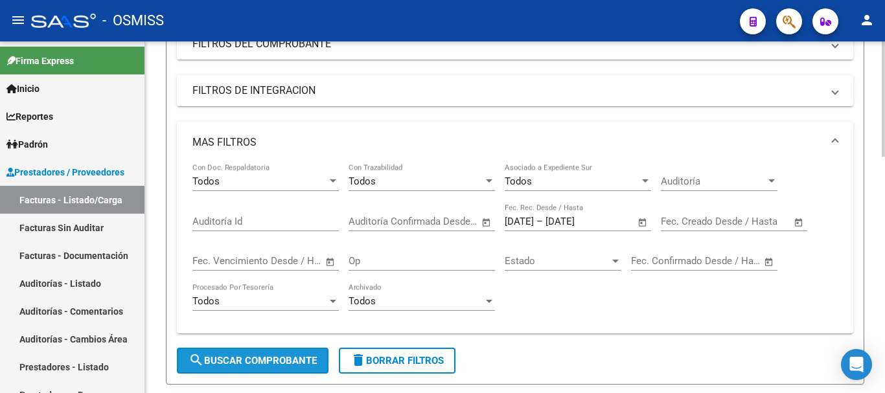
click at [256, 363] on span "search Buscar Comprobante" at bounding box center [252, 361] width 128 height 12
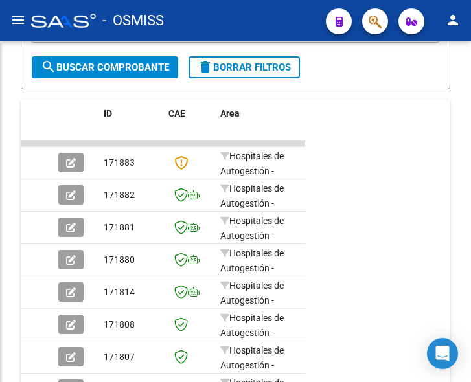
scroll to position [528, 0]
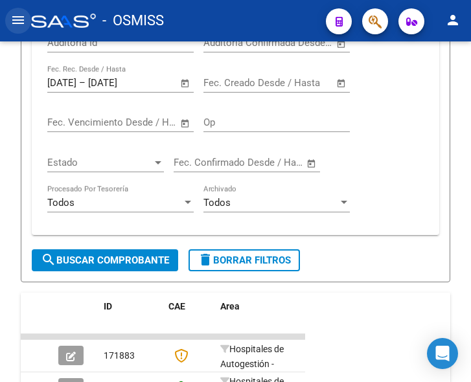
click at [19, 23] on mat-icon "menu" at bounding box center [18, 20] width 16 height 16
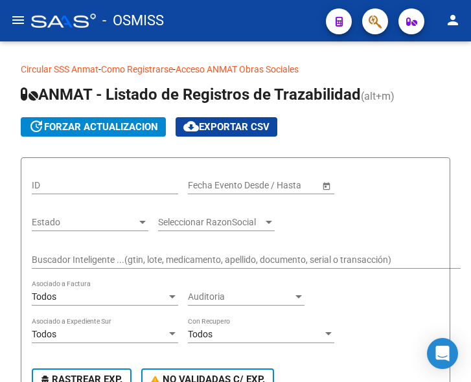
click at [13, 21] on mat-icon "menu" at bounding box center [18, 20] width 16 height 16
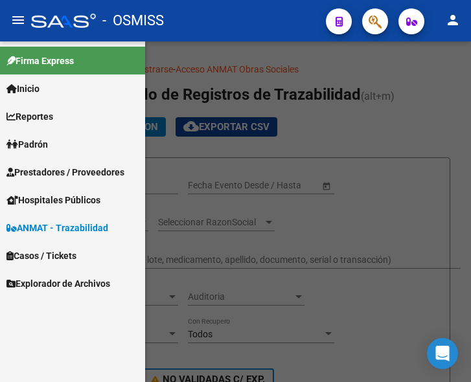
click at [51, 169] on span "Prestadores / Proveedores" at bounding box center [65, 172] width 118 height 14
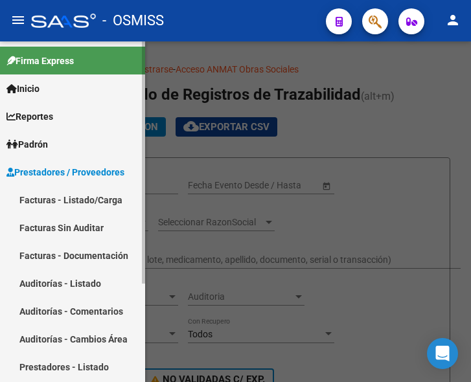
click at [65, 194] on link "Facturas - Listado/Carga" at bounding box center [72, 200] width 145 height 28
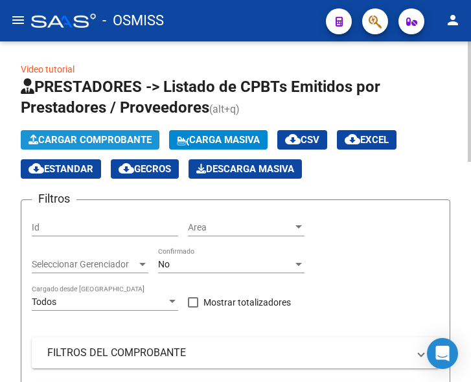
click at [115, 139] on span "Cargar Comprobante" at bounding box center [89, 140] width 123 height 12
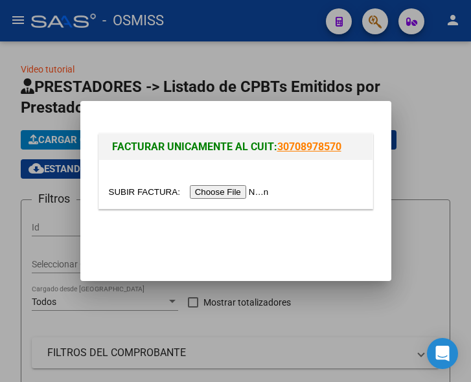
click at [235, 194] on input "file" at bounding box center [191, 192] width 164 height 14
type input "C:\fakepath\MINISTROS SECRETARIOS Y SUBS-105747.pdf"
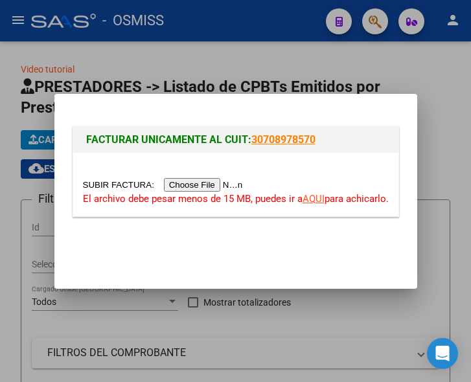
click at [224, 184] on input "file" at bounding box center [165, 185] width 164 height 14
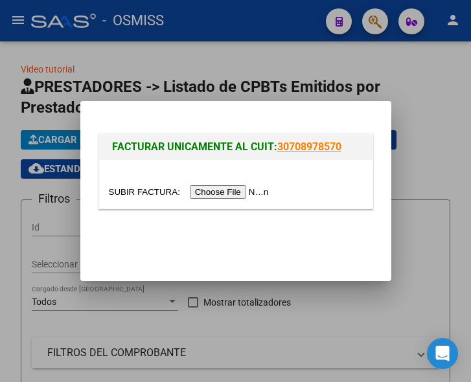
click at [245, 193] on input "file" at bounding box center [191, 192] width 164 height 14
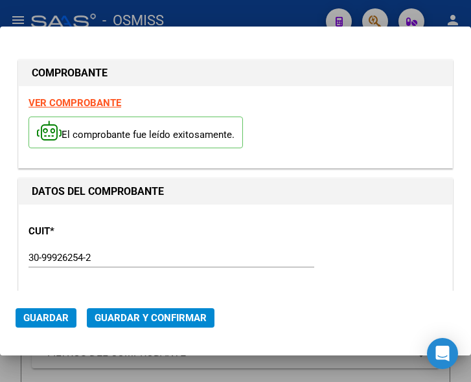
click at [247, 228] on div "CUIT * 30-99926254-2 Ingresar CUIT ANALISIS PRESTADOR MUNICIPALIDAD DE [GEOGRAP…" at bounding box center [235, 271] width 414 height 114
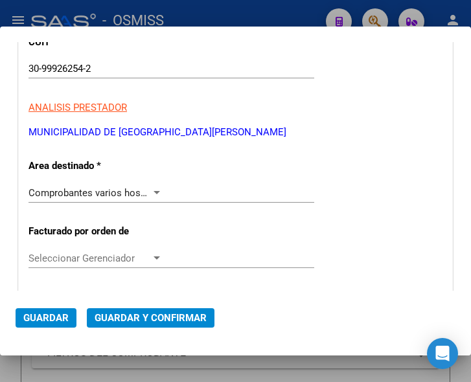
scroll to position [194, 0]
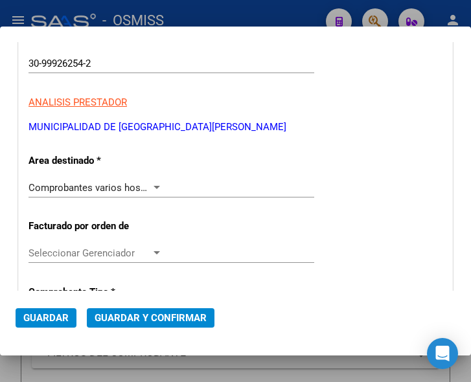
click at [153, 184] on div at bounding box center [157, 188] width 12 height 10
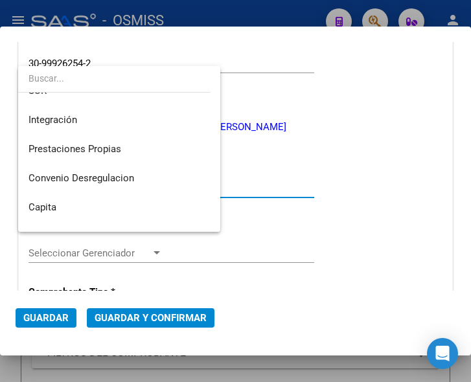
scroll to position [0, 0]
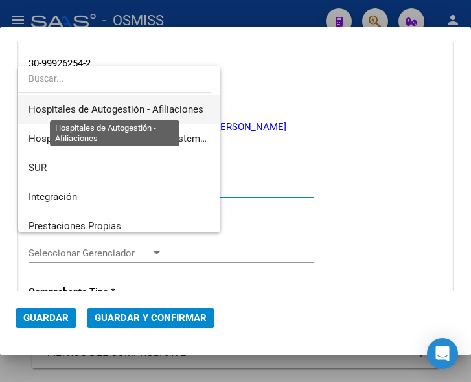
click at [155, 106] on span "Hospitales de Autogestión - Afiliaciones" at bounding box center [115, 110] width 175 height 12
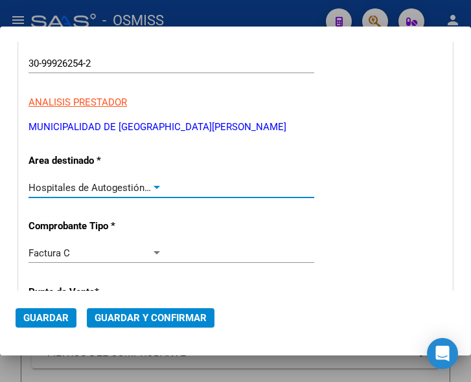
click at [153, 188] on div at bounding box center [156, 187] width 6 height 3
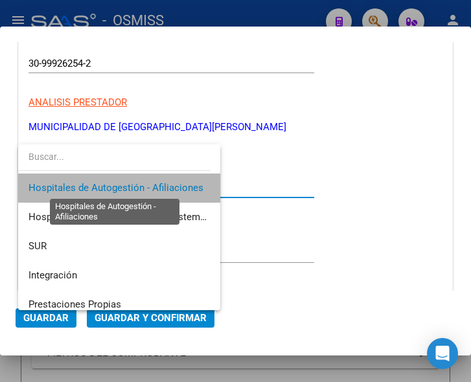
click at [152, 188] on span "Hospitales de Autogestión - Afiliaciones" at bounding box center [115, 188] width 175 height 12
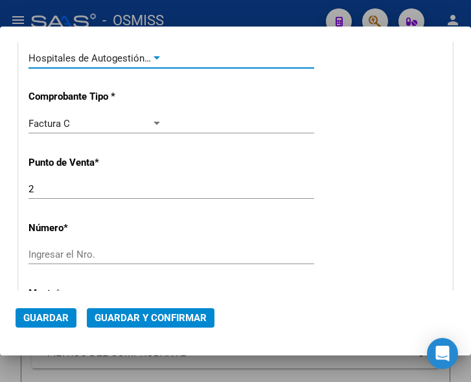
scroll to position [389, 0]
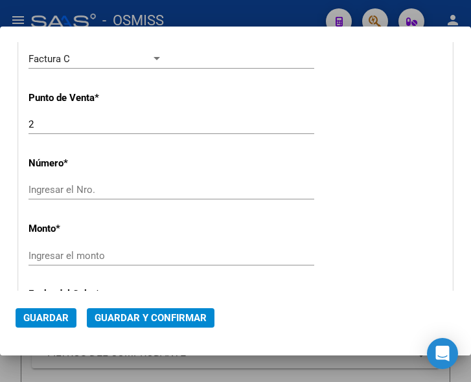
click at [81, 194] on input "Ingresar el Nro." at bounding box center [95, 190] width 134 height 12
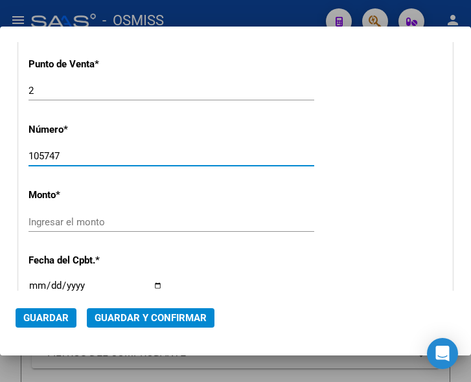
scroll to position [453, 0]
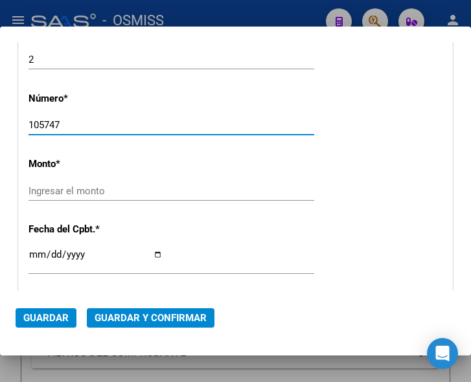
type input "105747"
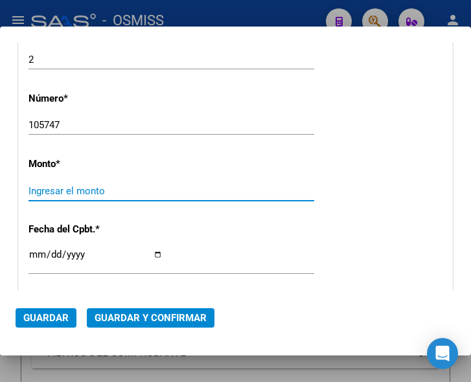
click at [89, 185] on input "Ingresar el monto" at bounding box center [95, 191] width 134 height 12
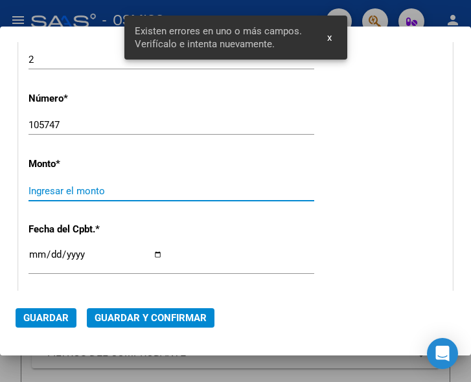
scroll to position [471, 0]
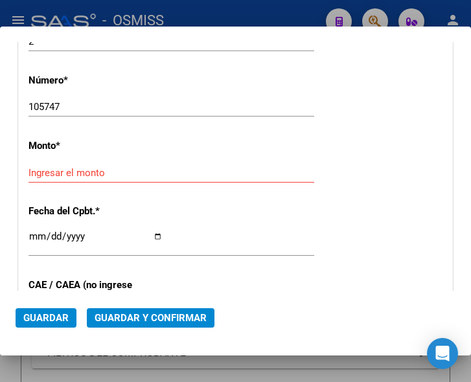
click at [122, 164] on div "Ingresar el monto" at bounding box center [171, 172] width 286 height 19
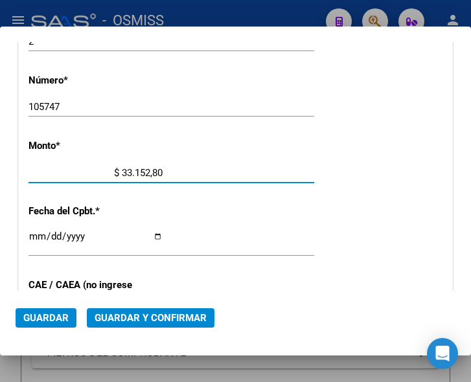
type input "$ 331.528,00"
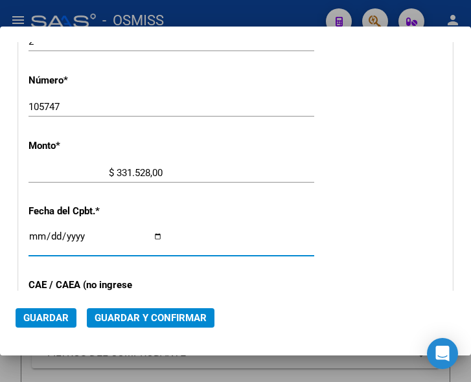
click at [34, 234] on input "Ingresar la fecha" at bounding box center [95, 241] width 134 height 21
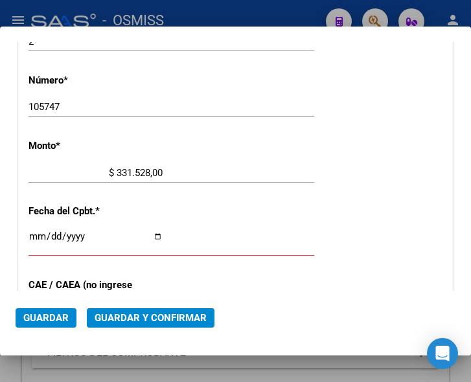
click at [36, 234] on input "Ingresar la fecha" at bounding box center [95, 241] width 134 height 21
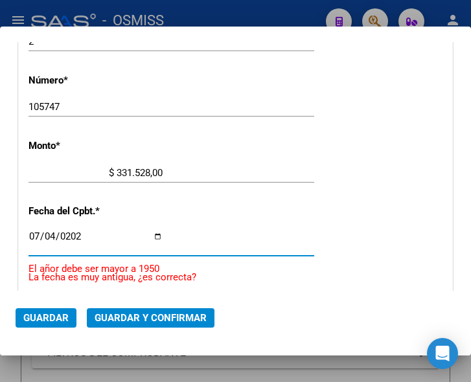
type input "2025-07-04"
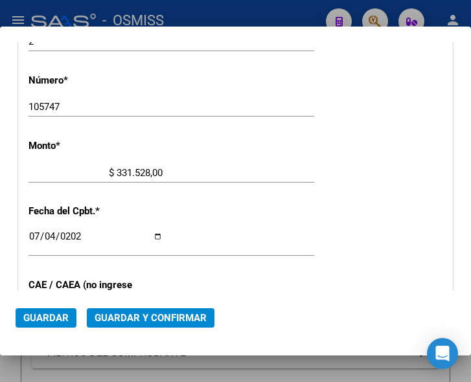
scroll to position [536, 0]
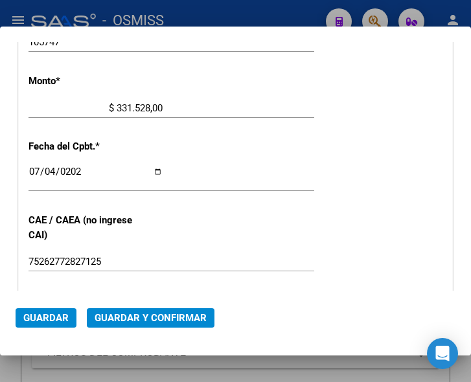
click at [260, 201] on div "2025-07-04 Ingresar la fecha" at bounding box center [171, 184] width 286 height 40
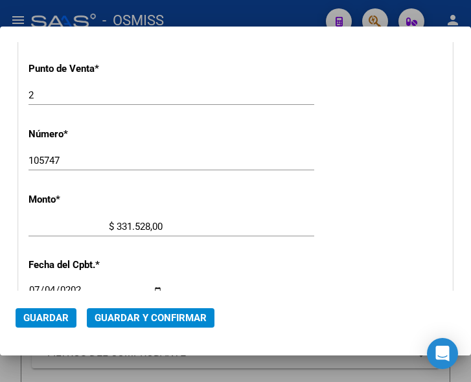
scroll to position [407, 0]
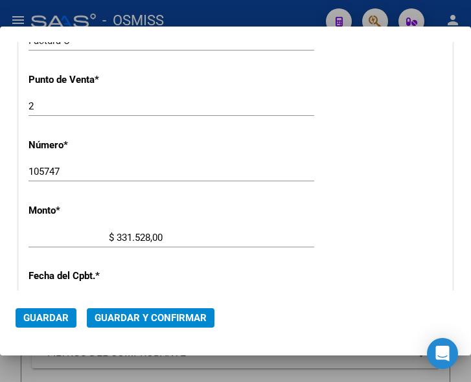
click at [238, 137] on div "CUIT * 30-99926254-2 Ingresar CUIT ANALISIS PRESTADOR MUNICIPALIDAD DE SAN FERN…" at bounding box center [235, 264] width 433 height 932
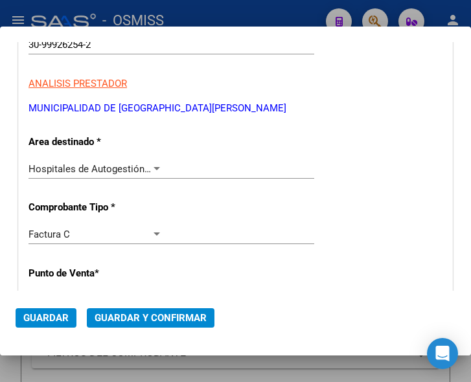
scroll to position [212, 0]
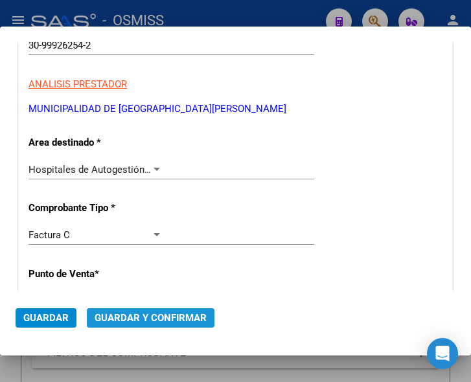
click at [144, 317] on span "Guardar y Confirmar" at bounding box center [151, 318] width 112 height 12
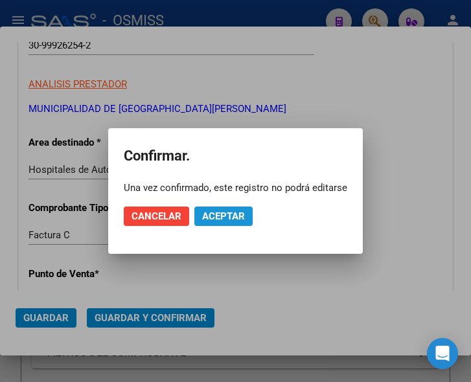
click at [223, 212] on span "Aceptar" at bounding box center [223, 216] width 43 height 12
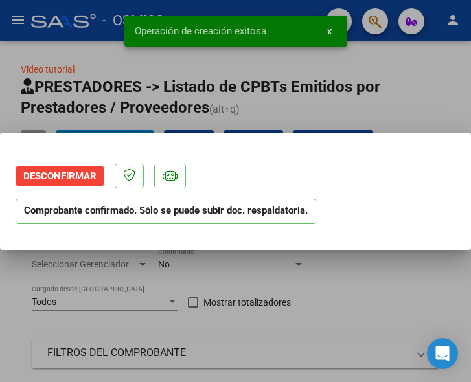
scroll to position [0, 0]
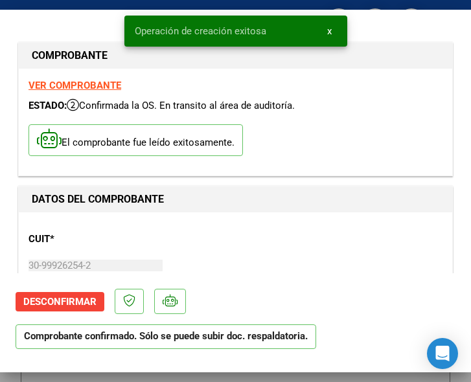
type input "2025-09-02"
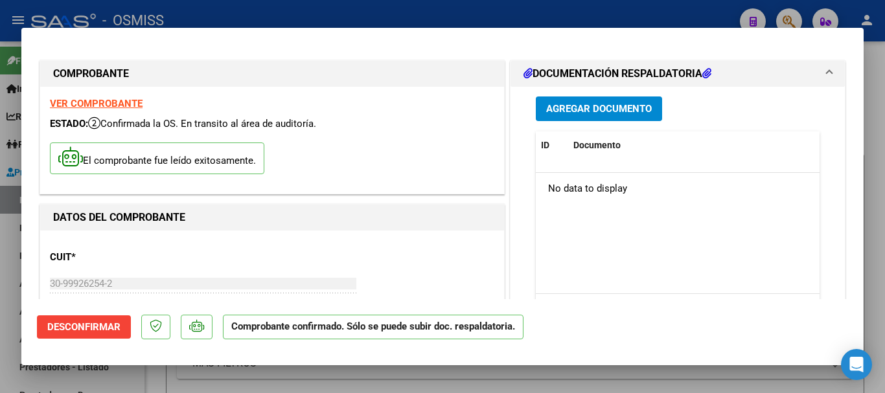
click at [470, 105] on span "Agregar Documento" at bounding box center [599, 110] width 106 height 12
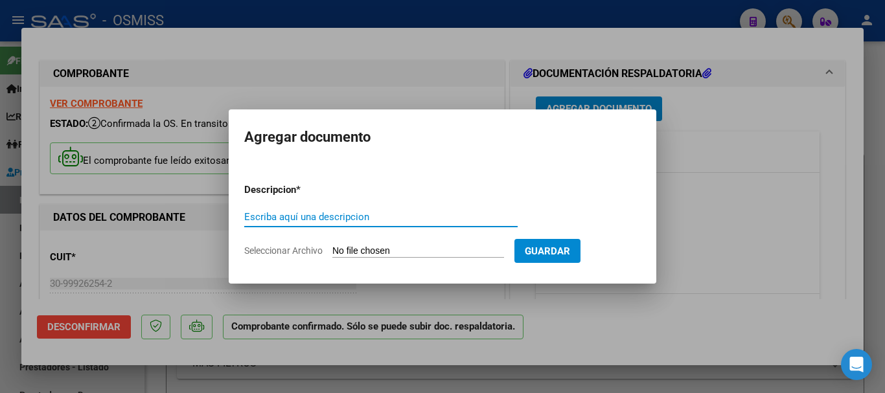
click at [368, 218] on input "Escriba aquí una descripcion" at bounding box center [380, 217] width 273 height 12
type input "DOC 1"
click at [444, 253] on input "Seleccionar Archivo" at bounding box center [418, 251] width 172 height 12
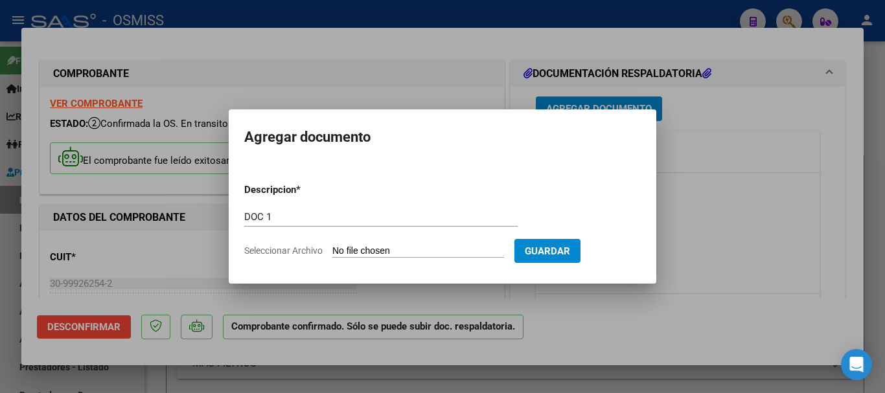
type input "C:\fakepath\6_pdfsam_MINISTROS SECRETARIOS Y SUBS-105747.pdf"
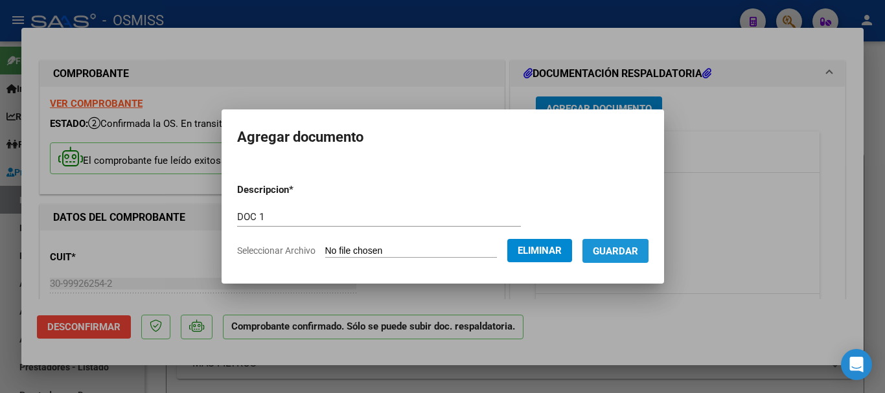
click at [470, 251] on span "Guardar" at bounding box center [615, 251] width 45 height 12
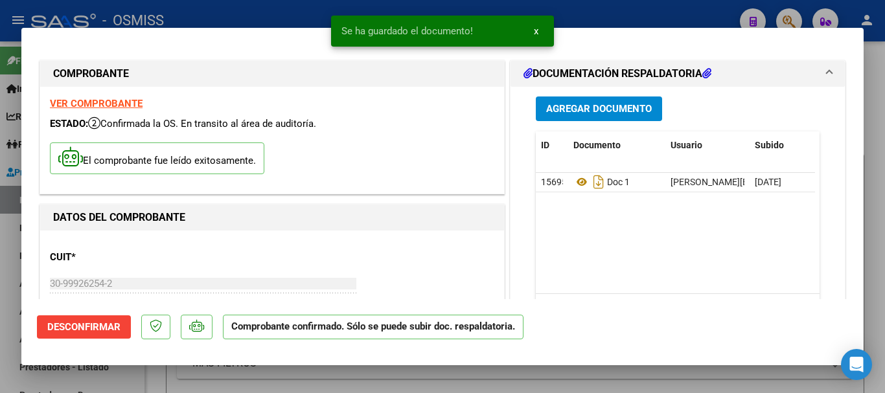
click at [372, 260] on div "CUIT * 30-99926254-2 Ingresar CUIT ANALISIS PRESTADOR MUNICIPALIDAD DE SAN FERN…" at bounding box center [272, 297] width 444 height 114
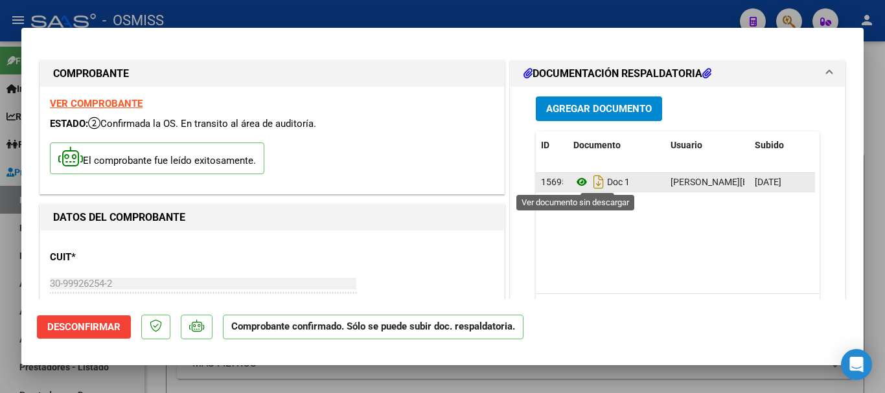
click at [470, 182] on icon at bounding box center [581, 182] width 17 height 16
click at [470, 181] on icon at bounding box center [581, 182] width 17 height 16
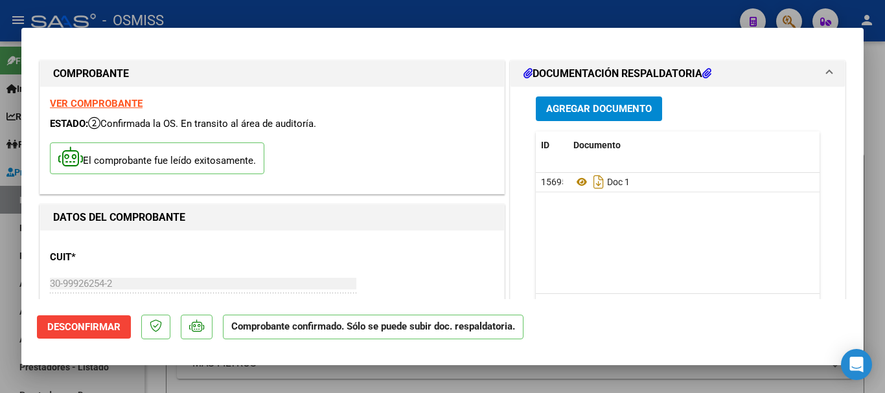
click at [470, 110] on span "Agregar Documento" at bounding box center [599, 110] width 106 height 12
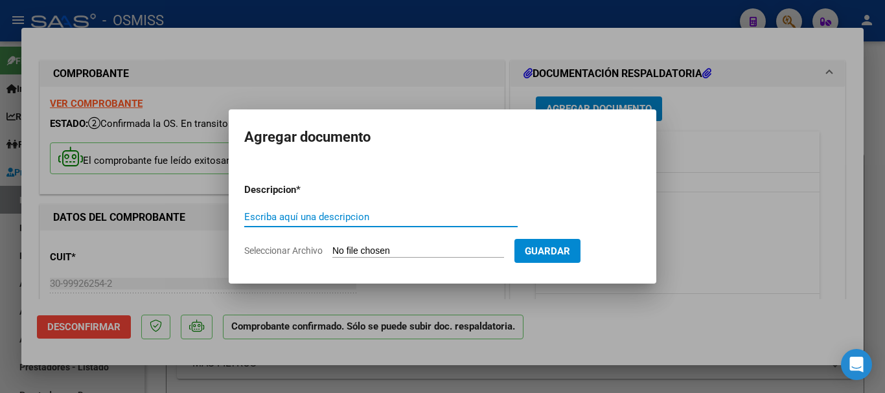
click at [354, 216] on input "Escriba aquí una descripcion" at bounding box center [380, 217] width 273 height 12
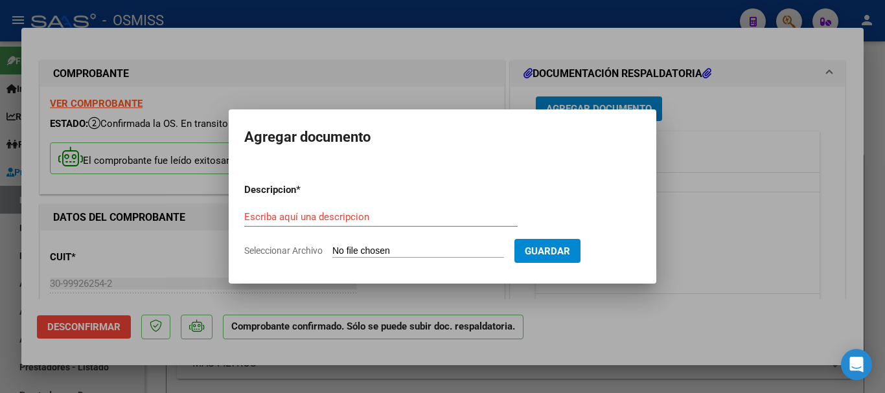
click at [470, 206] on div at bounding box center [442, 196] width 885 height 393
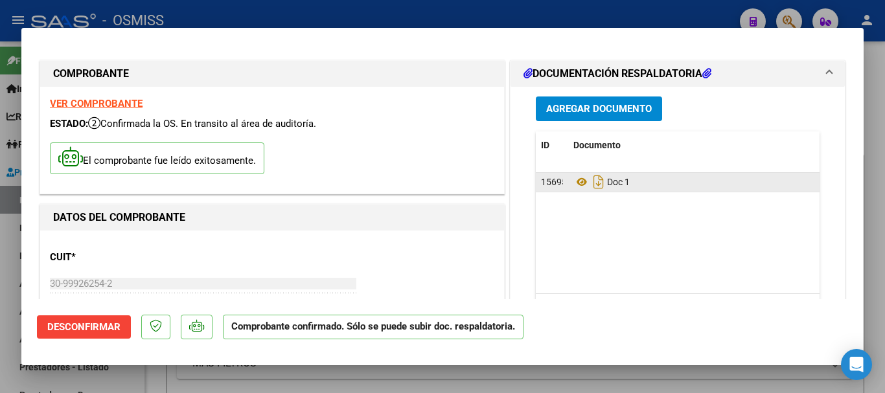
click at [470, 186] on div "Doc 1" at bounding box center [812, 182] width 478 height 21
click at [470, 183] on icon at bounding box center [581, 182] width 17 height 16
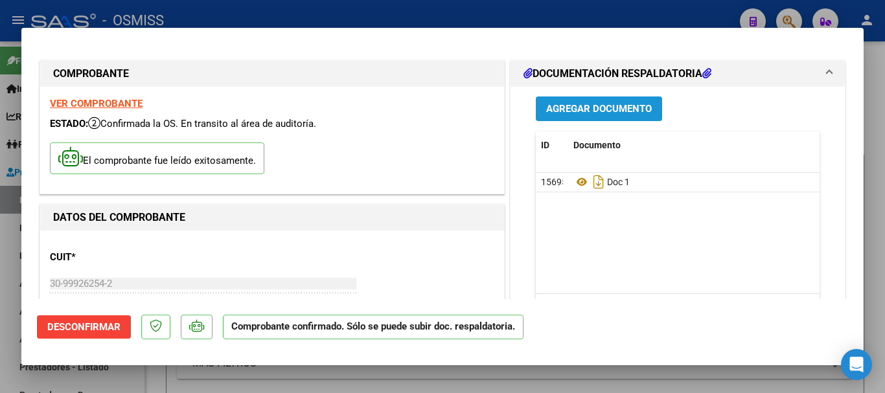
click at [470, 109] on span "Agregar Documento" at bounding box center [599, 110] width 106 height 12
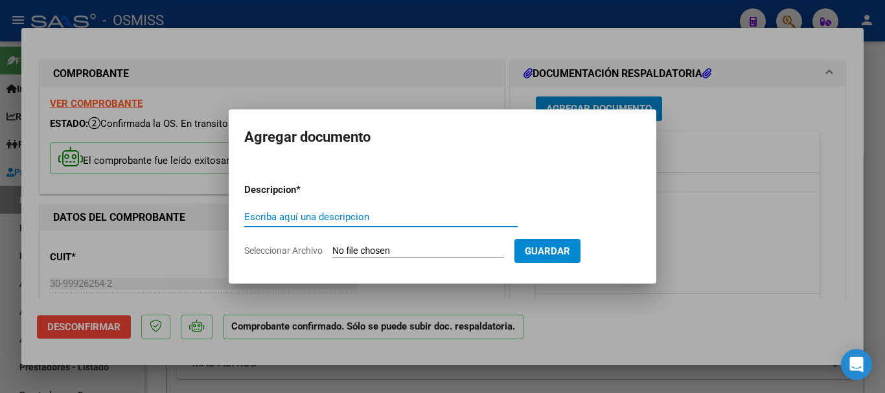
click at [336, 212] on input "Escriba aquí una descripcion" at bounding box center [380, 217] width 273 height 12
type input "DOC 2"
click at [455, 253] on input "Seleccionar Archivo" at bounding box center [418, 251] width 172 height 12
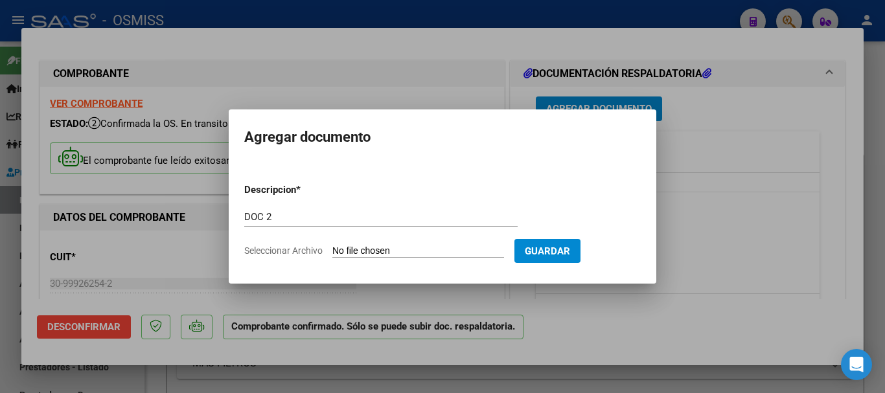
type input "C:\fakepath\1_pdfsam_MINISTROS SECRETARIOS Y SUBS-105747.pdf"
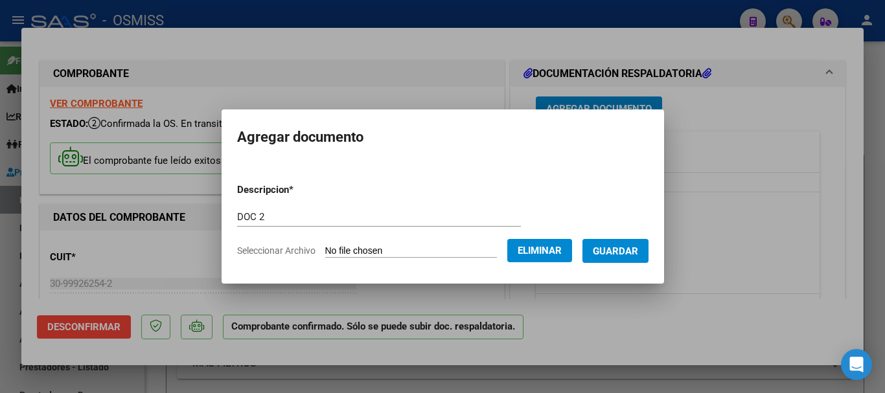
click at [251, 214] on input "DOC 2" at bounding box center [379, 217] width 284 height 12
click at [470, 247] on span "Guardar" at bounding box center [615, 251] width 45 height 12
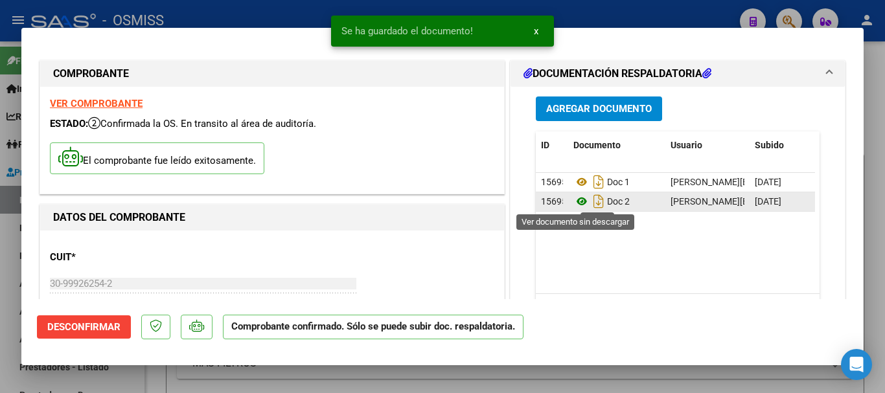
click at [470, 199] on icon at bounding box center [581, 202] width 17 height 16
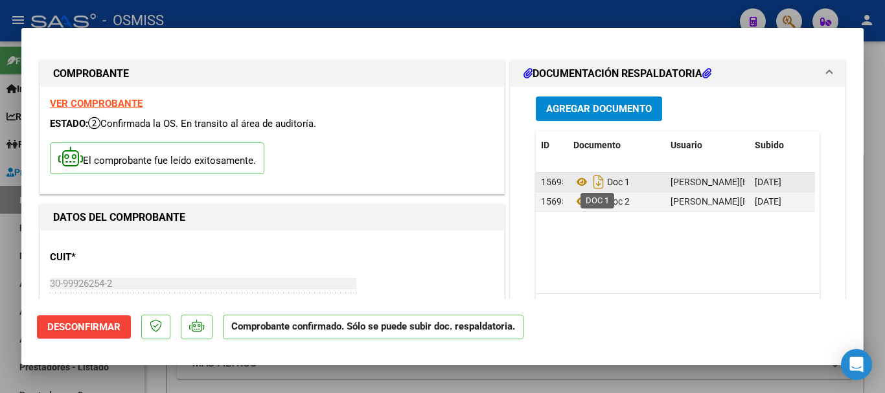
click at [470, 181] on span "Doc 1" at bounding box center [601, 182] width 56 height 10
click at [470, 181] on div "Doc 1" at bounding box center [616, 182] width 87 height 21
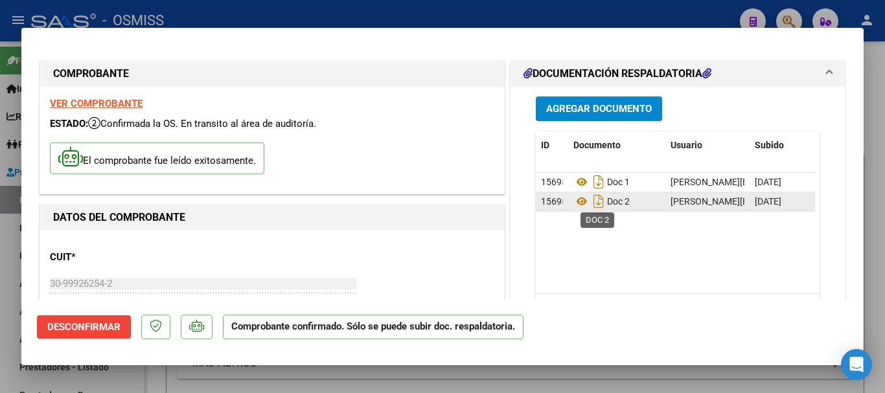
click at [470, 199] on span "Doc 2" at bounding box center [601, 201] width 56 height 10
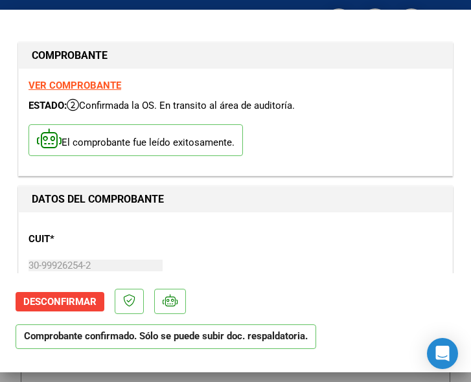
drag, startPoint x: 223, startPoint y: 282, endPoint x: 233, endPoint y: 267, distance: 17.6
click at [226, 278] on mat-dialog-actions "Desconfirmar Comprobante confirmado. Sólo se puede subir doc. respaldatoria." at bounding box center [236, 316] width 440 height 86
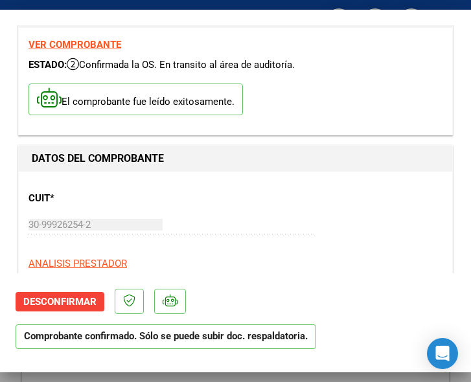
scroll to position [130, 0]
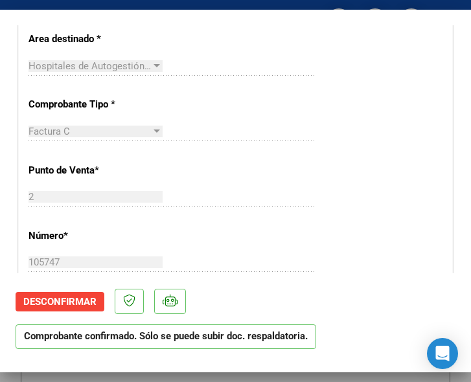
scroll to position [389, 0]
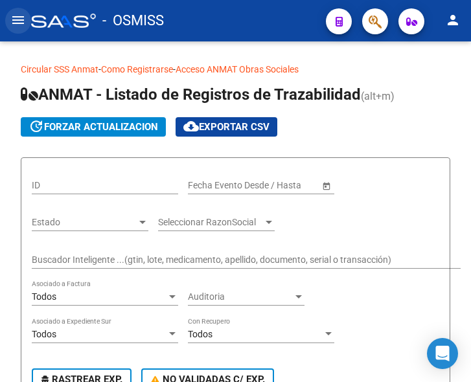
click at [12, 23] on mat-icon "menu" at bounding box center [18, 20] width 16 height 16
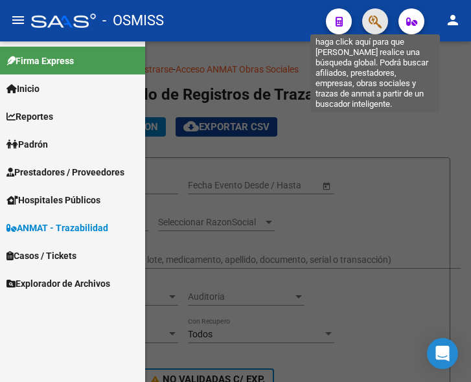
click at [377, 23] on icon "button" at bounding box center [374, 21] width 13 height 15
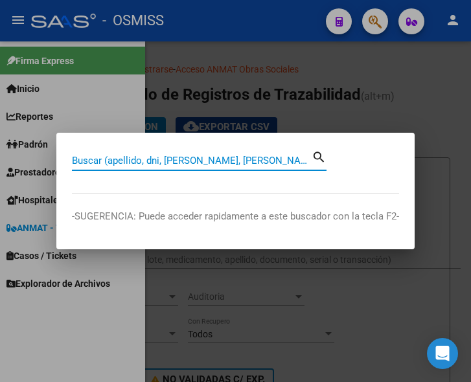
click at [176, 157] on input "Buscar (apellido, dni, [PERSON_NAME], [PERSON_NAME], cuit, obra social)" at bounding box center [192, 161] width 240 height 12
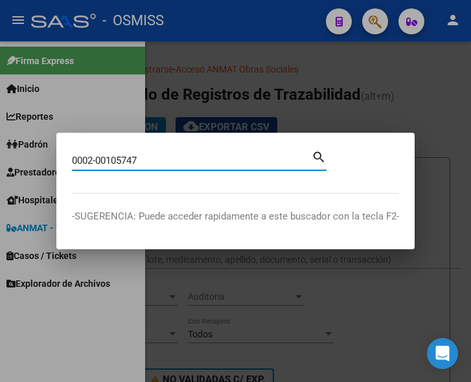
type input "0002-00105747"
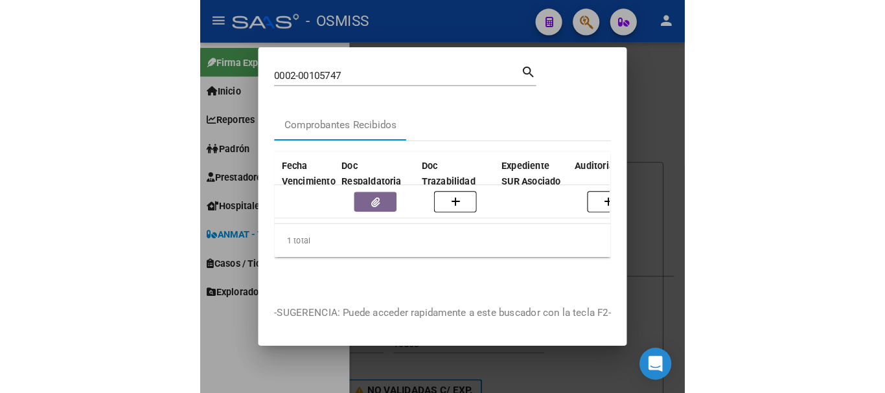
scroll to position [0, 734]
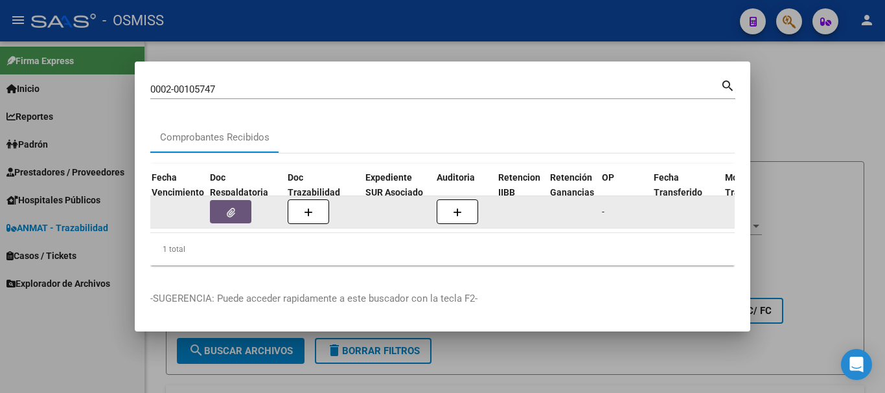
click at [235, 209] on button "button" at bounding box center [230, 211] width 41 height 23
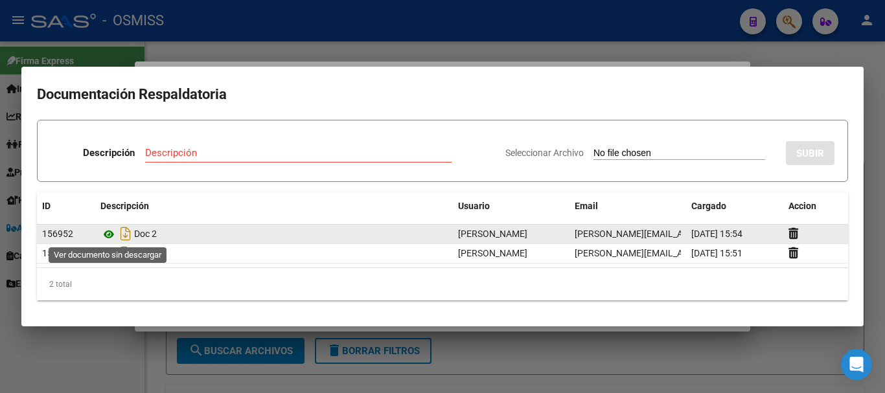
click at [107, 232] on icon at bounding box center [108, 235] width 17 height 16
click at [107, 231] on icon at bounding box center [108, 235] width 17 height 16
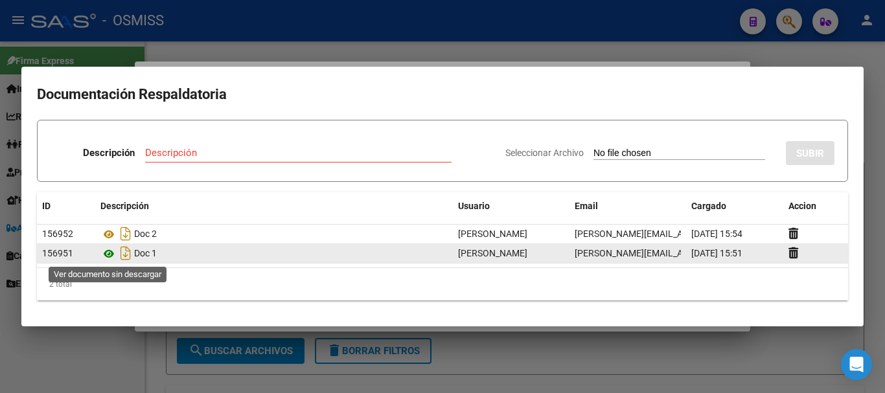
click at [107, 253] on icon at bounding box center [108, 254] width 17 height 16
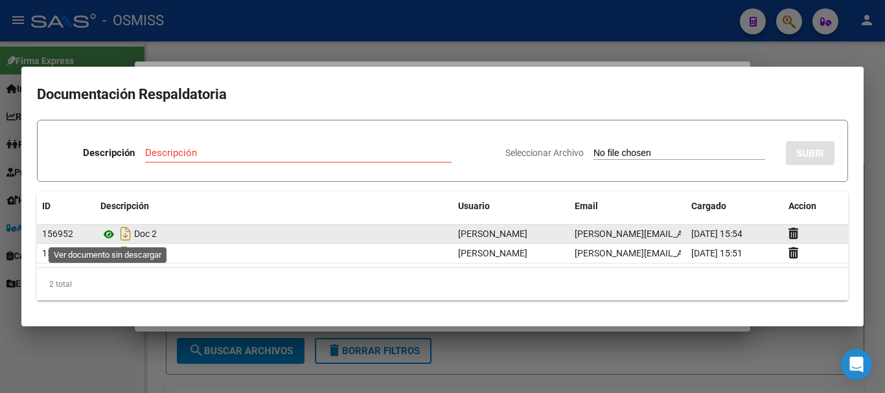
click at [107, 237] on icon at bounding box center [108, 235] width 17 height 16
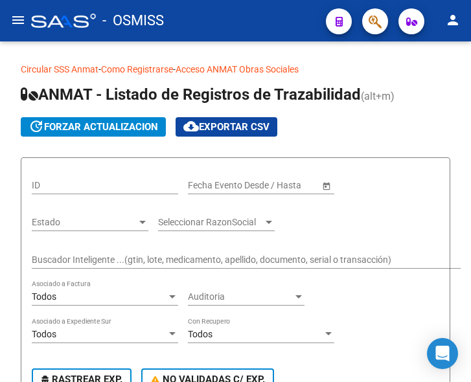
click at [17, 16] on mat-icon "menu" at bounding box center [18, 20] width 16 height 16
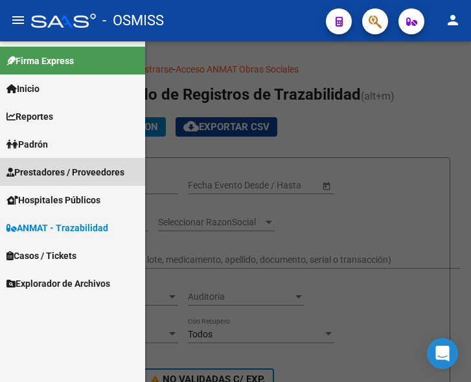
click at [64, 173] on span "Prestadores / Proveedores" at bounding box center [65, 172] width 118 height 14
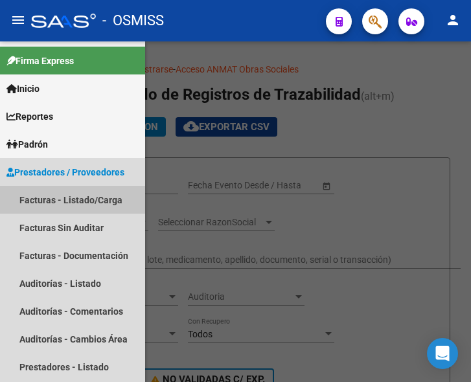
drag, startPoint x: 67, startPoint y: 194, endPoint x: 101, endPoint y: 188, distance: 34.2
click at [68, 196] on link "Facturas - Listado/Carga" at bounding box center [72, 200] width 145 height 28
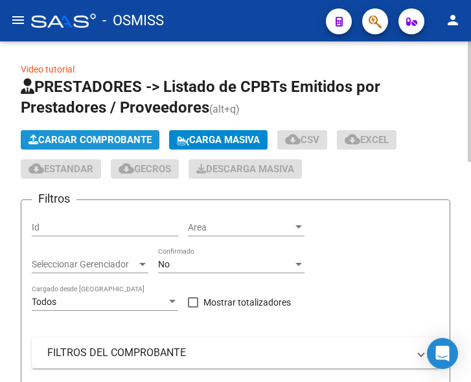
click at [128, 141] on span "Cargar Comprobante" at bounding box center [89, 140] width 123 height 12
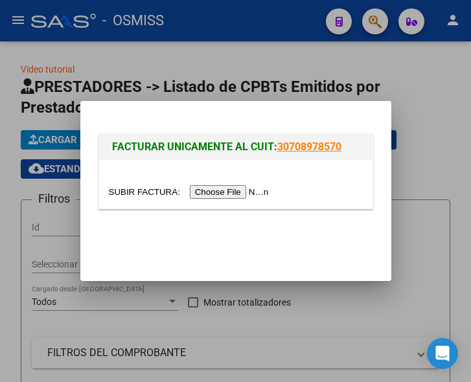
click at [212, 194] on input "file" at bounding box center [191, 192] width 164 height 14
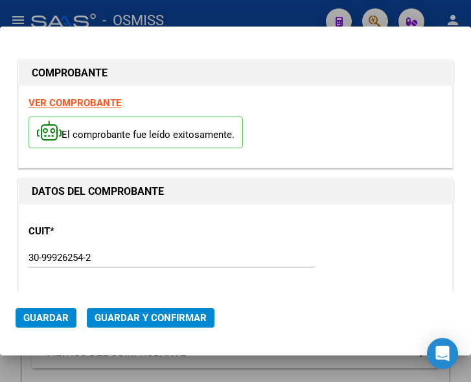
click at [220, 225] on div "CUIT * 30-99926254-2 Ingresar CUIT ANALISIS PRESTADOR MUNICIPALIDAD DE [GEOGRAP…" at bounding box center [235, 271] width 414 height 114
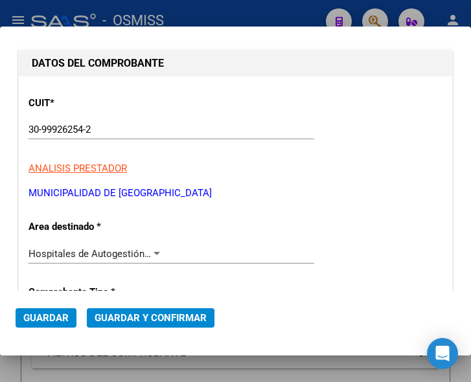
scroll to position [130, 0]
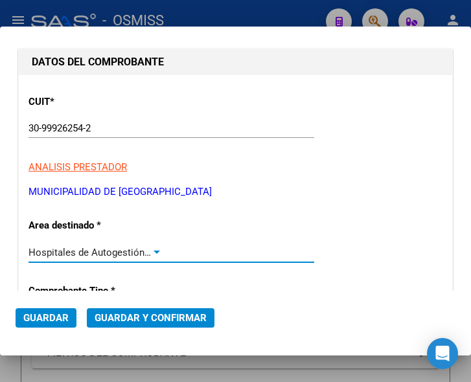
click at [153, 248] on div at bounding box center [157, 252] width 12 height 10
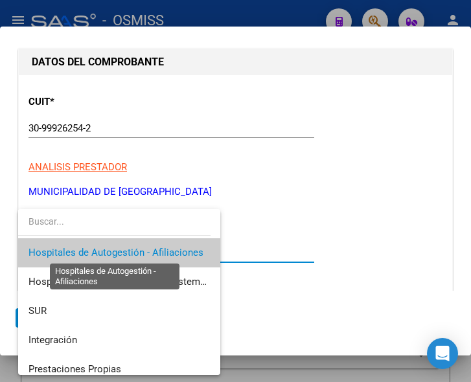
click at [153, 248] on span "Hospitales de Autogestión - Afiliaciones" at bounding box center [115, 253] width 175 height 12
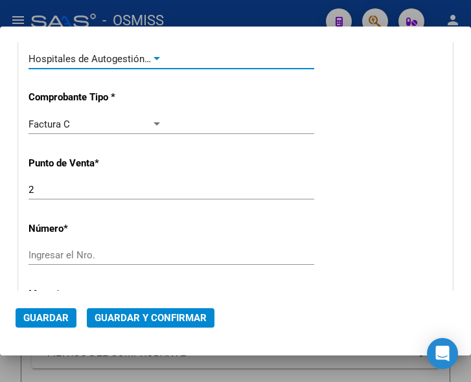
scroll to position [324, 0]
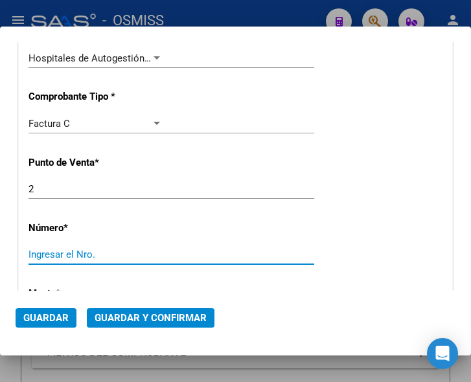
click at [71, 252] on input "Ingresar el Nro." at bounding box center [95, 255] width 134 height 12
type input "105746"
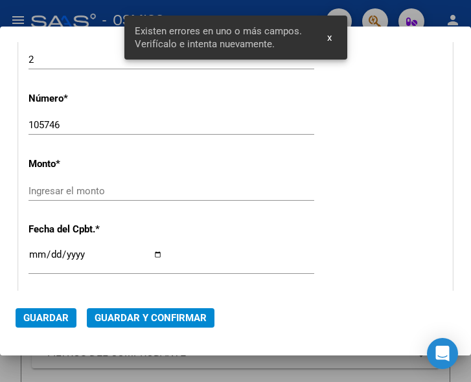
scroll to position [471, 0]
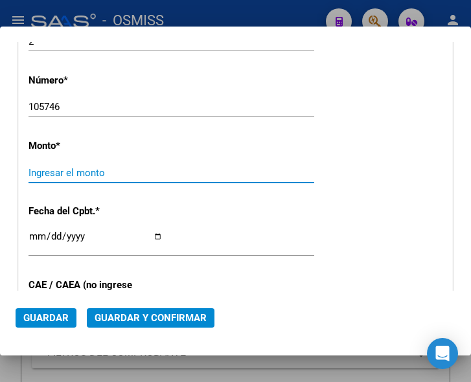
click at [115, 175] on input "Ingresar el monto" at bounding box center [95, 173] width 134 height 12
type input "$ 13.680,00"
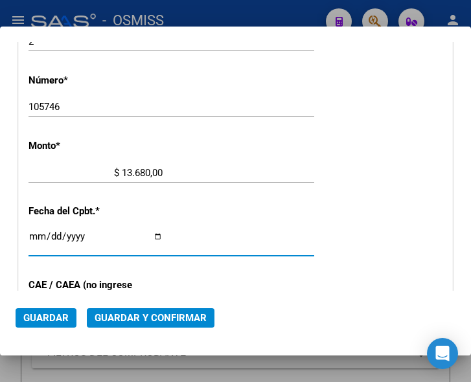
click at [38, 234] on input "Ingresar la fecha" at bounding box center [95, 241] width 134 height 21
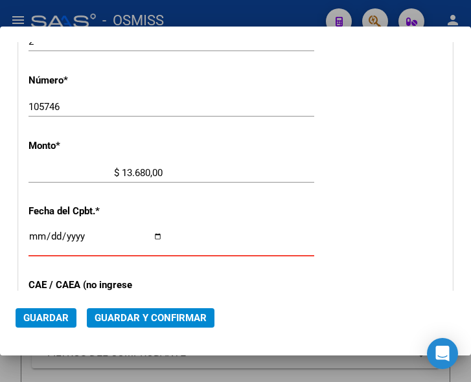
click at [35, 232] on input "Ingresar la fecha" at bounding box center [95, 241] width 134 height 21
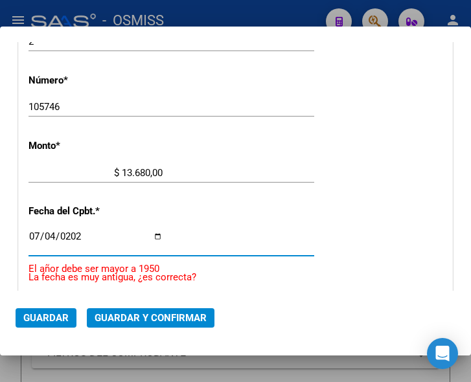
type input "2025-07-04"
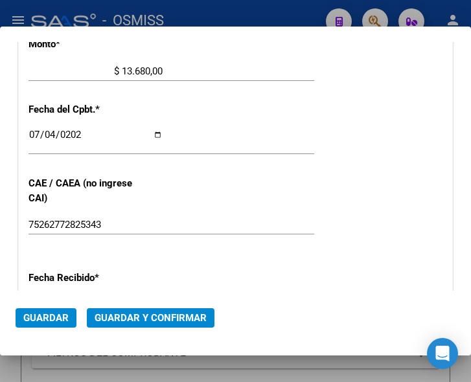
scroll to position [601, 0]
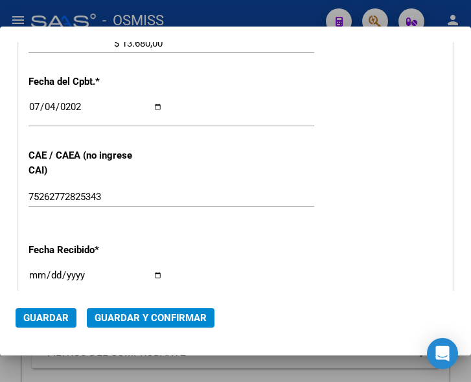
click at [220, 207] on div "75262772825343 Ingresar el CAE o CAEA (no ingrese CAI)" at bounding box center [171, 203] width 286 height 32
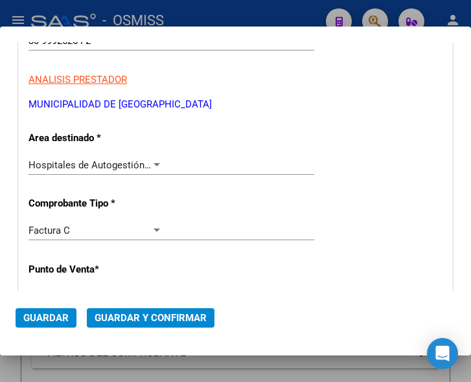
scroll to position [212, 0]
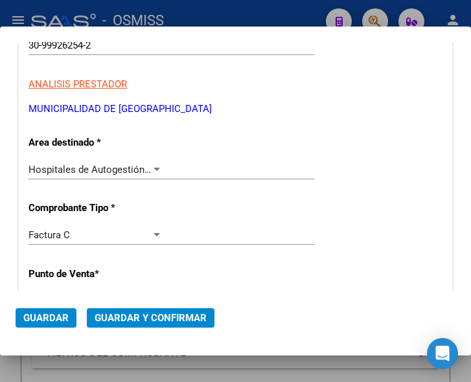
click at [148, 317] on span "Guardar y Confirmar" at bounding box center [151, 318] width 112 height 12
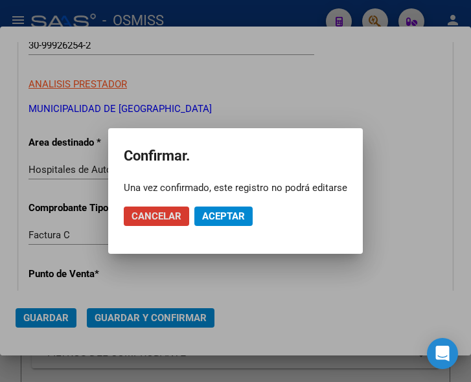
click at [225, 216] on span "Aceptar" at bounding box center [223, 216] width 43 height 12
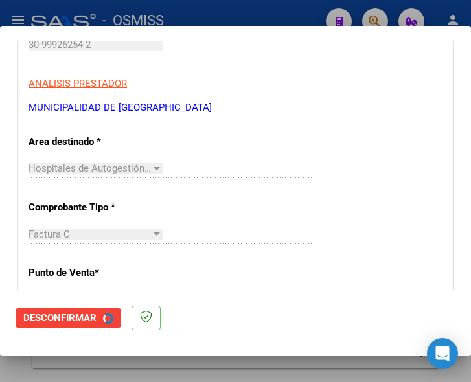
scroll to position [0, 0]
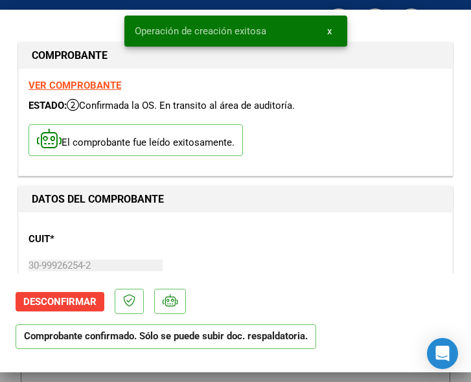
type input "2025-09-02"
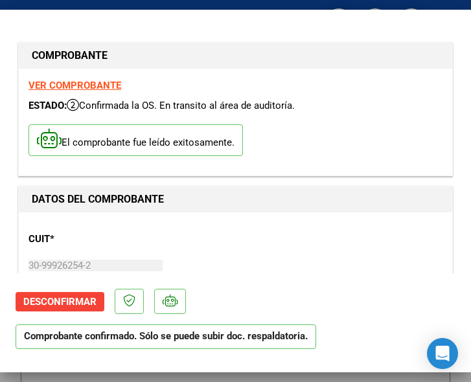
click at [232, 222] on div "CUIT * 30-99926254-2 Ingresar CUIT ANALISIS PRESTADOR MUNICIPALIDAD DE SAN FERN…" at bounding box center [235, 279] width 414 height 114
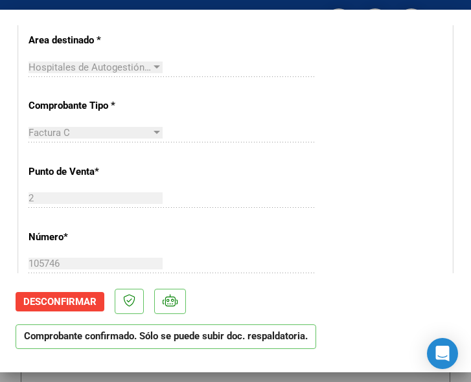
scroll to position [324, 0]
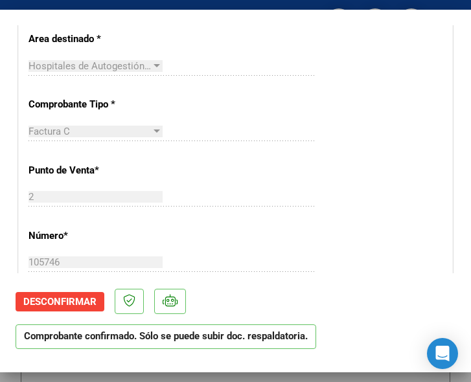
click at [211, 129] on div "Factura C Seleccionar Tipo" at bounding box center [171, 131] width 286 height 19
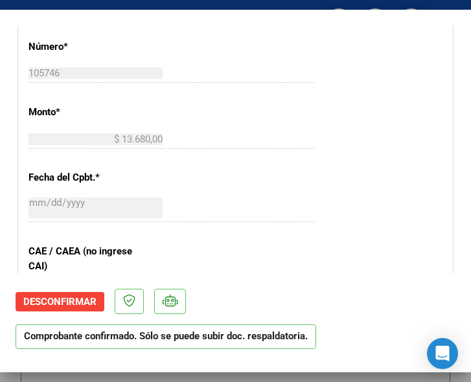
scroll to position [518, 0]
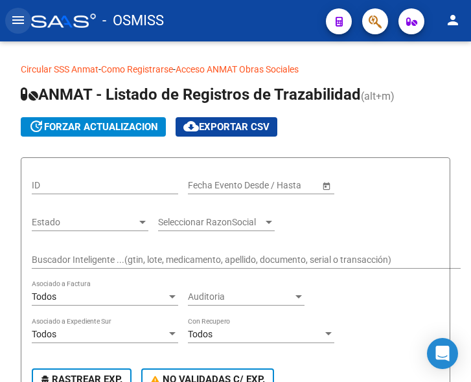
click at [19, 16] on mat-icon "menu" at bounding box center [18, 20] width 16 height 16
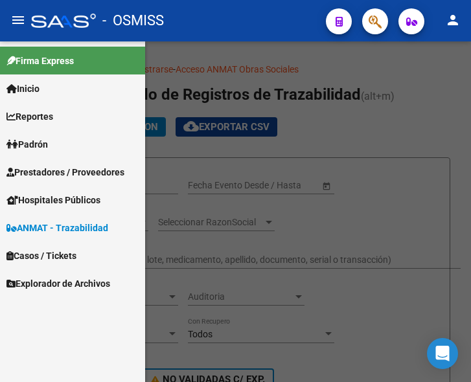
click at [66, 168] on span "Prestadores / Proveedores" at bounding box center [65, 172] width 118 height 14
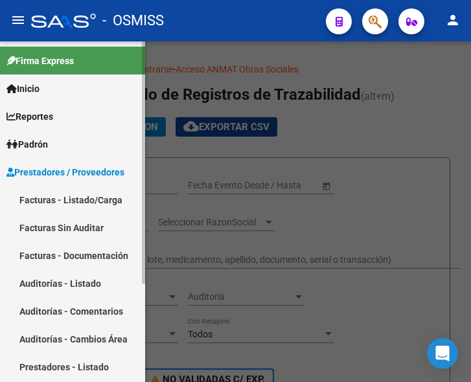
click at [79, 194] on link "Facturas - Listado/Carga" at bounding box center [72, 200] width 145 height 28
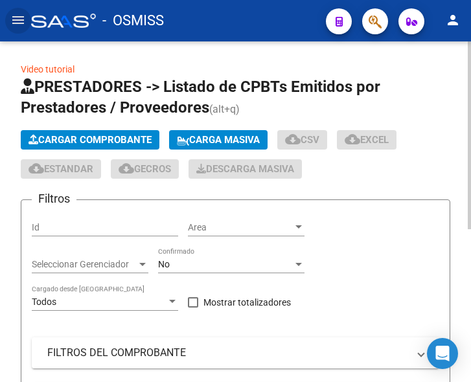
click at [114, 135] on span "Cargar Comprobante" at bounding box center [89, 140] width 123 height 12
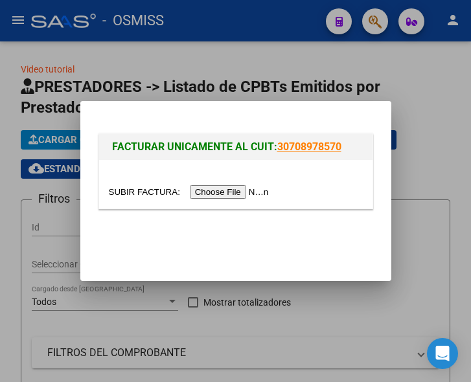
click at [227, 192] on input "file" at bounding box center [191, 192] width 164 height 14
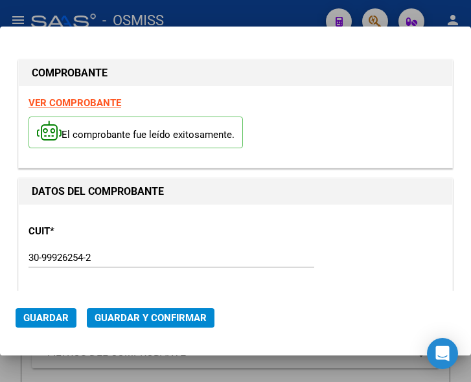
click at [284, 225] on div "CUIT * 30-99926254-2 Ingresar CUIT ANALISIS PRESTADOR MUNICIPALIDAD DE SAN FERN…" at bounding box center [235, 271] width 414 height 114
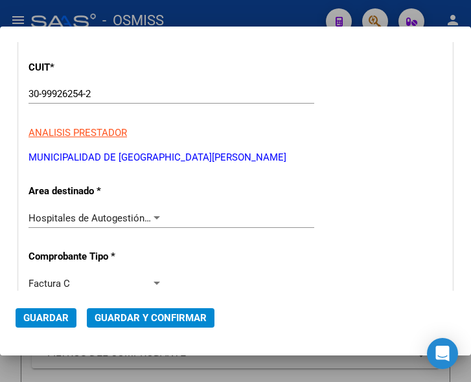
scroll to position [194, 0]
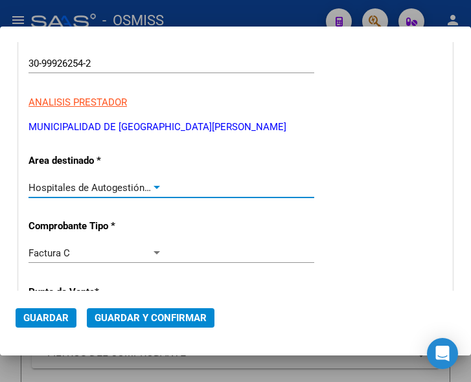
click at [153, 184] on div at bounding box center [157, 188] width 12 height 10
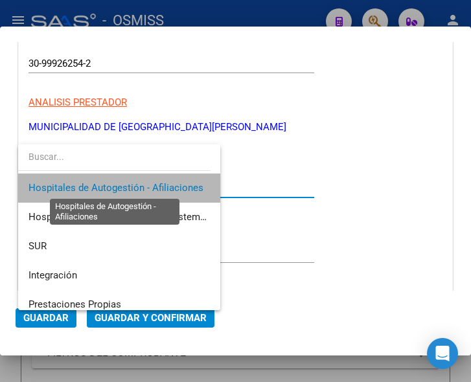
click at [153, 184] on span "Hospitales de Autogestión - Afiliaciones" at bounding box center [115, 188] width 175 height 12
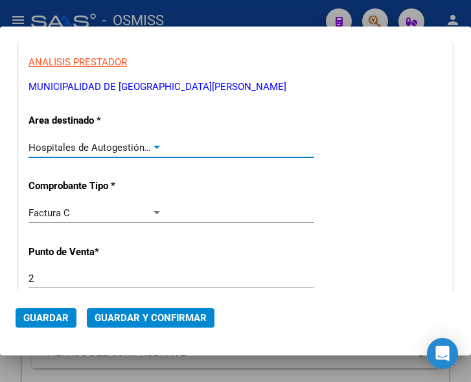
scroll to position [389, 0]
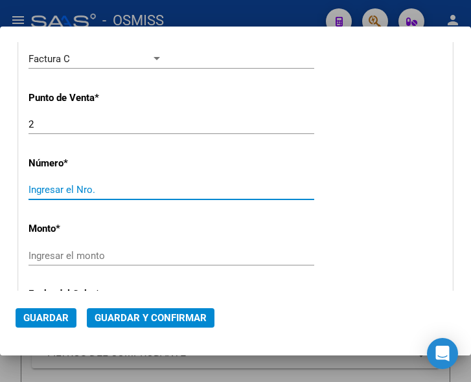
click at [76, 188] on input "Ingresar el Nro." at bounding box center [95, 190] width 134 height 12
type input "105745"
click at [119, 245] on div "CUIT * 30-99926254-2 Ingresar CUIT ANALISIS PRESTADOR MUNICIPALIDAD DE SAN FERN…" at bounding box center [235, 282] width 433 height 932
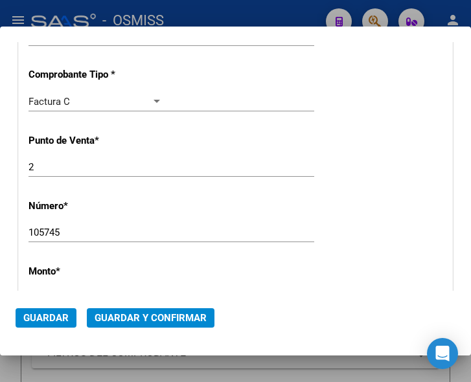
scroll to position [277, 0]
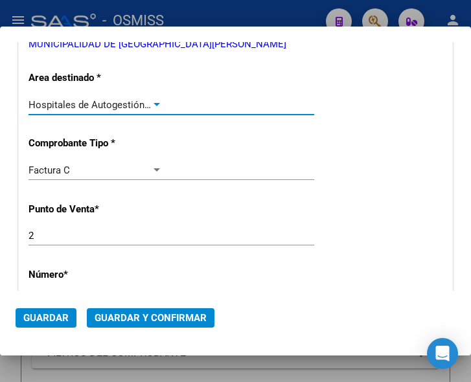
click at [151, 102] on div at bounding box center [157, 105] width 12 height 10
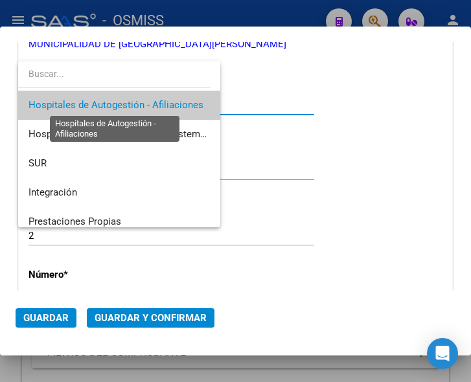
click at [150, 102] on span "Hospitales de Autogestión - Afiliaciones" at bounding box center [115, 105] width 175 height 12
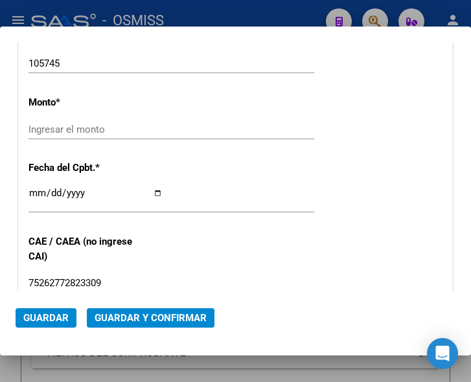
scroll to position [536, 0]
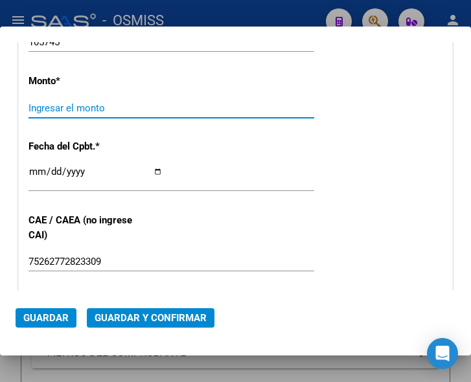
click at [95, 106] on input "Ingresar el monto" at bounding box center [95, 108] width 134 height 12
type input "$ 12.160,00"
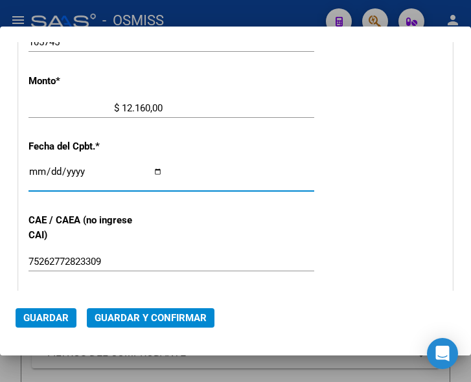
click at [33, 170] on input "Ingresar la fecha" at bounding box center [95, 176] width 134 height 21
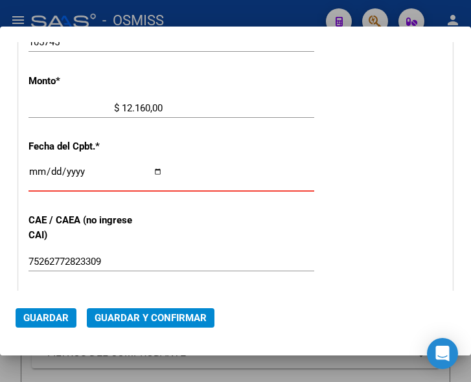
click at [31, 168] on input "Ingresar la fecha" at bounding box center [95, 176] width 134 height 21
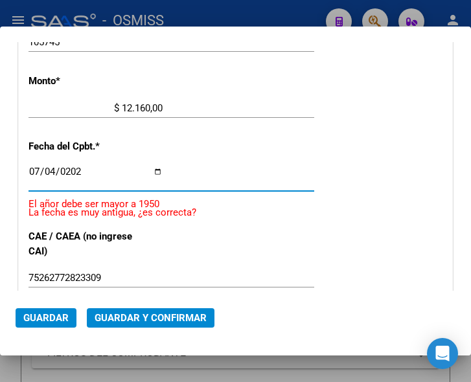
type input "2025-07-04"
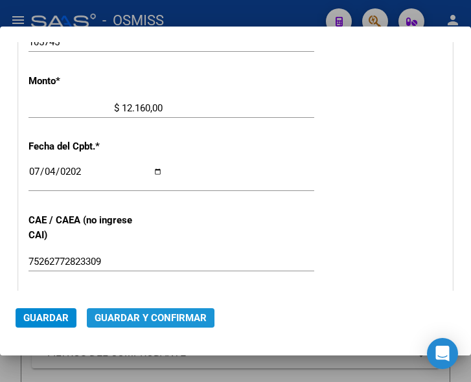
click at [134, 317] on span "Guardar y Confirmar" at bounding box center [151, 318] width 112 height 12
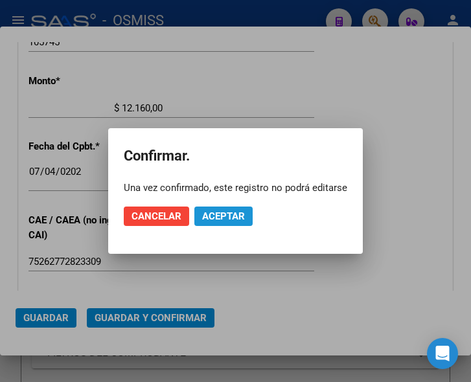
click at [214, 220] on span "Aceptar" at bounding box center [223, 216] width 43 height 12
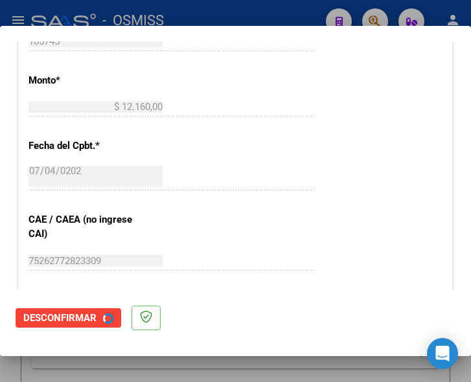
scroll to position [0, 0]
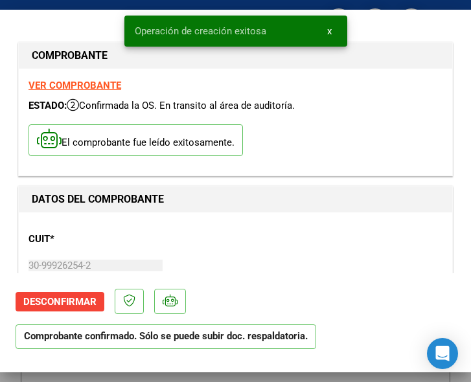
type input "2025-09-02"
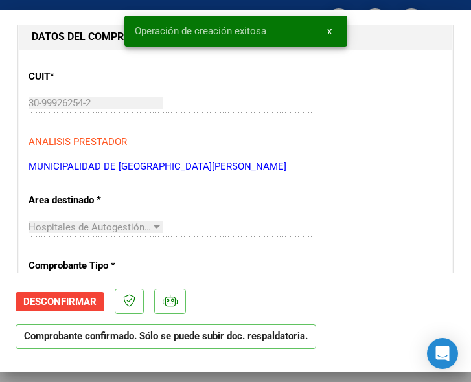
scroll to position [194, 0]
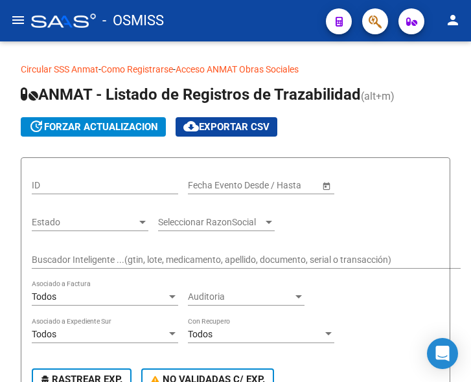
drag, startPoint x: 16, startPoint y: 14, endPoint x: 23, endPoint y: 19, distance: 9.7
click at [17, 14] on mat-icon "menu" at bounding box center [18, 20] width 16 height 16
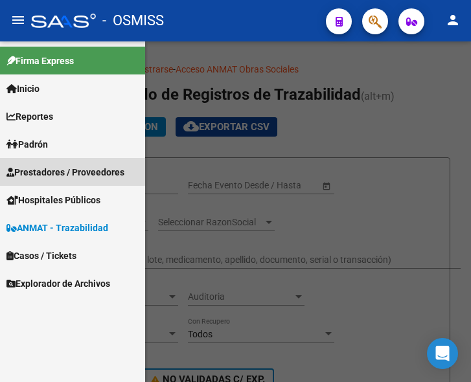
click at [45, 165] on span "Prestadores / Proveedores" at bounding box center [65, 172] width 118 height 14
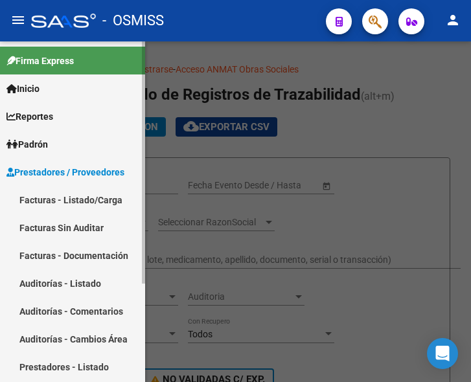
click at [58, 196] on link "Facturas - Listado/Carga" at bounding box center [72, 200] width 145 height 28
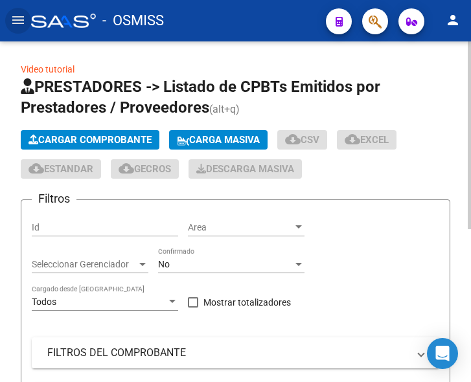
click at [124, 139] on span "Cargar Comprobante" at bounding box center [89, 140] width 123 height 12
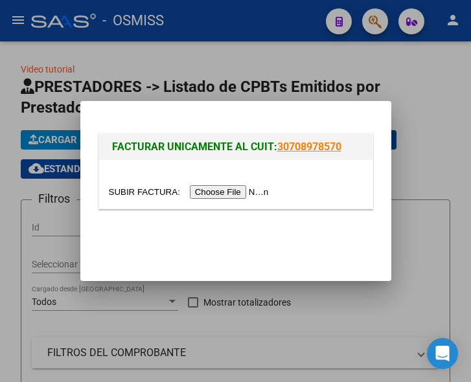
click at [240, 193] on input "file" at bounding box center [191, 192] width 164 height 14
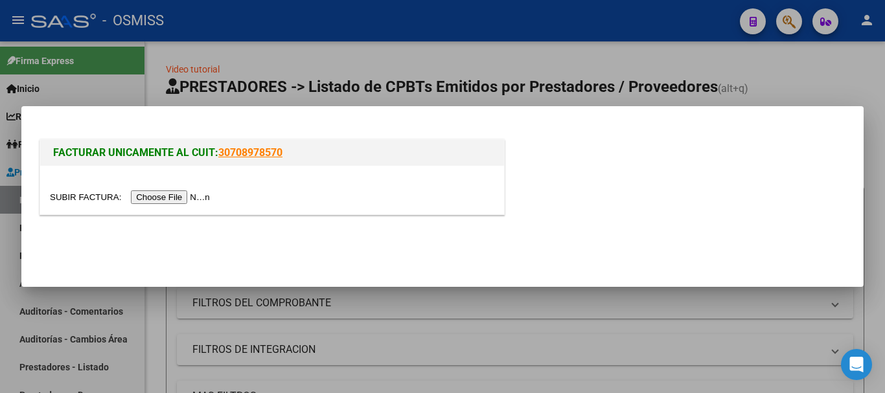
click at [18, 14] on div at bounding box center [442, 196] width 885 height 393
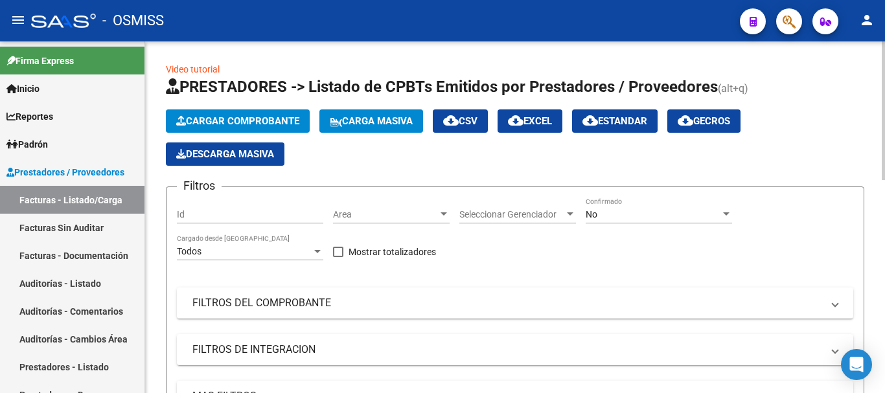
click at [442, 212] on div at bounding box center [443, 213] width 6 height 3
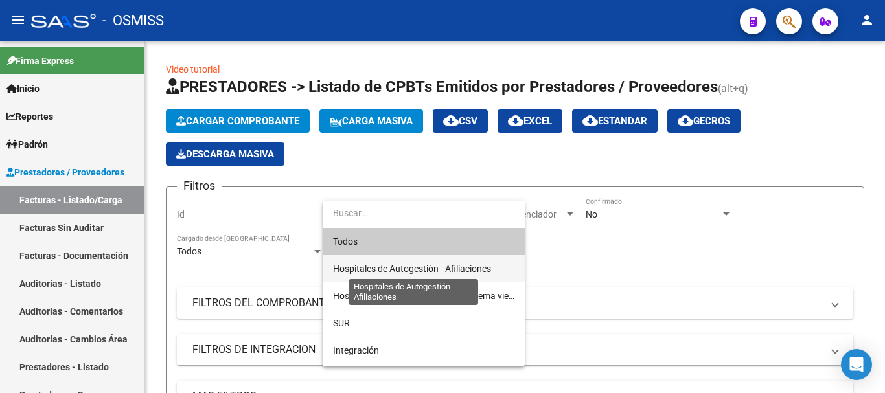
click at [422, 265] on span "Hospitales de Autogestión - Afiliaciones" at bounding box center [412, 269] width 158 height 10
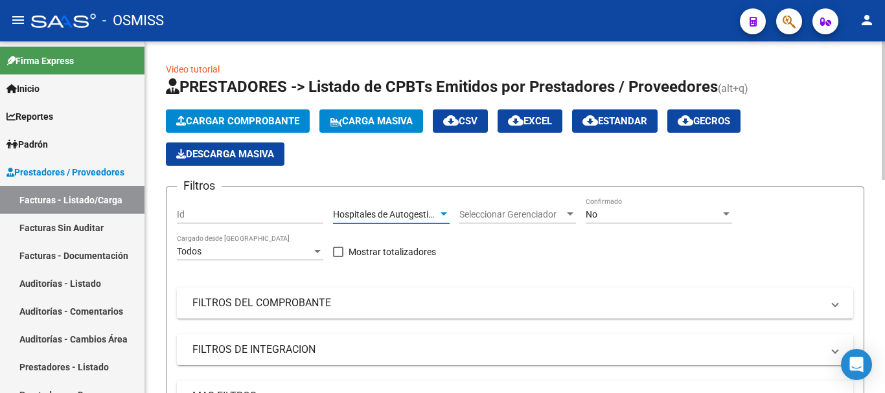
click at [470, 214] on div at bounding box center [726, 213] width 6 height 3
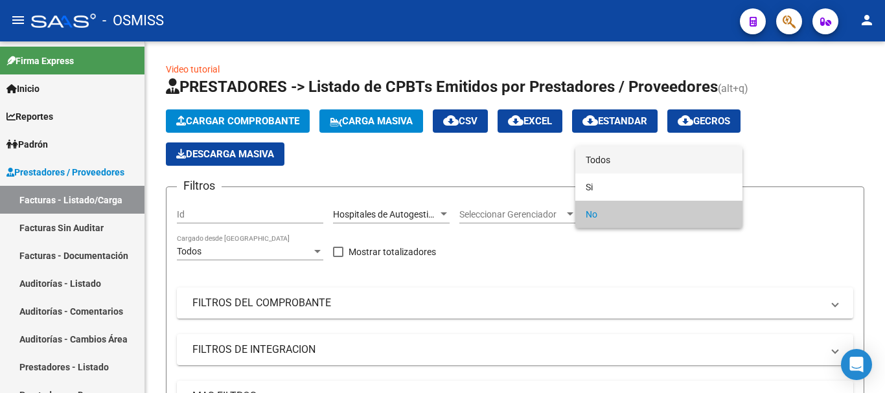
click at [470, 164] on span "Todos" at bounding box center [658, 159] width 146 height 27
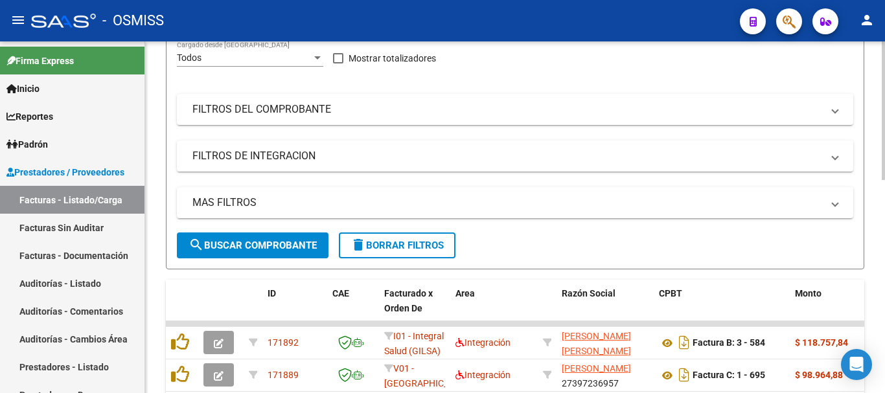
scroll to position [194, 0]
click at [470, 202] on span "MAS FILTROS" at bounding box center [512, 202] width 640 height 14
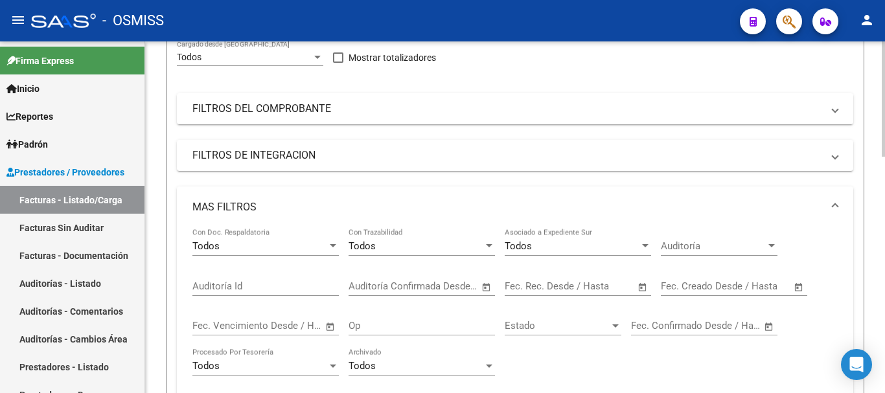
click at [470, 286] on span "Open calendar" at bounding box center [642, 286] width 31 height 31
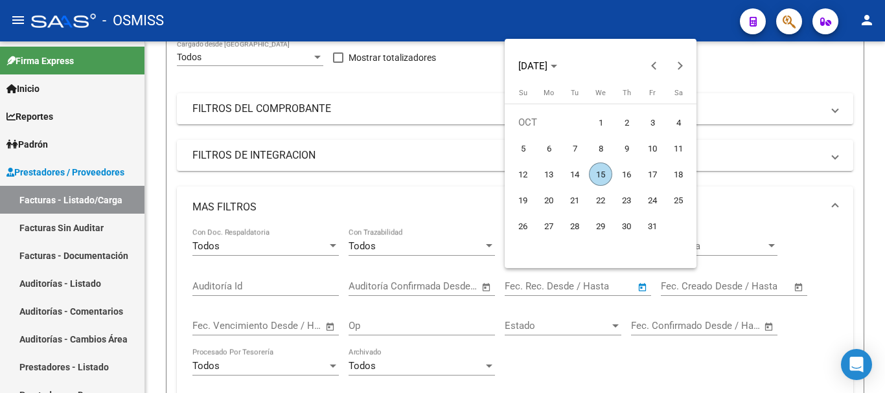
click at [470, 171] on span "15" at bounding box center [600, 174] width 23 height 23
type input "[DATE]"
click at [470, 171] on span "15" at bounding box center [600, 174] width 23 height 23
type input "[DATE]"
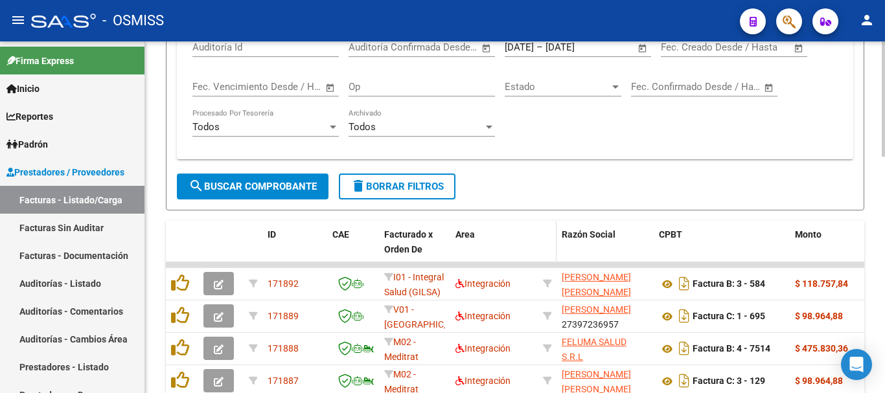
scroll to position [453, 0]
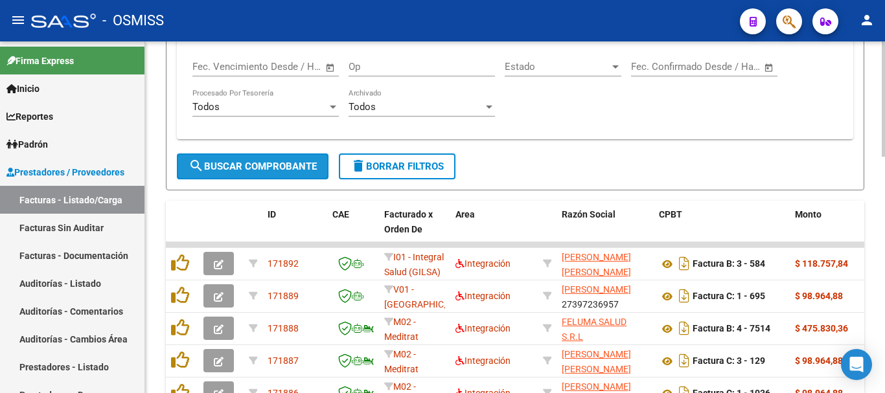
click at [247, 169] on span "search Buscar Comprobante" at bounding box center [252, 167] width 128 height 12
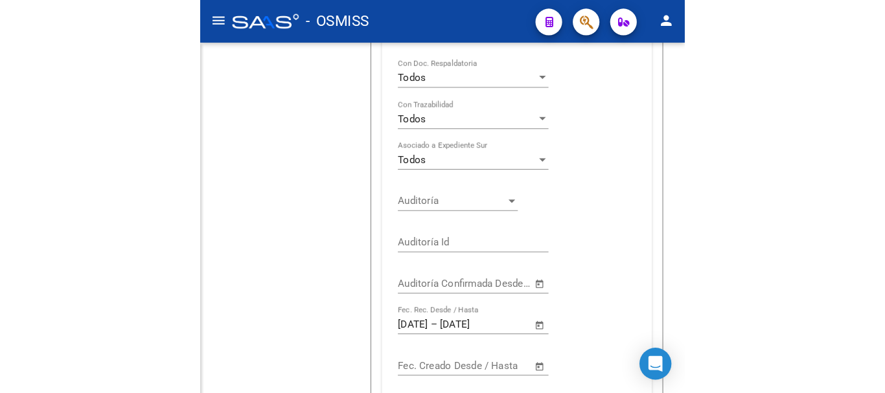
scroll to position [438, 0]
